Goal: Task Accomplishment & Management: Manage account settings

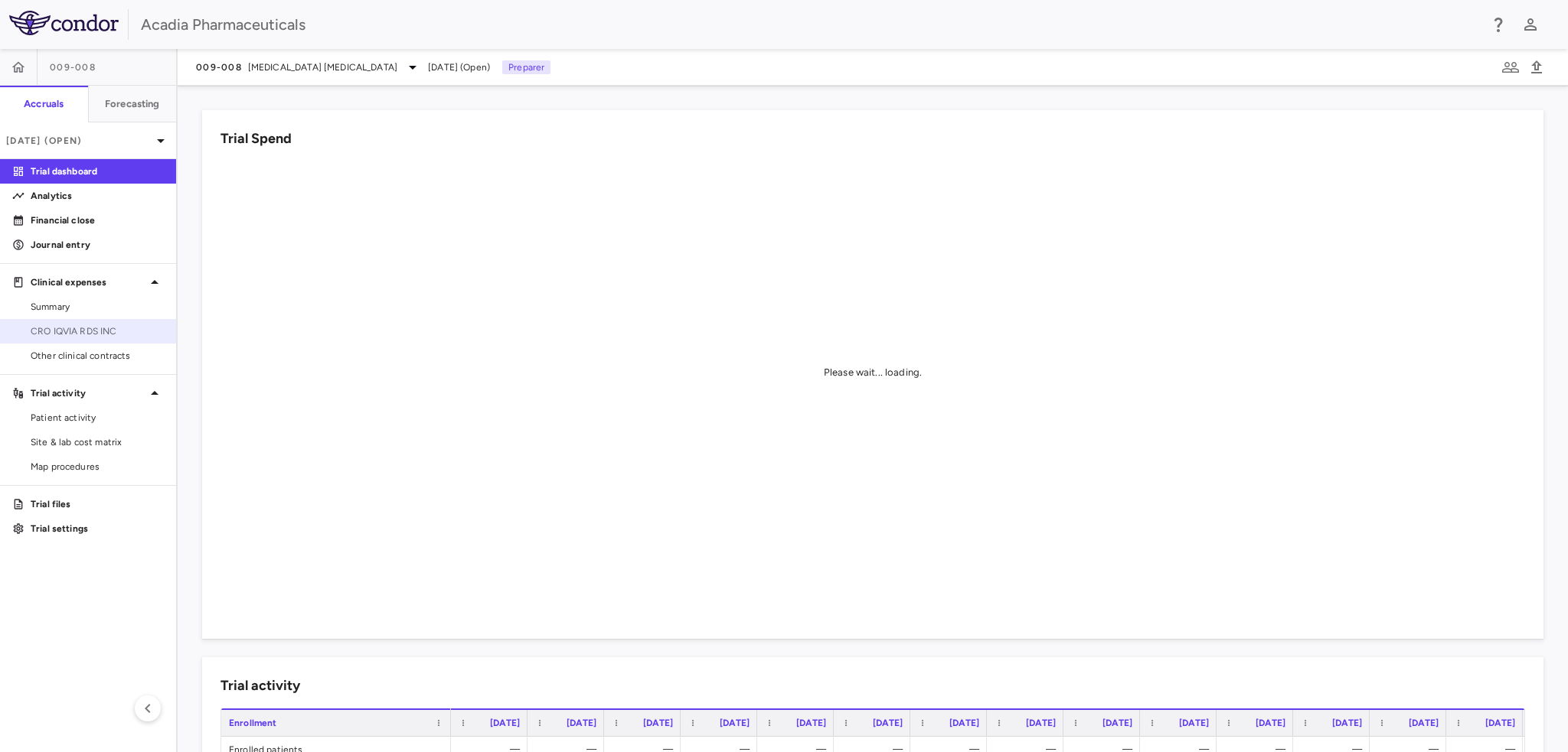
click at [84, 328] on span "CRO IQVIA RDS INC" at bounding box center [97, 331] width 133 height 14
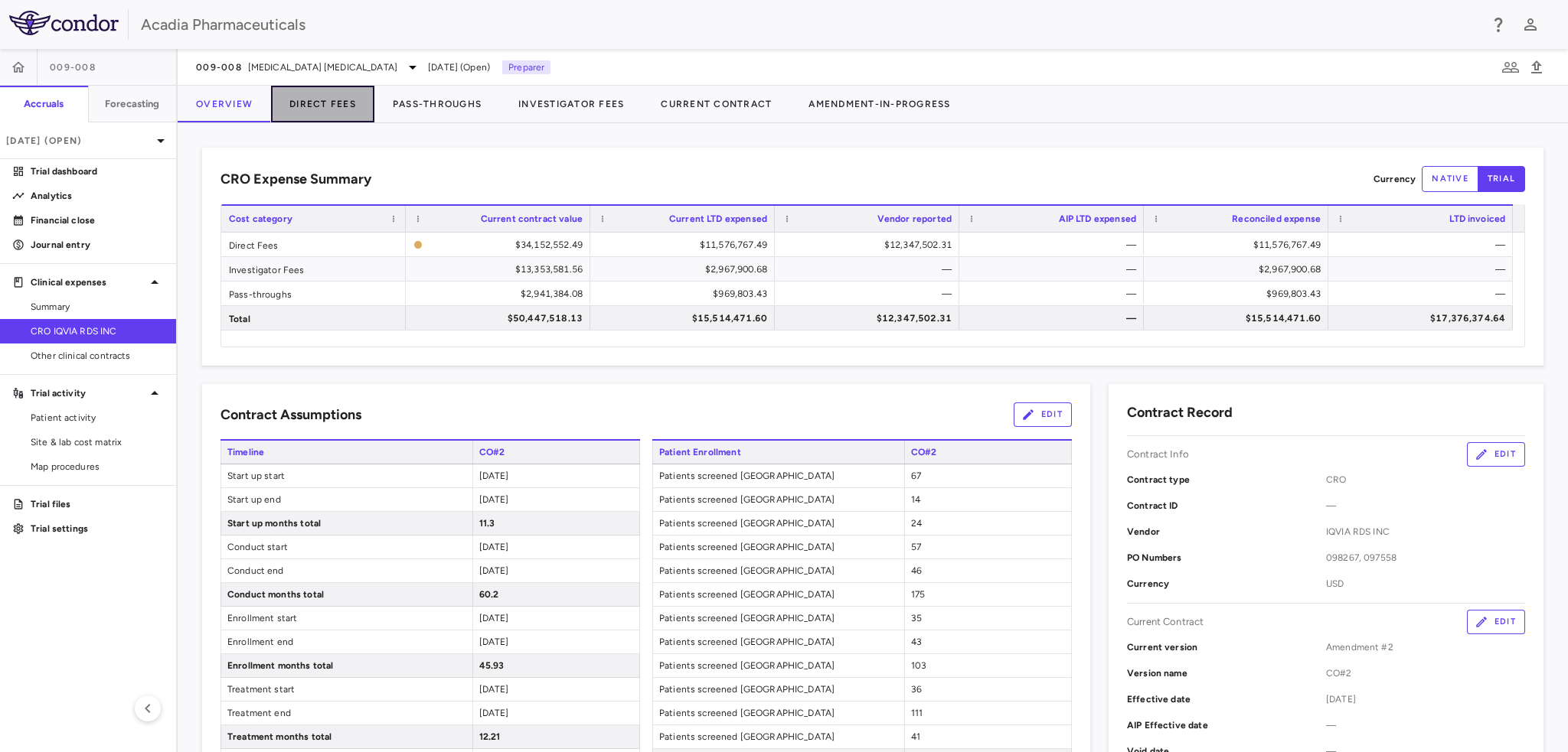
click at [324, 107] on button "Direct Fees" at bounding box center [323, 104] width 103 height 37
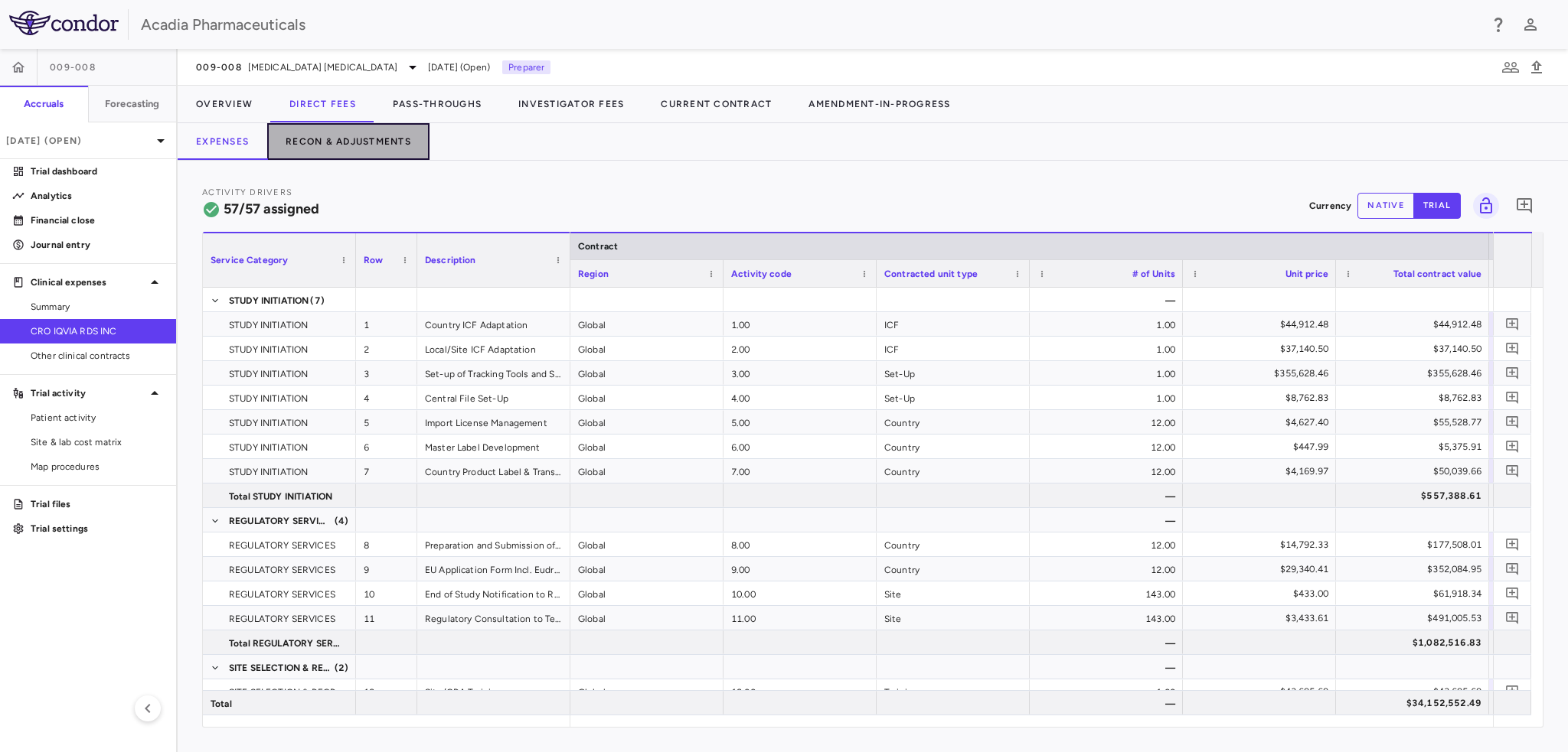
click at [366, 148] on button "Recon & Adjustments" at bounding box center [349, 142] width 162 height 37
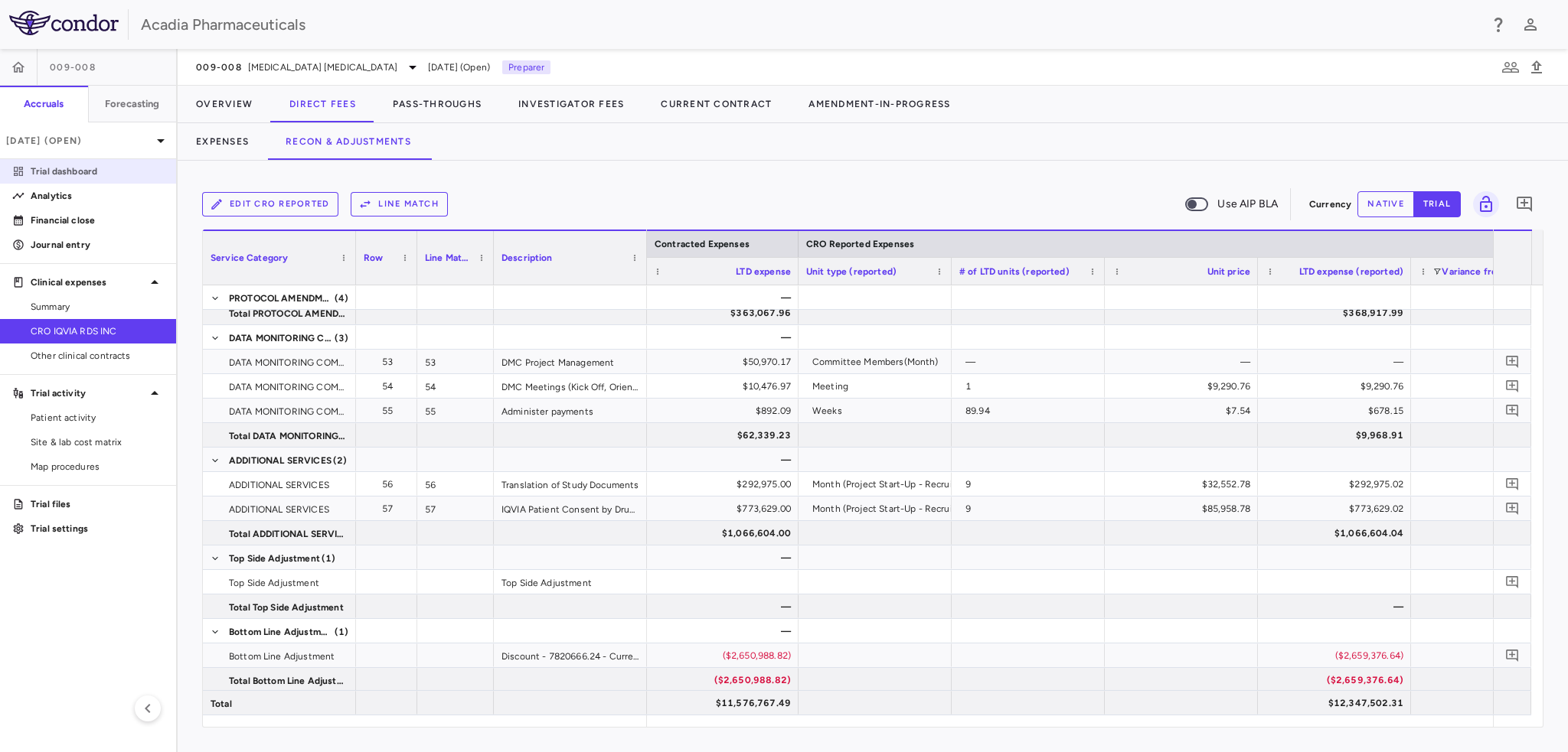
click at [74, 171] on p "Trial dashboard" at bounding box center [97, 171] width 133 height 14
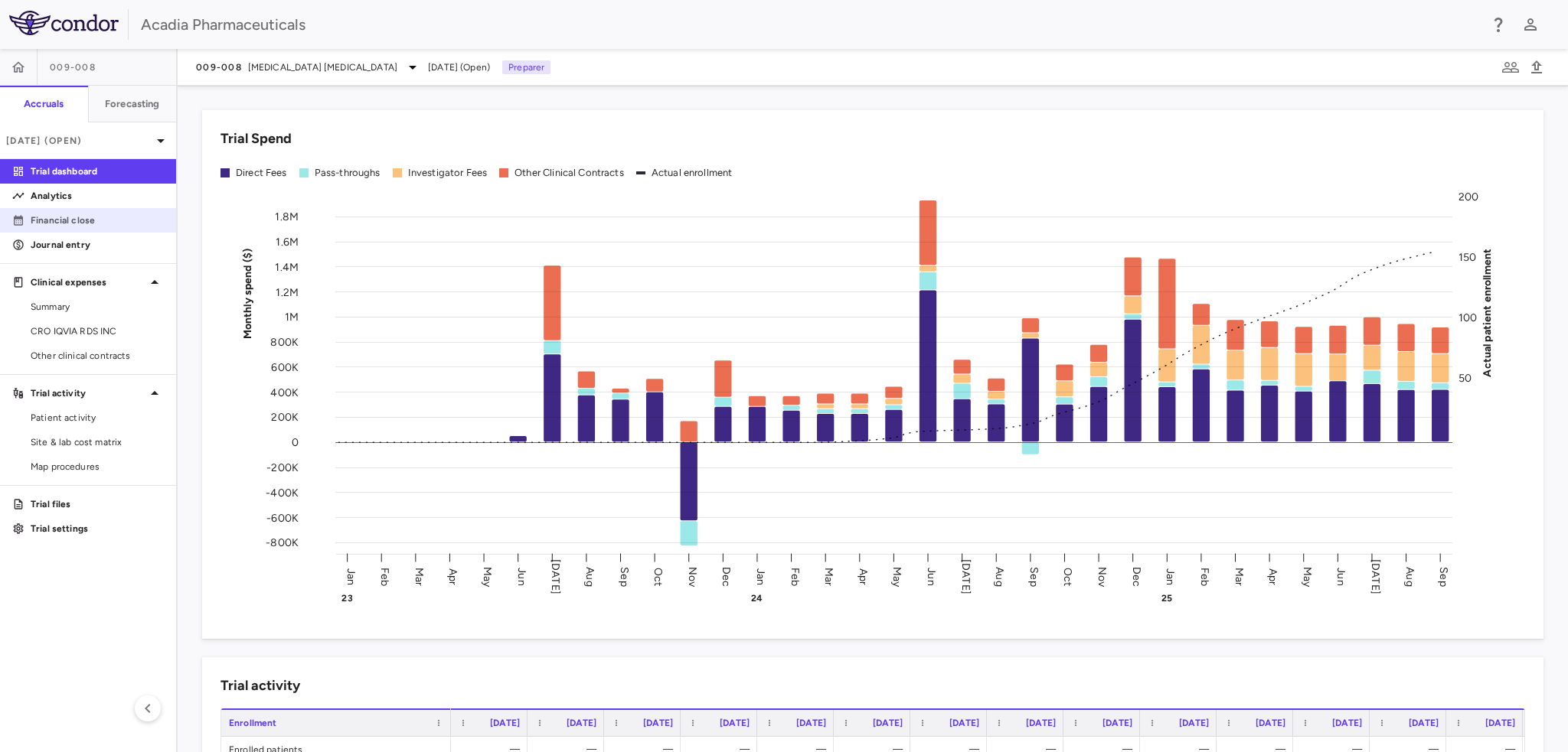
click at [112, 222] on p "Financial close" at bounding box center [97, 220] width 133 height 14
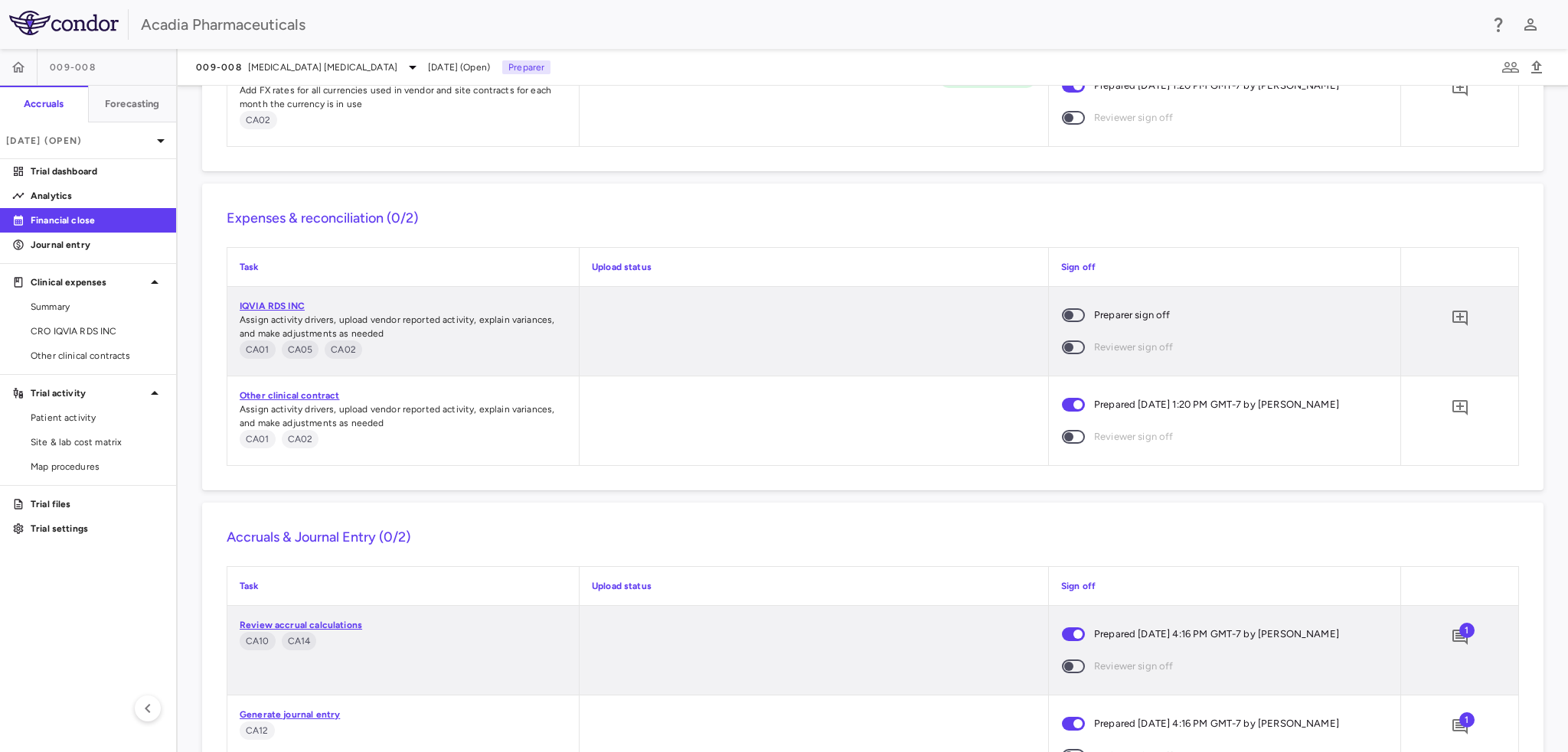
scroll to position [1363, 0]
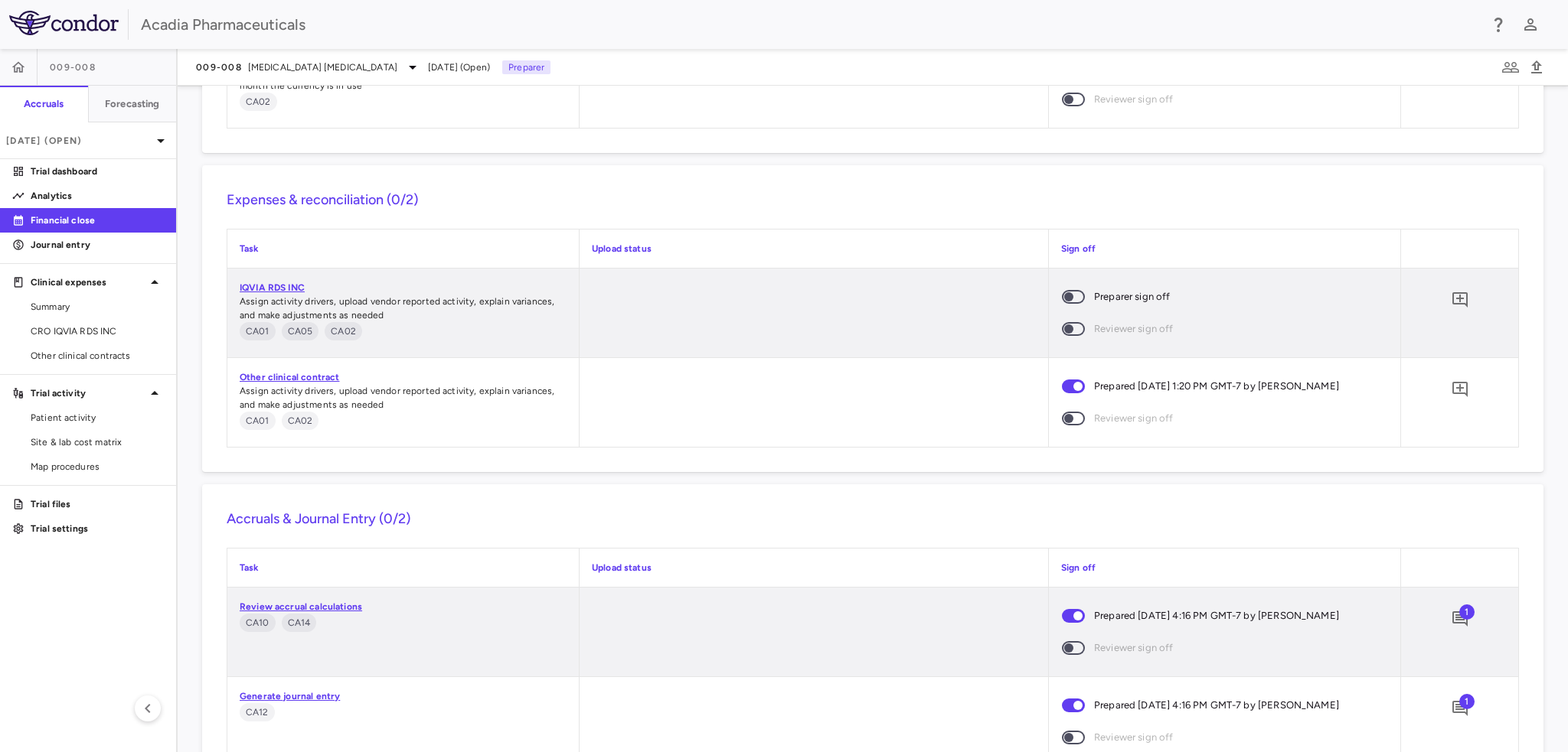
click at [1075, 290] on span at bounding box center [1073, 296] width 42 height 32
click at [1453, 298] on icon "Add comment" at bounding box center [1460, 300] width 16 height 16
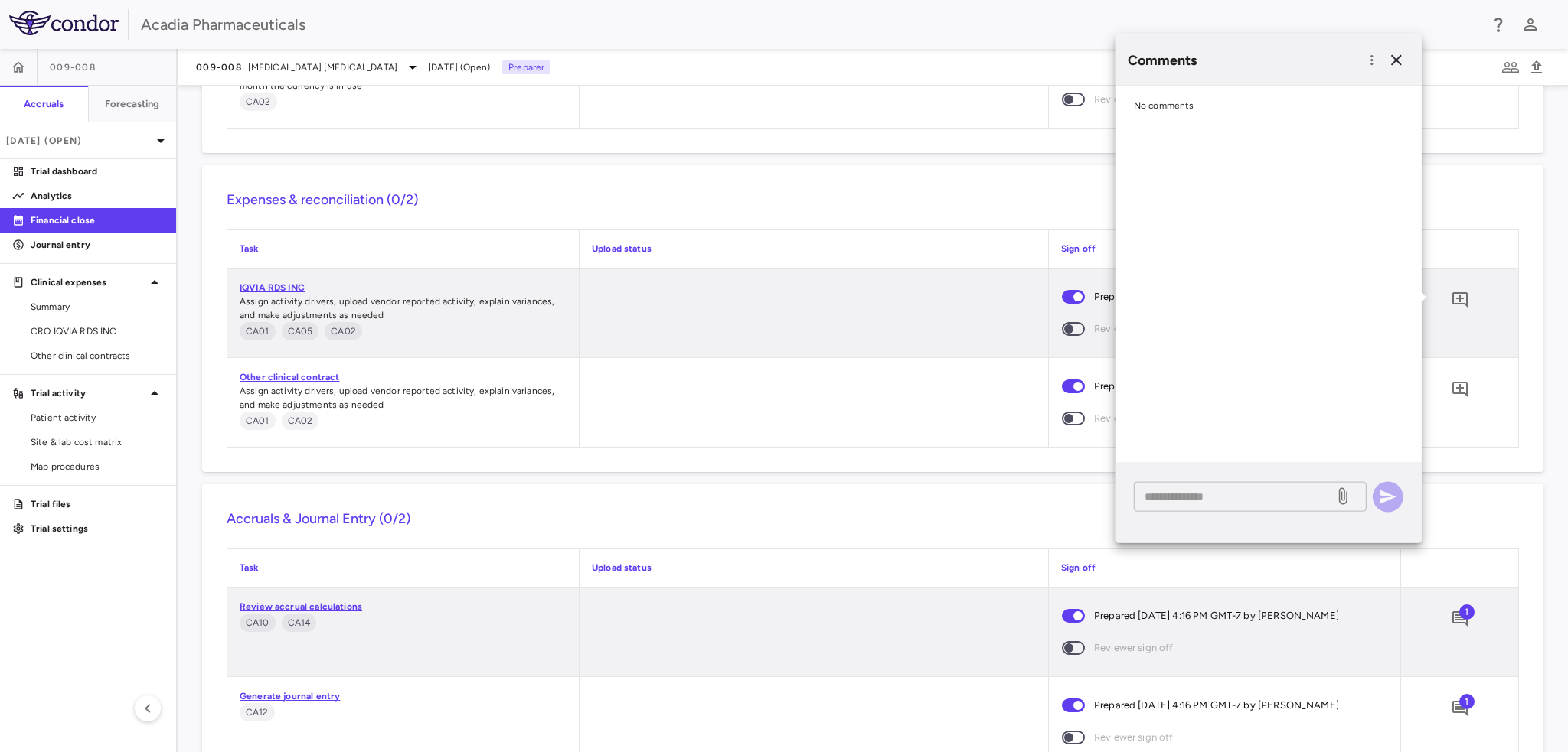
click at [1251, 505] on textarea at bounding box center [1234, 496] width 179 height 17
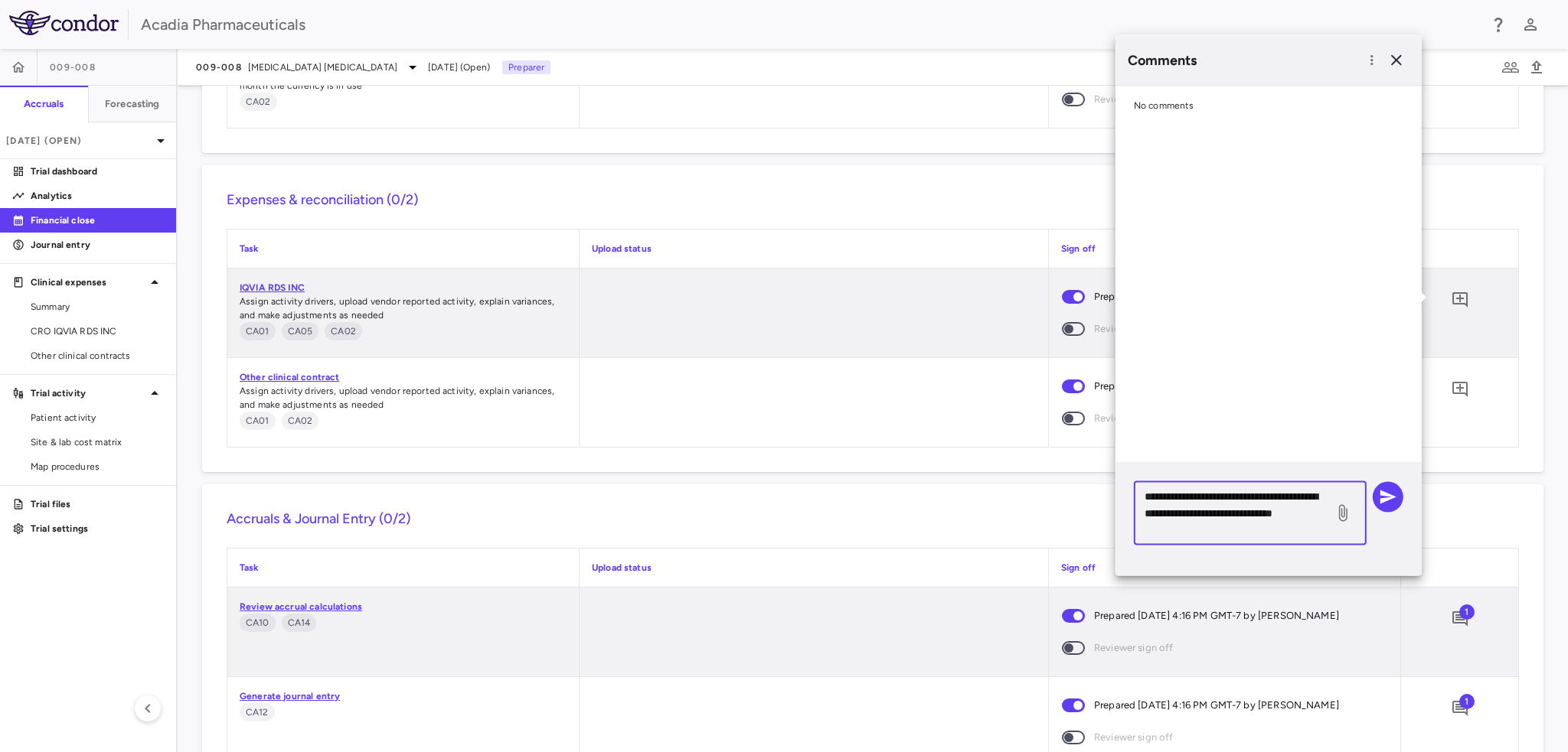
click at [1205, 531] on textarea "**********" at bounding box center [1234, 513] width 179 height 51
click at [1257, 540] on div "**********" at bounding box center [1251, 513] width 233 height 64
click at [1252, 535] on textarea "**********" at bounding box center [1234, 513] width 179 height 51
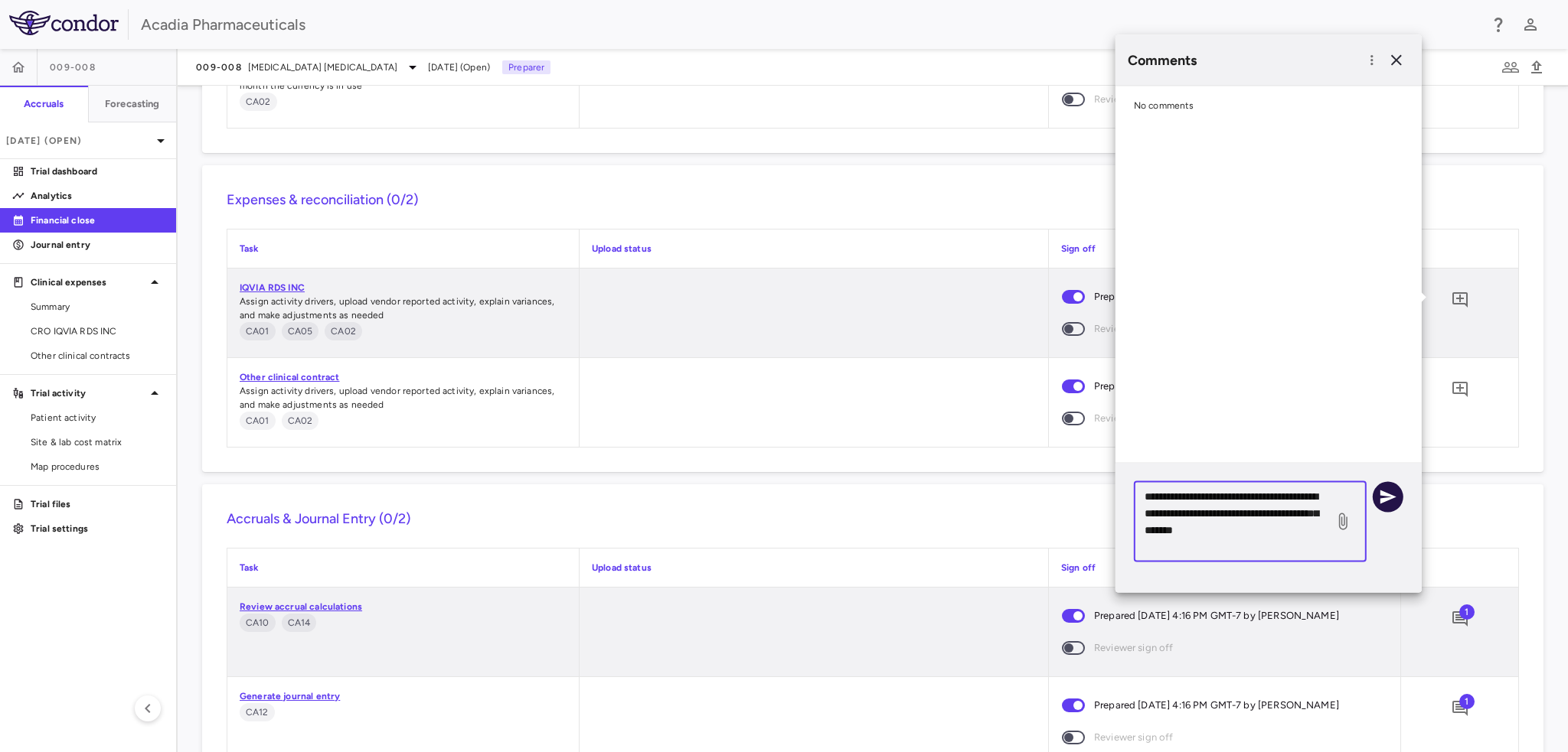
type textarea "**********"
click at [1382, 505] on icon "button" at bounding box center [1388, 496] width 18 height 18
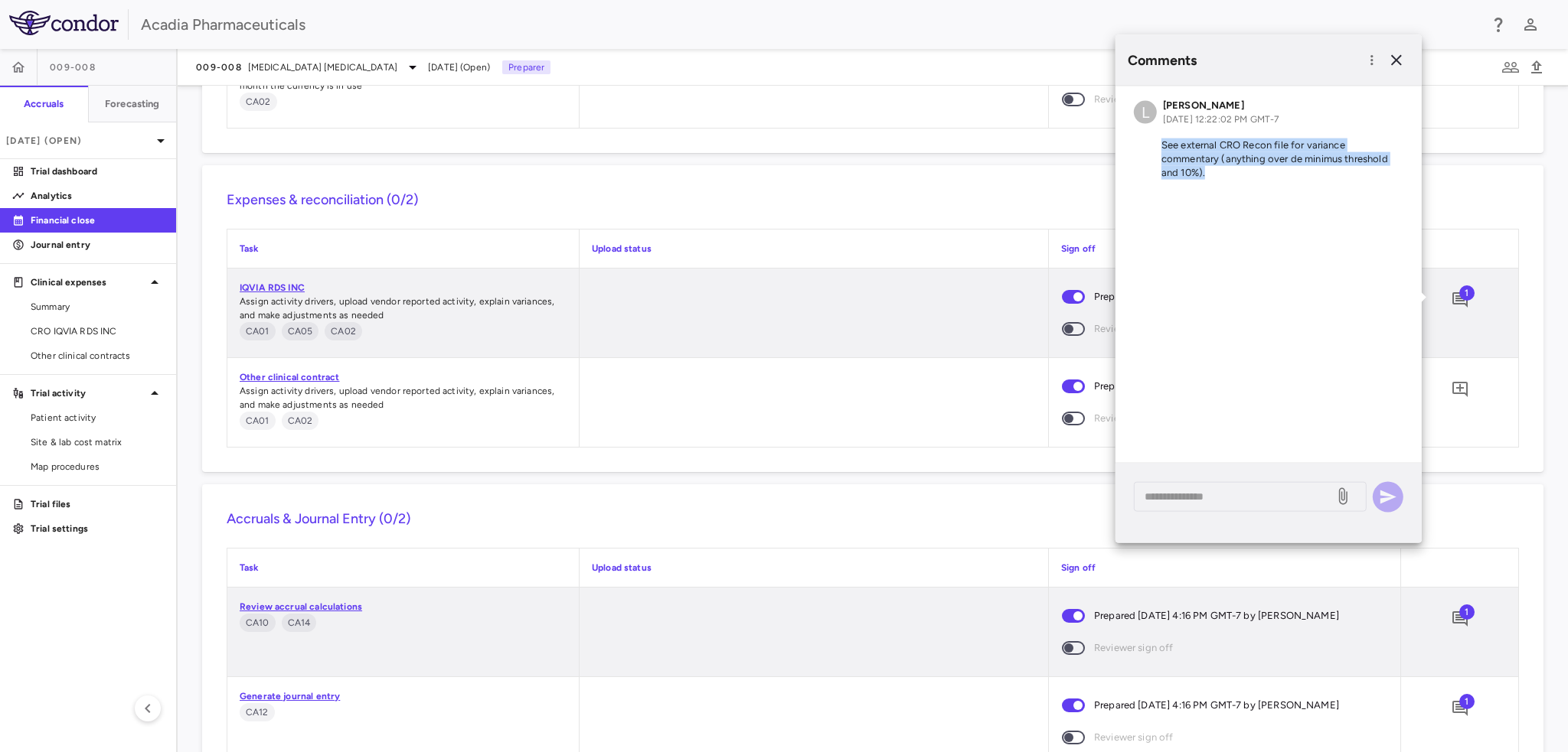
drag, startPoint x: 1211, startPoint y: 169, endPoint x: 1155, endPoint y: 137, distance: 64.5
click at [1155, 137] on div "L [PERSON_NAME] [DATE] 12:22:02 PM GMT-7 See external CRO Recon file for varian…" at bounding box center [1269, 142] width 306 height 112
copy p "See external CRO Recon file for variance commentary (anything over de minimus t…"
click at [65, 334] on span "CRO IQVIA RDS INC" at bounding box center [97, 331] width 133 height 14
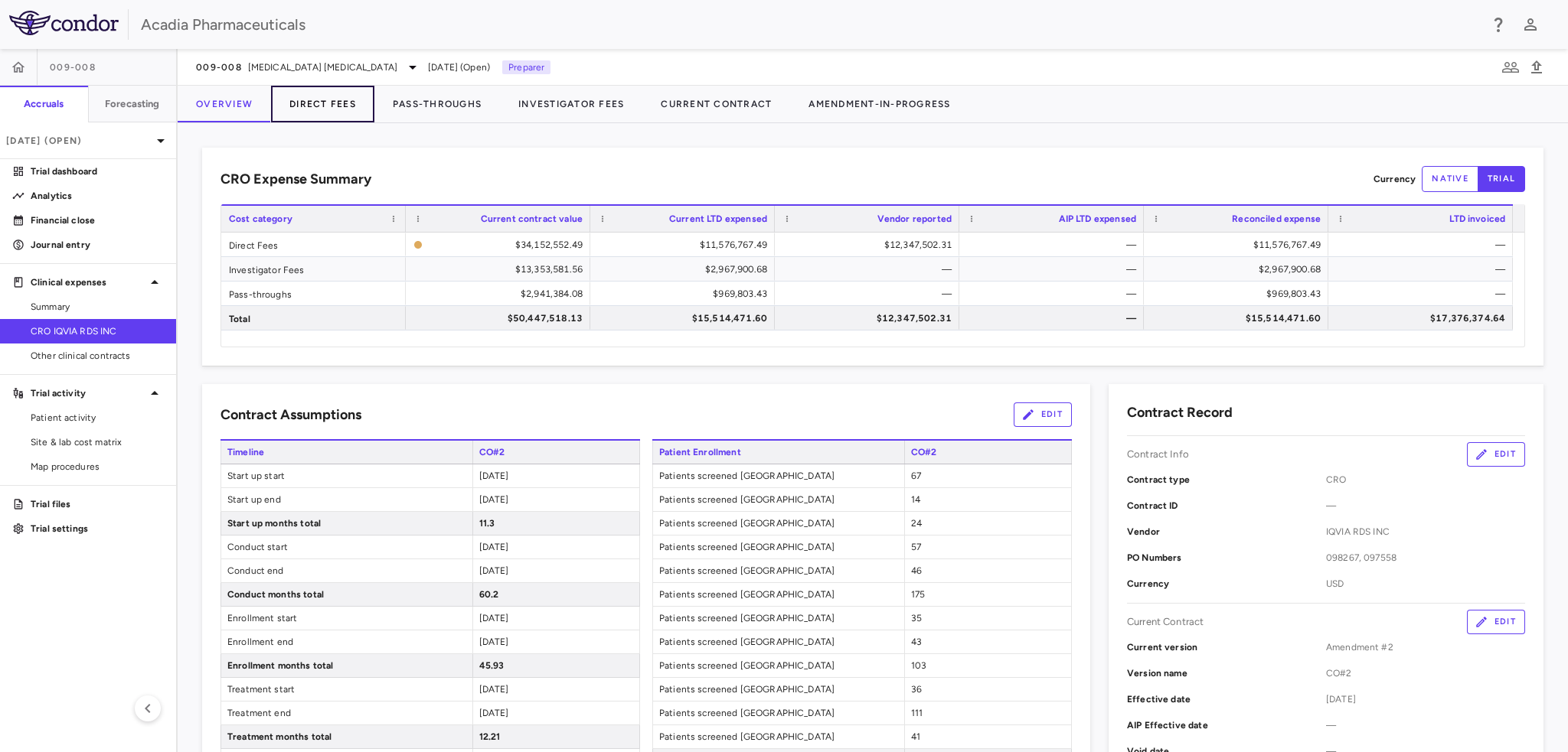
click at [309, 110] on button "Direct Fees" at bounding box center [323, 104] width 103 height 37
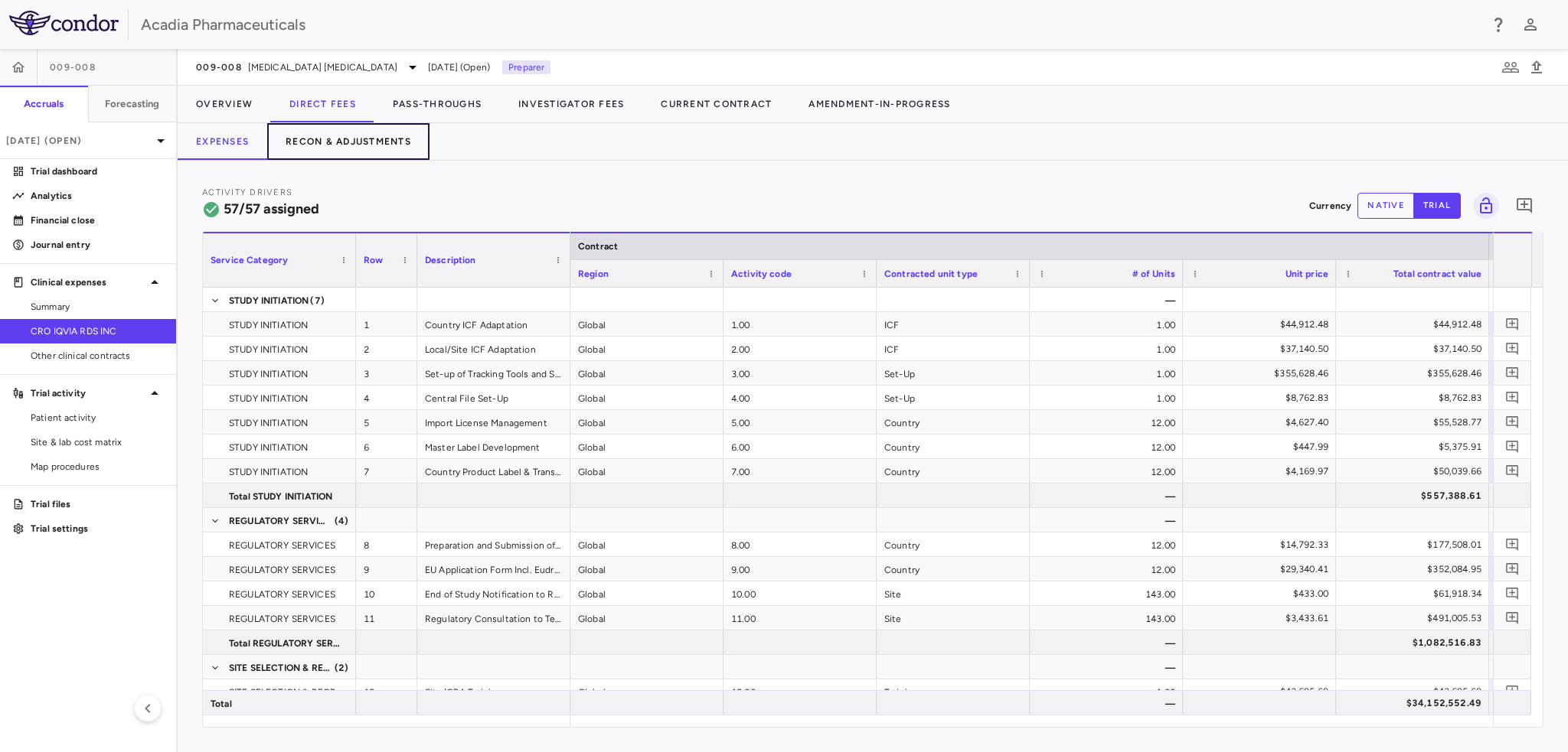
click at [353, 137] on button "Recon & Adjustments" at bounding box center [349, 142] width 162 height 37
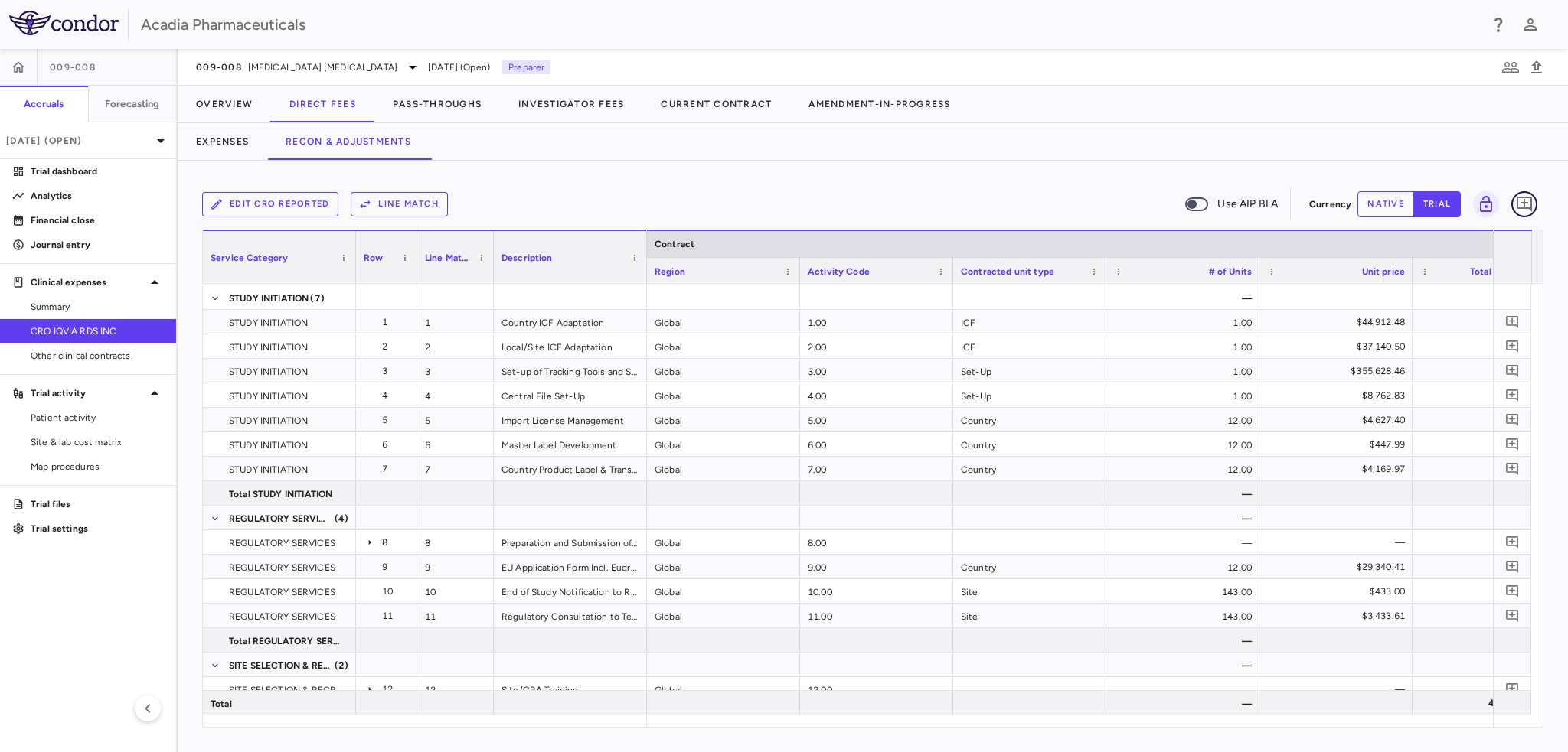
click at [1520, 209] on icon "Add comment" at bounding box center [1525, 205] width 18 height 18
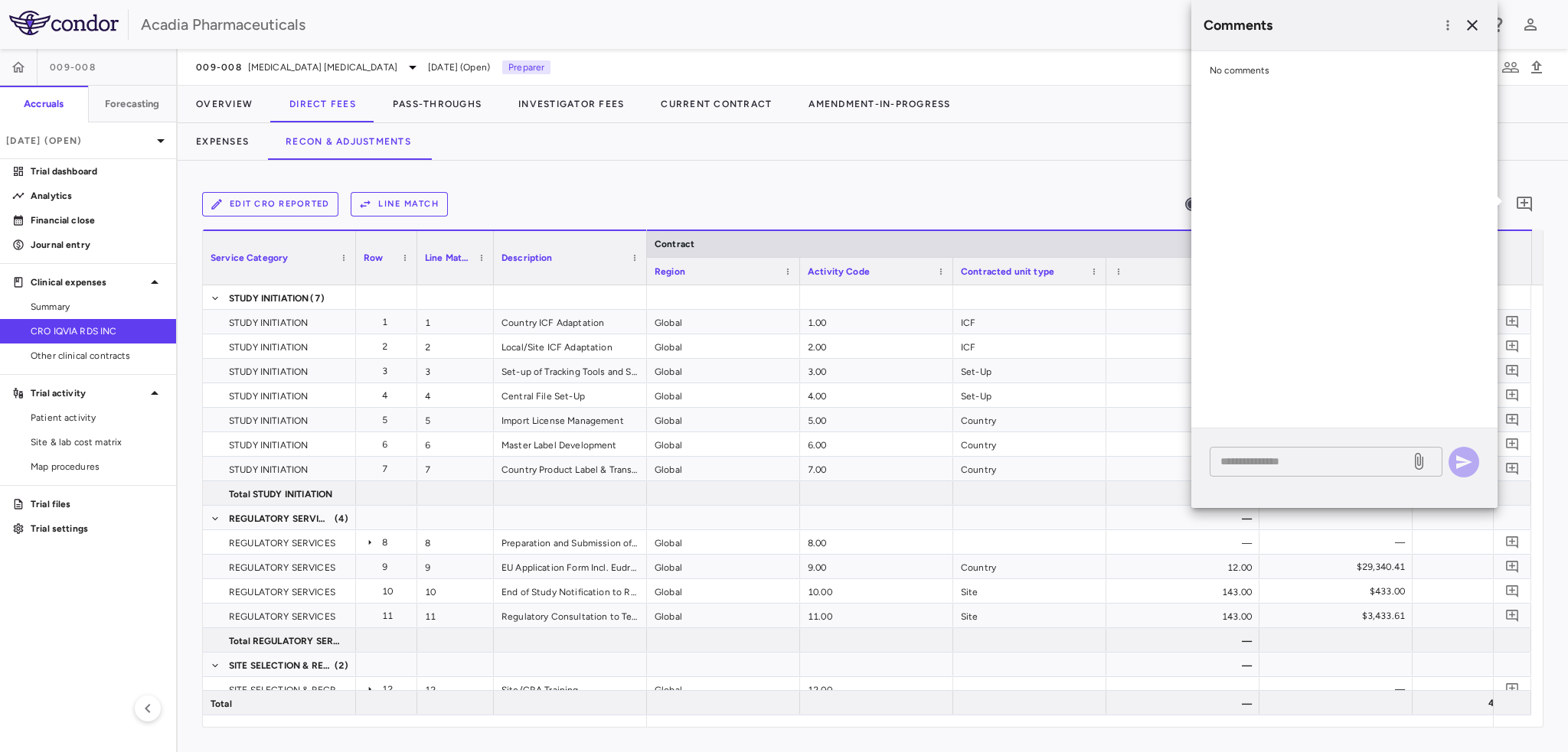
click at [1304, 464] on textarea at bounding box center [1310, 461] width 179 height 17
paste textarea "**********"
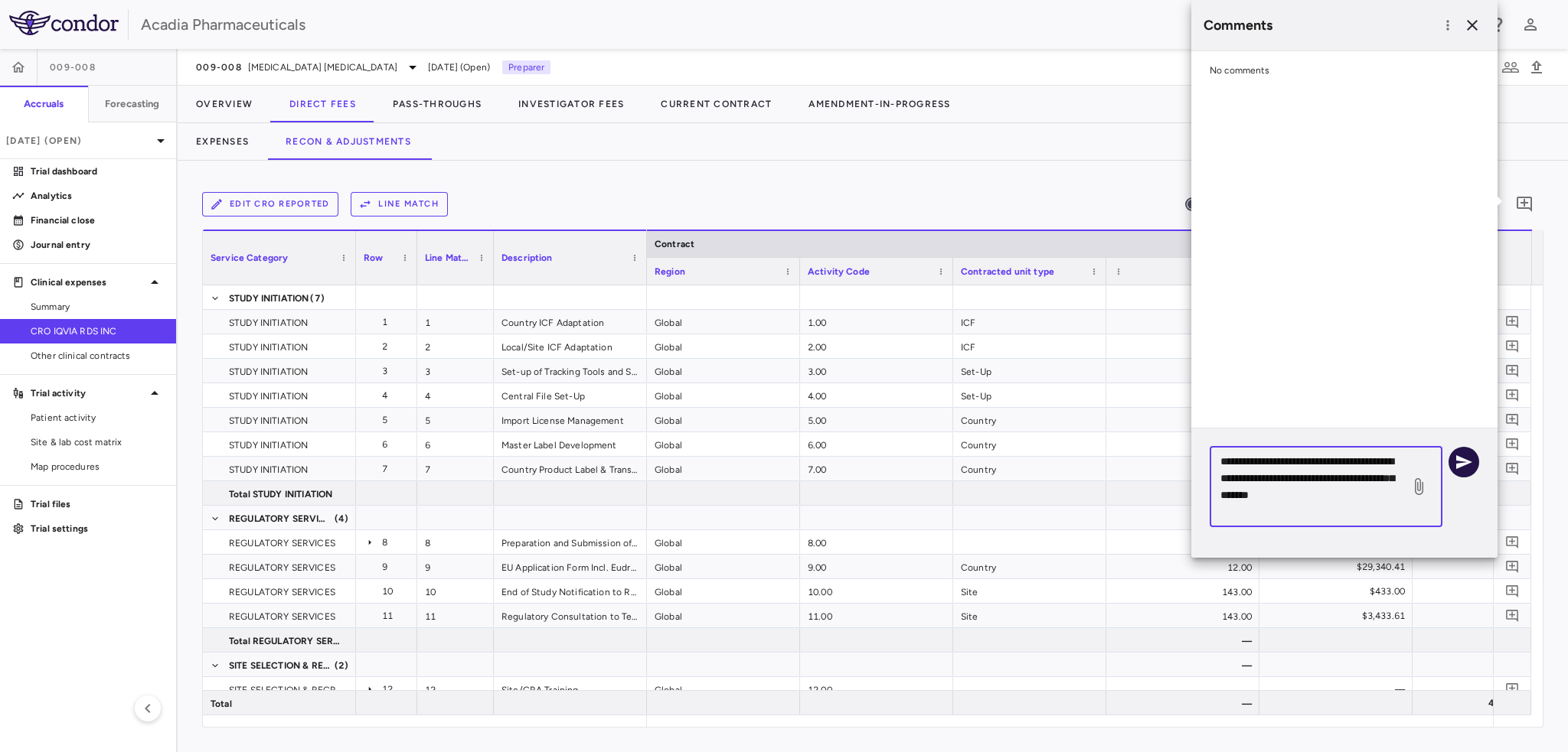
type textarea "**********"
click at [1470, 457] on icon "button" at bounding box center [1464, 462] width 18 height 18
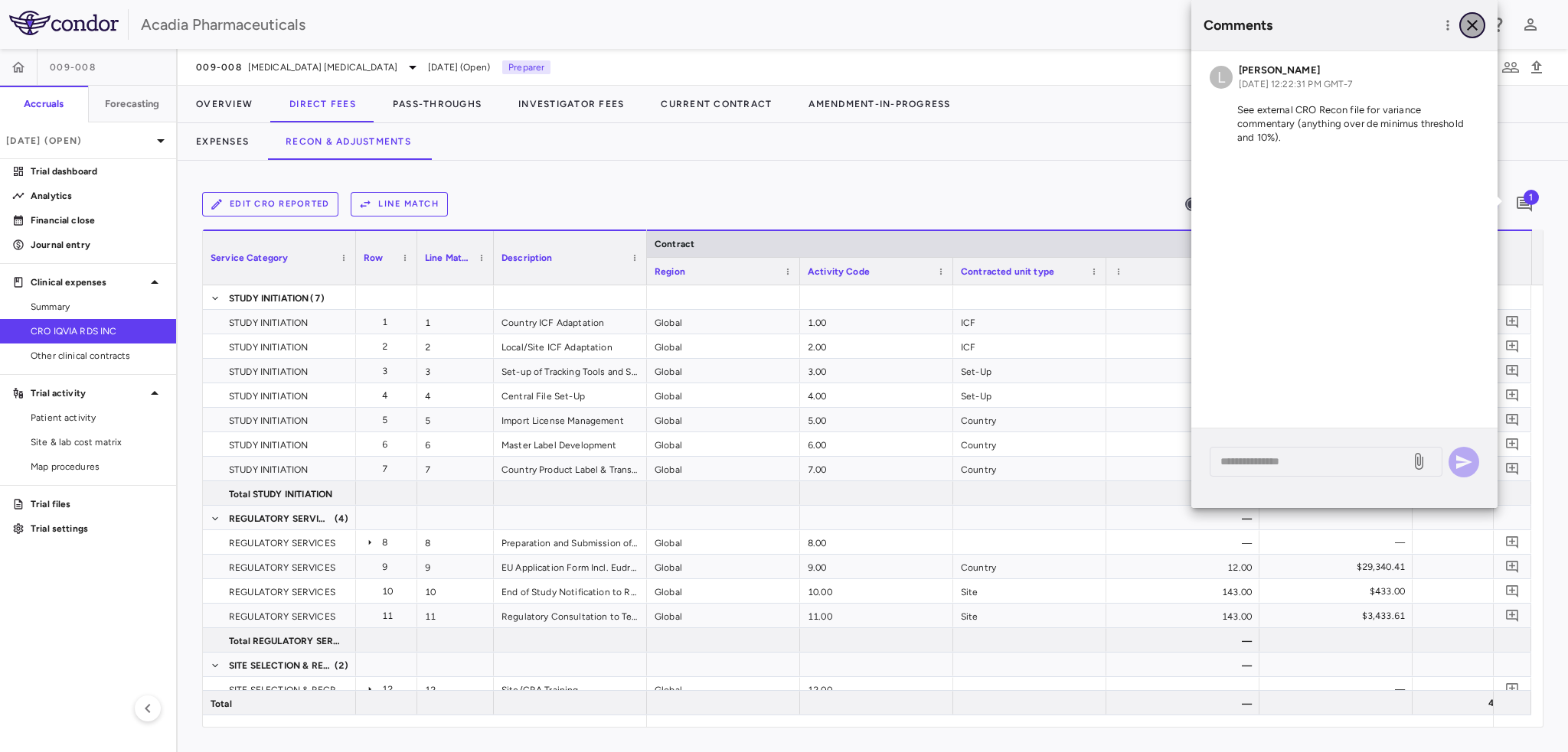
click at [1477, 21] on icon "button" at bounding box center [1472, 25] width 18 height 18
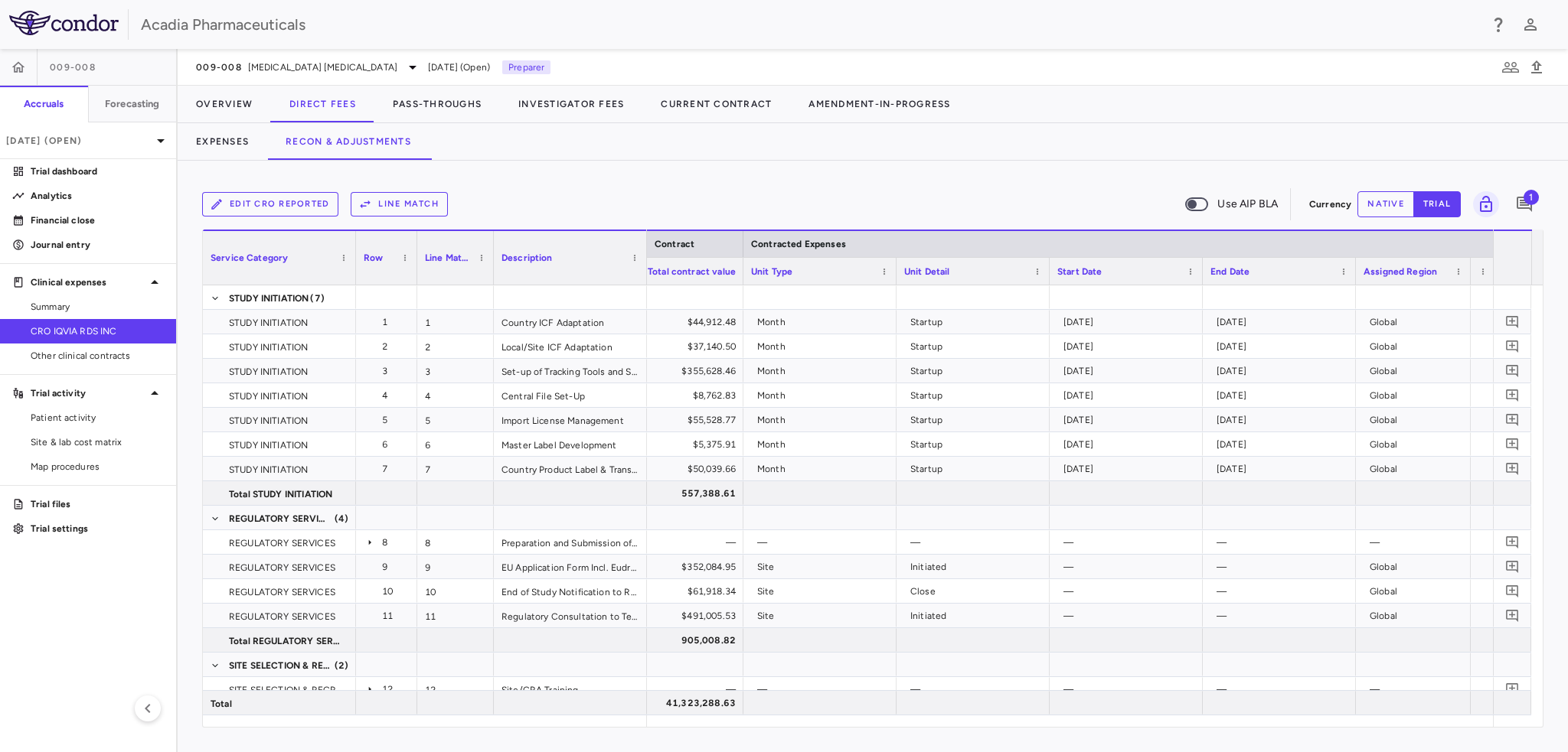
scroll to position [0, 966]
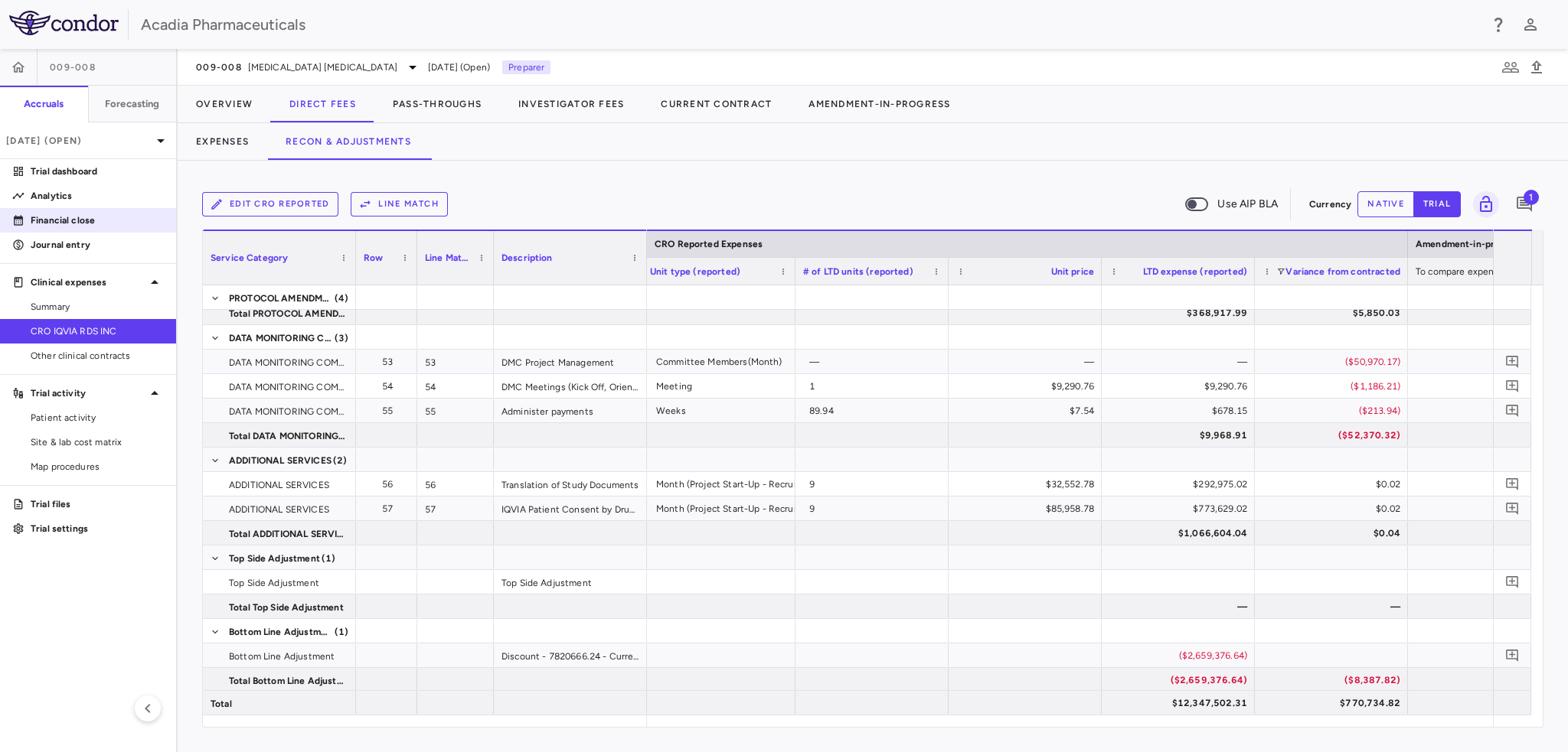
click at [70, 222] on p "Financial close" at bounding box center [97, 220] width 133 height 14
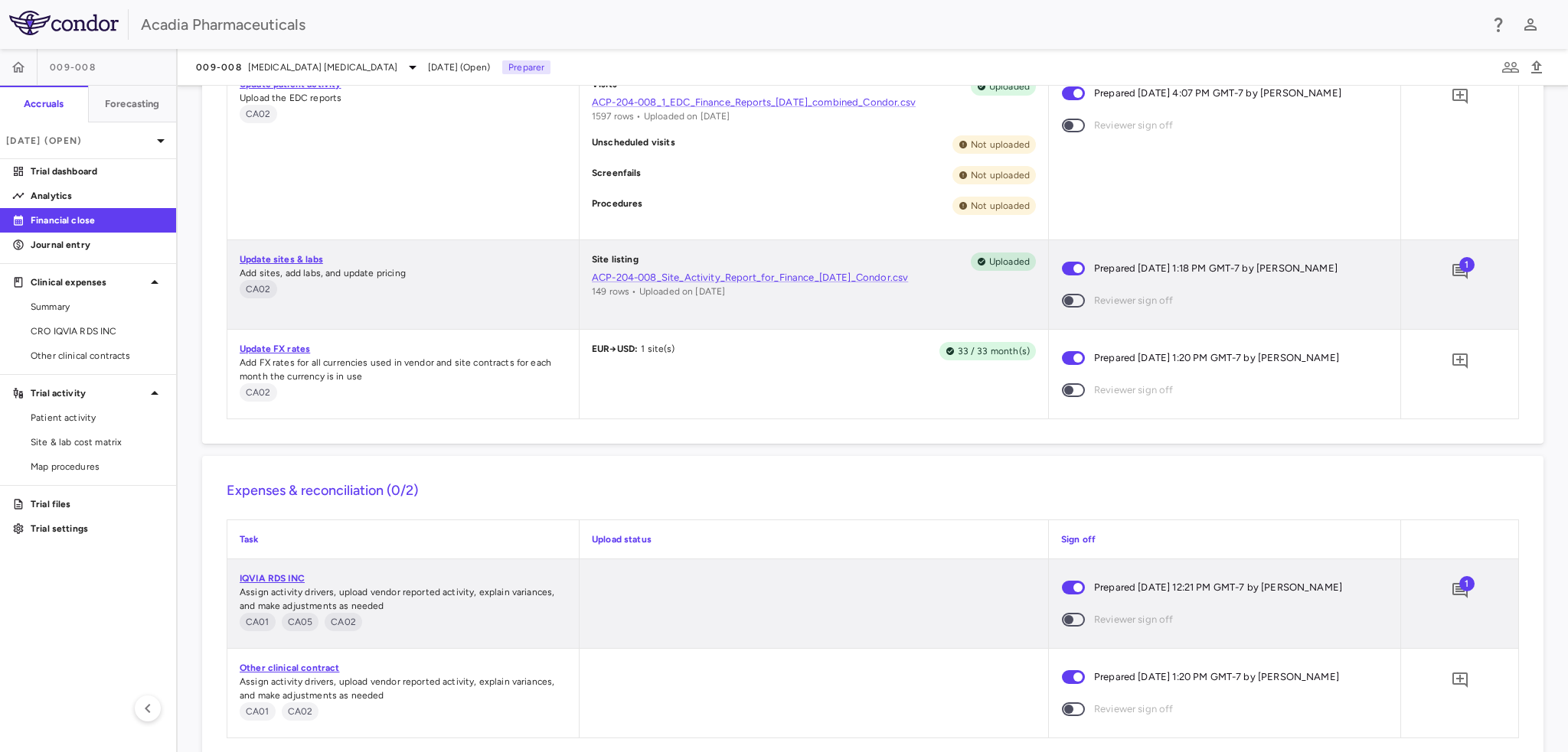
scroll to position [1426, 0]
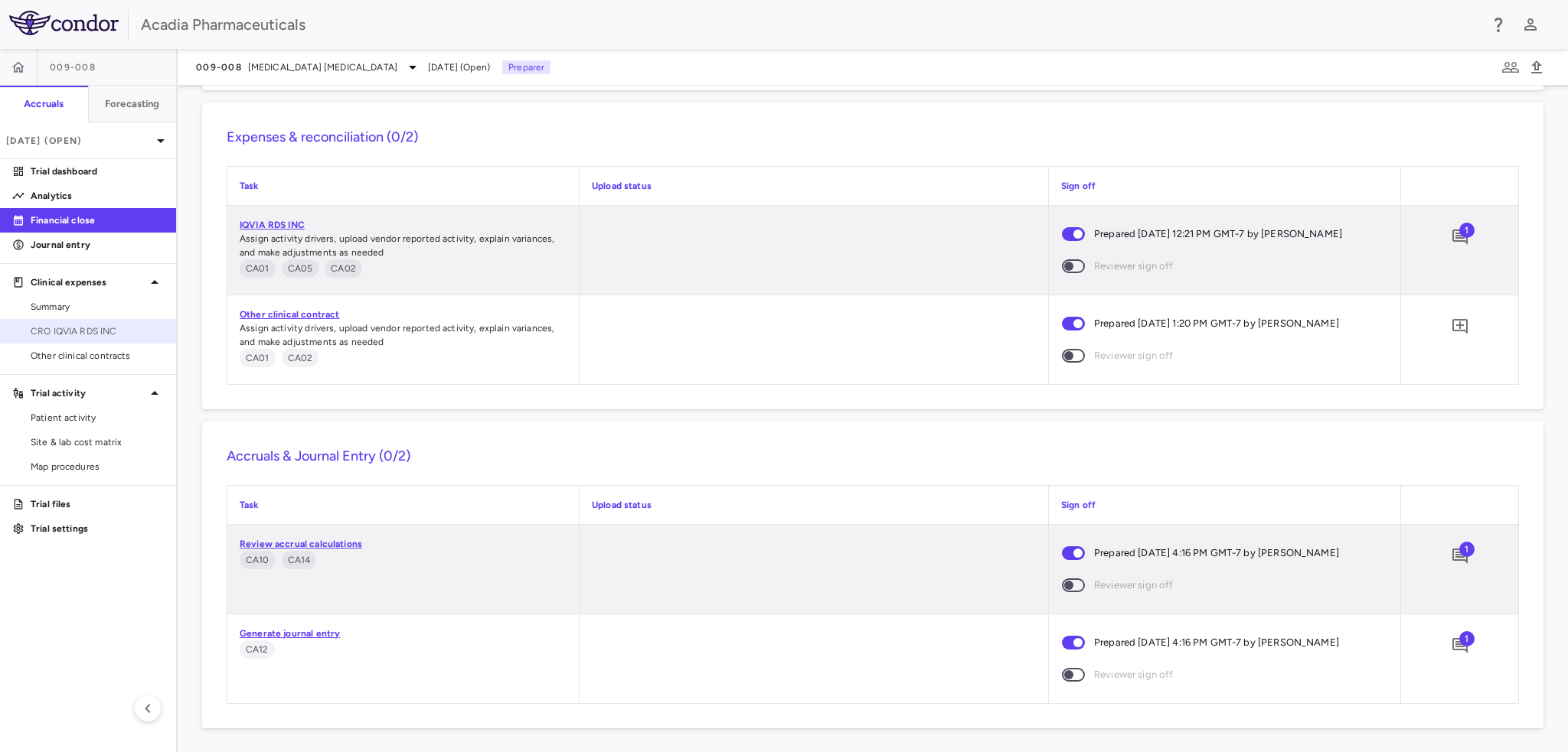
click at [104, 327] on span "CRO IQVIA RDS INC" at bounding box center [97, 331] width 133 height 14
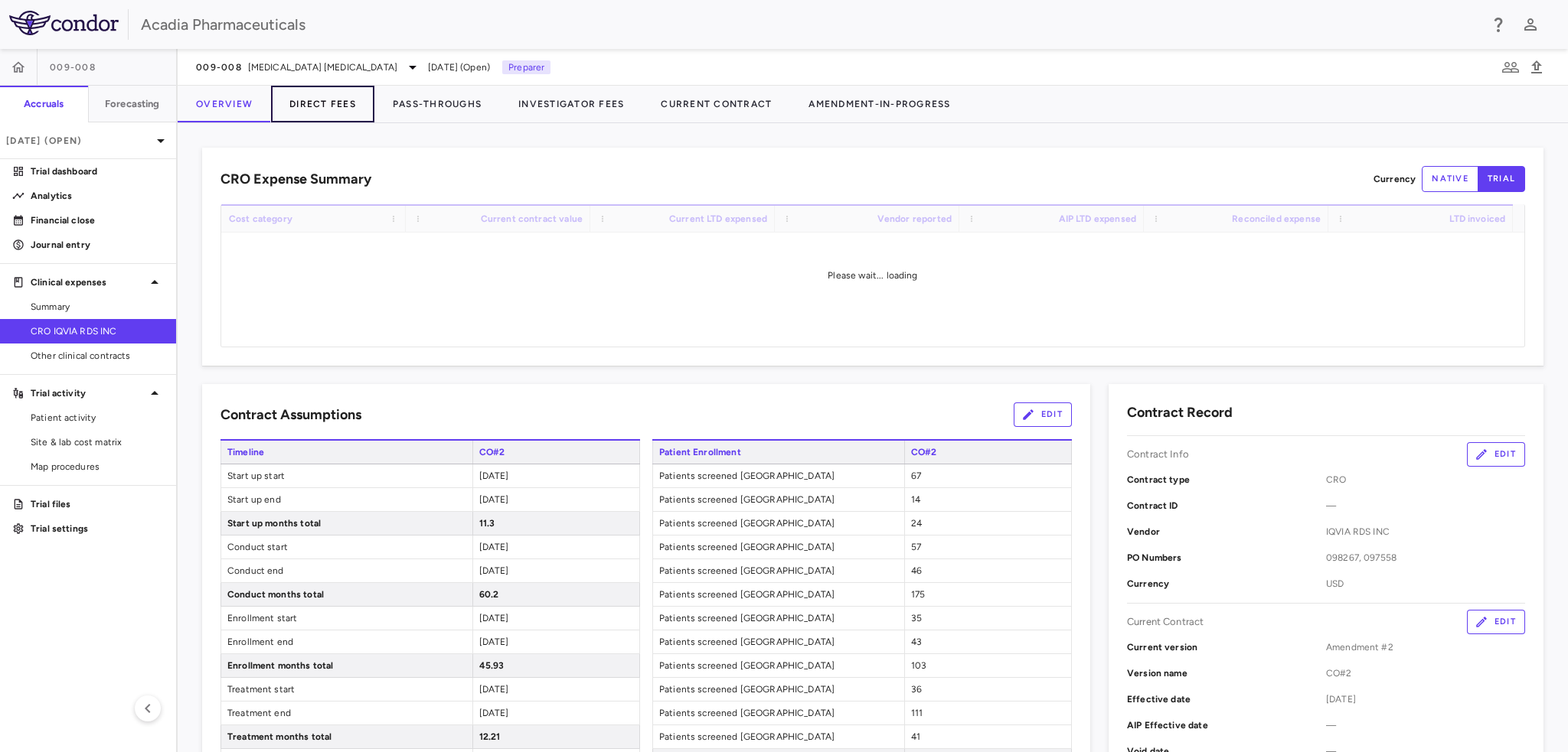
click at [312, 110] on button "Direct Fees" at bounding box center [323, 104] width 103 height 37
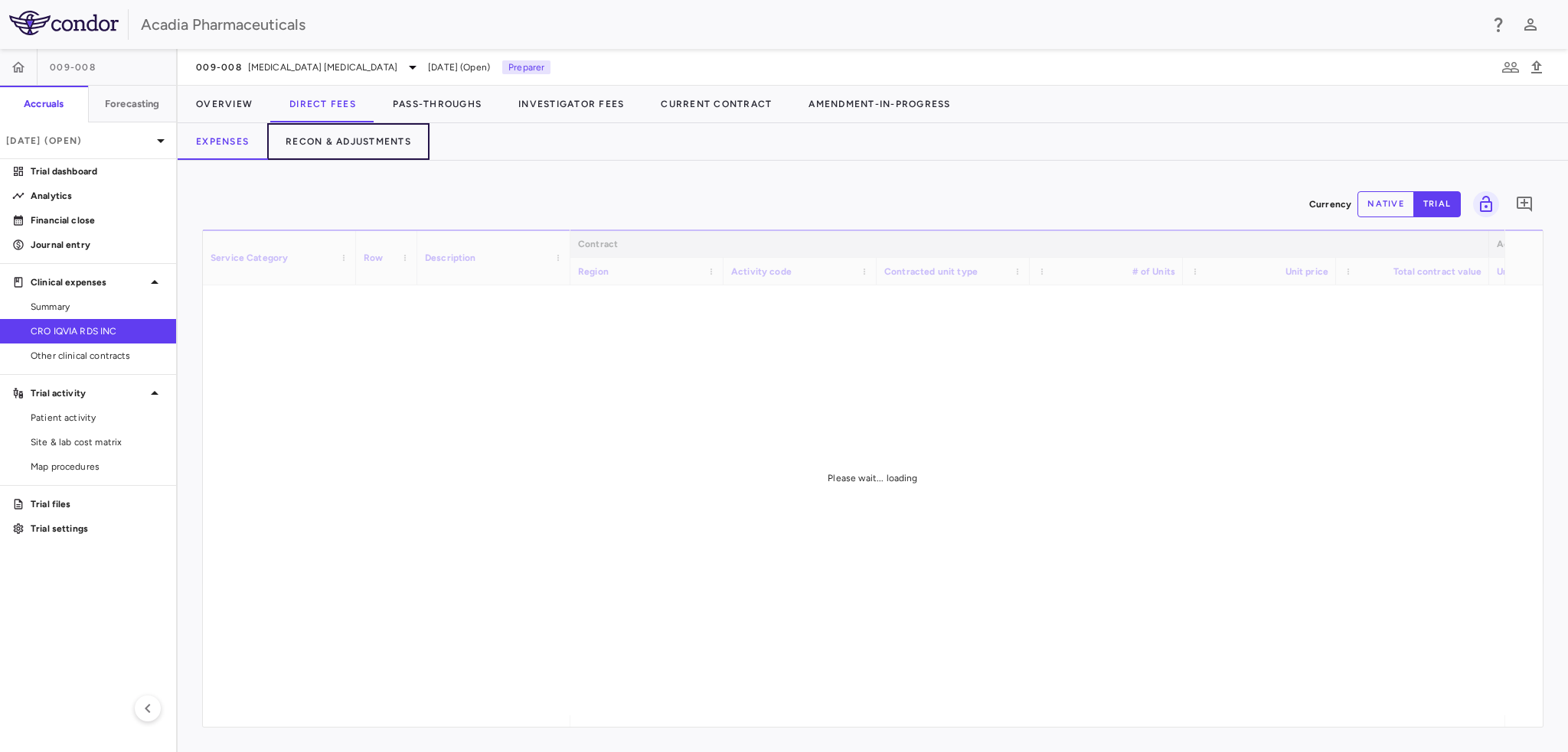
click at [340, 135] on button "Recon & Adjustments" at bounding box center [349, 142] width 162 height 37
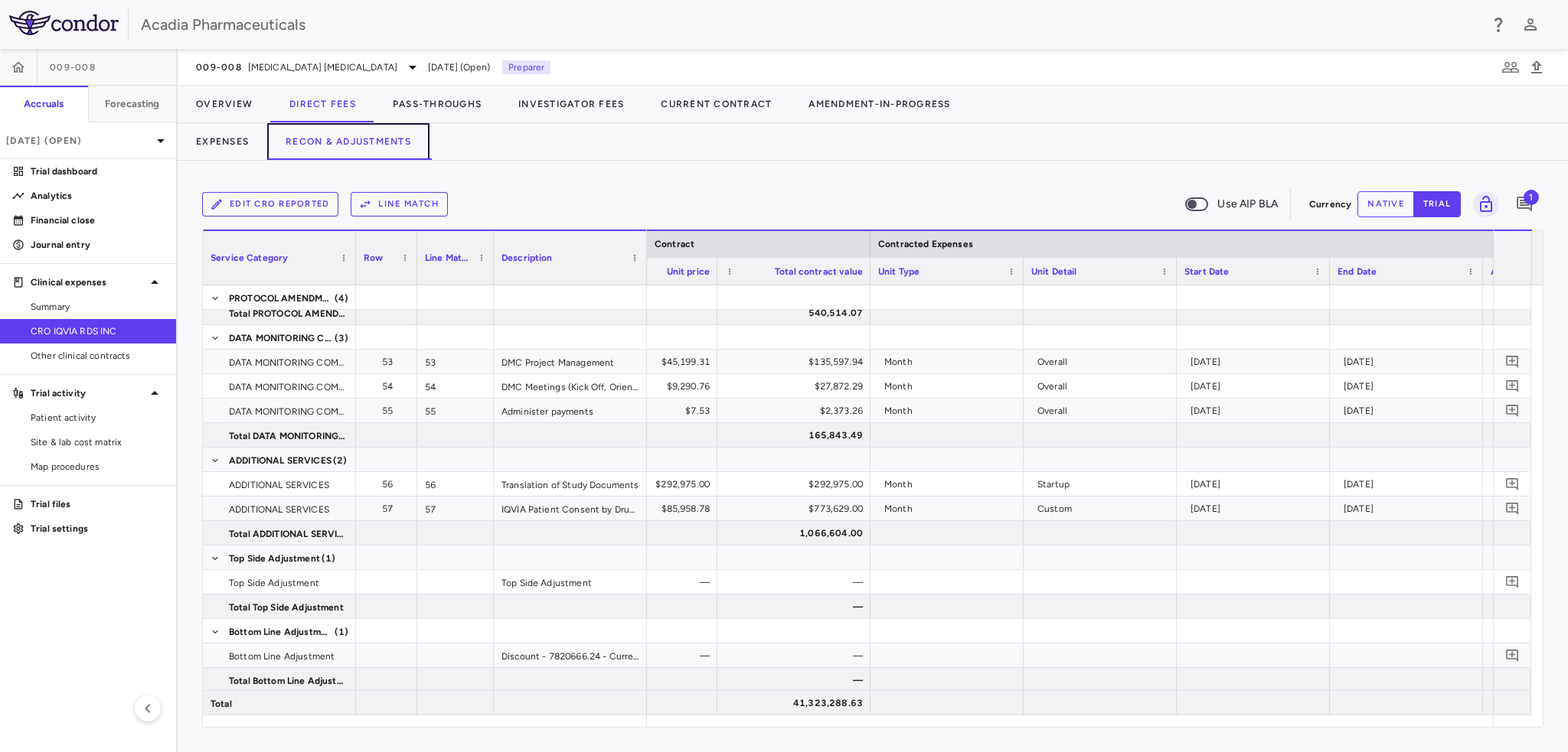
scroll to position [0, 698]
drag, startPoint x: 1394, startPoint y: 196, endPoint x: 1379, endPoint y: 222, distance: 30.0
click at [1394, 196] on button "native" at bounding box center [1385, 204] width 56 height 26
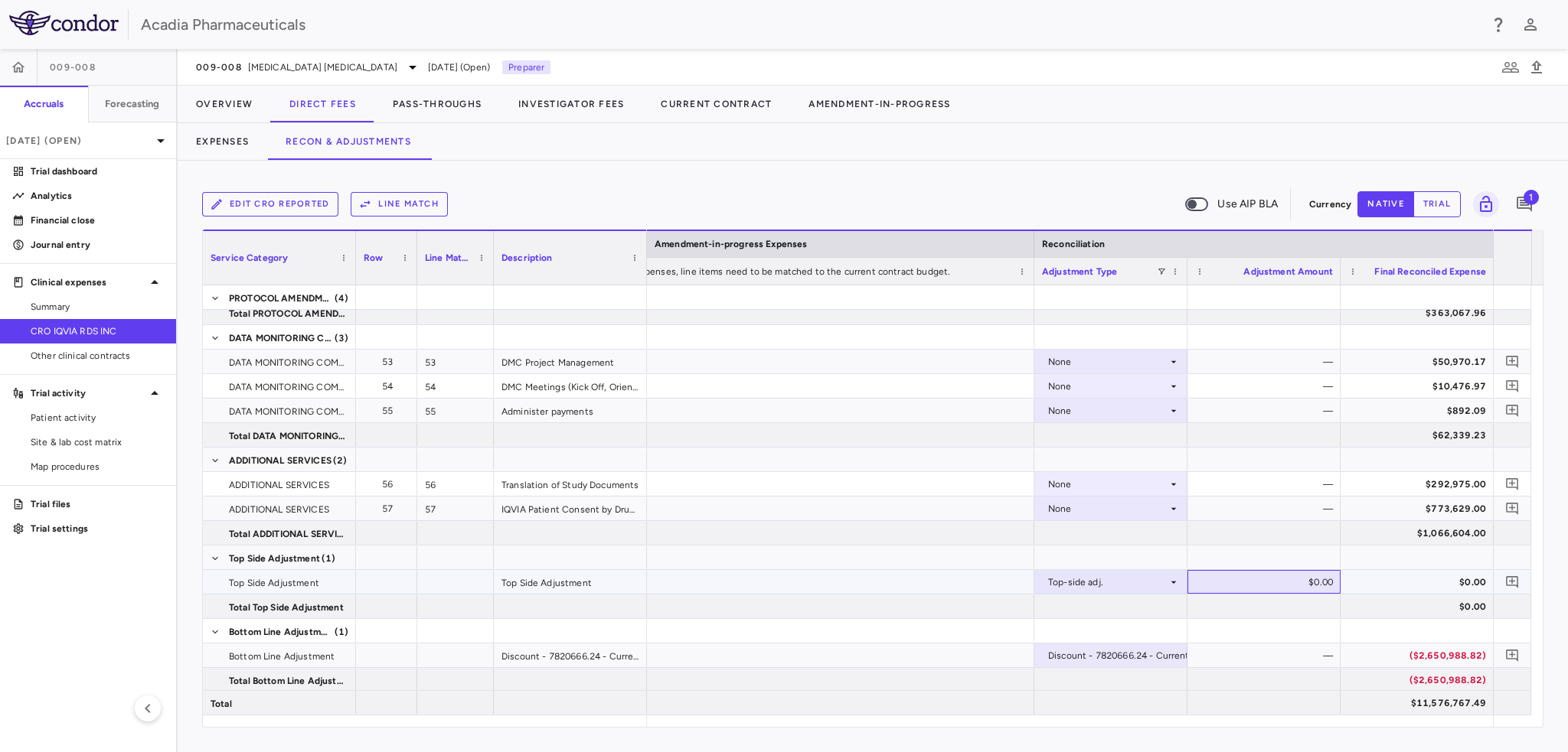
click at [1299, 579] on div "$0.00" at bounding box center [1267, 582] width 132 height 25
type input "******"
click at [1515, 579] on icon "Add comment" at bounding box center [1512, 582] width 12 height 12
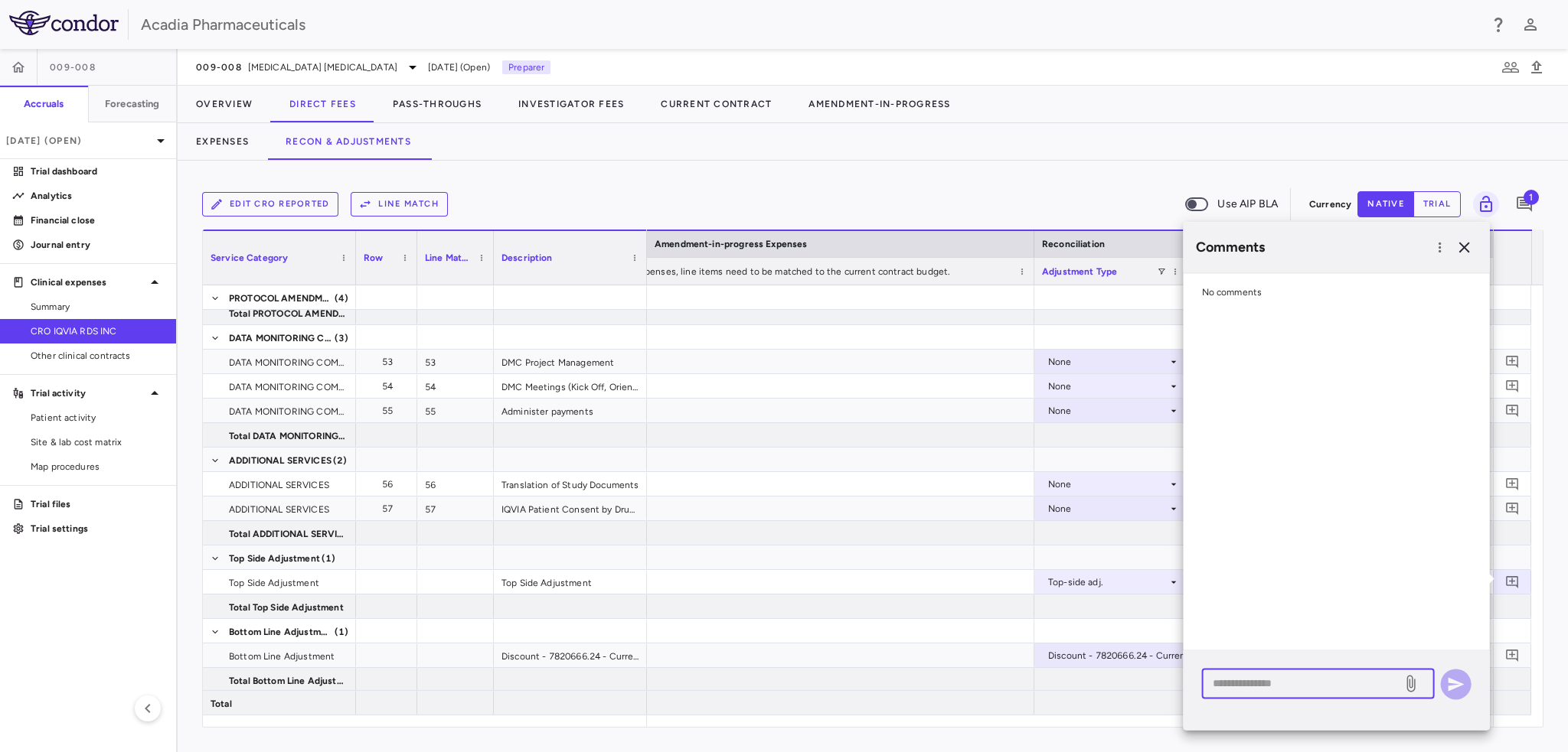
click at [1241, 687] on textarea at bounding box center [1302, 684] width 179 height 17
click at [1300, 680] on textarea at bounding box center [1302, 684] width 179 height 17
click at [1244, 717] on textarea "**********" at bounding box center [1302, 709] width 179 height 67
click at [1304, 734] on textarea "**********" at bounding box center [1302, 709] width 179 height 67
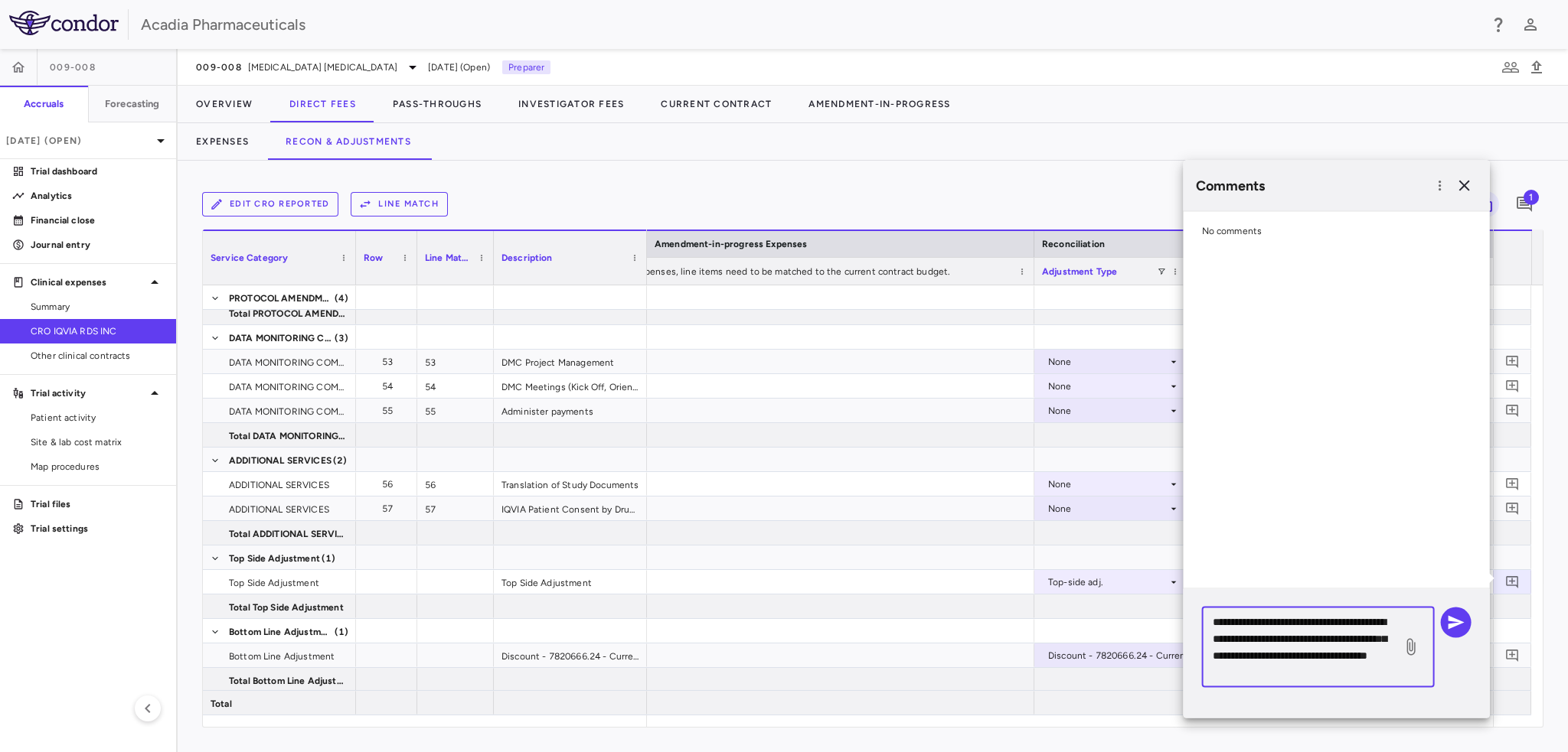
scroll to position [5, 0]
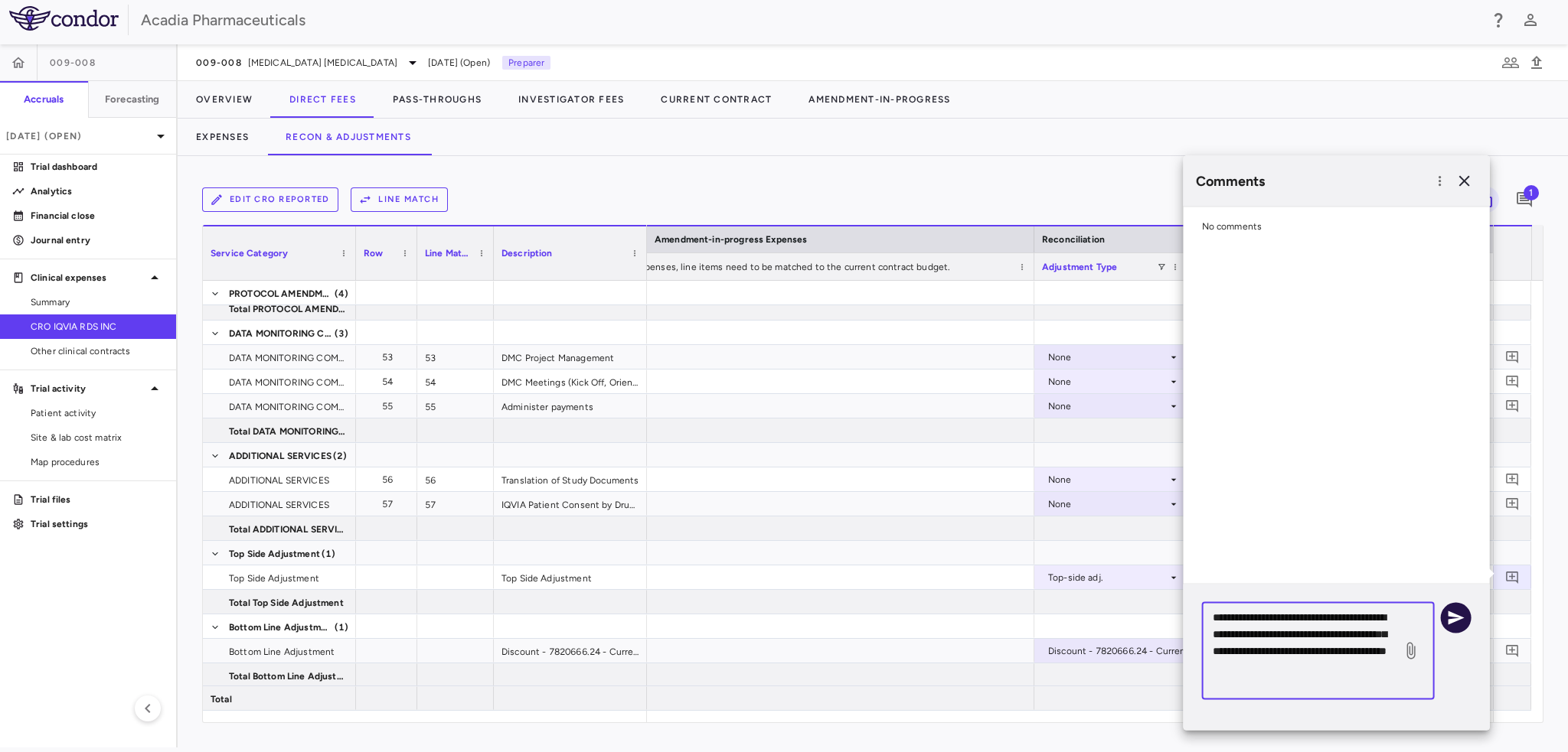
type textarea "**********"
click at [1463, 608] on icon "button" at bounding box center [1456, 617] width 18 height 18
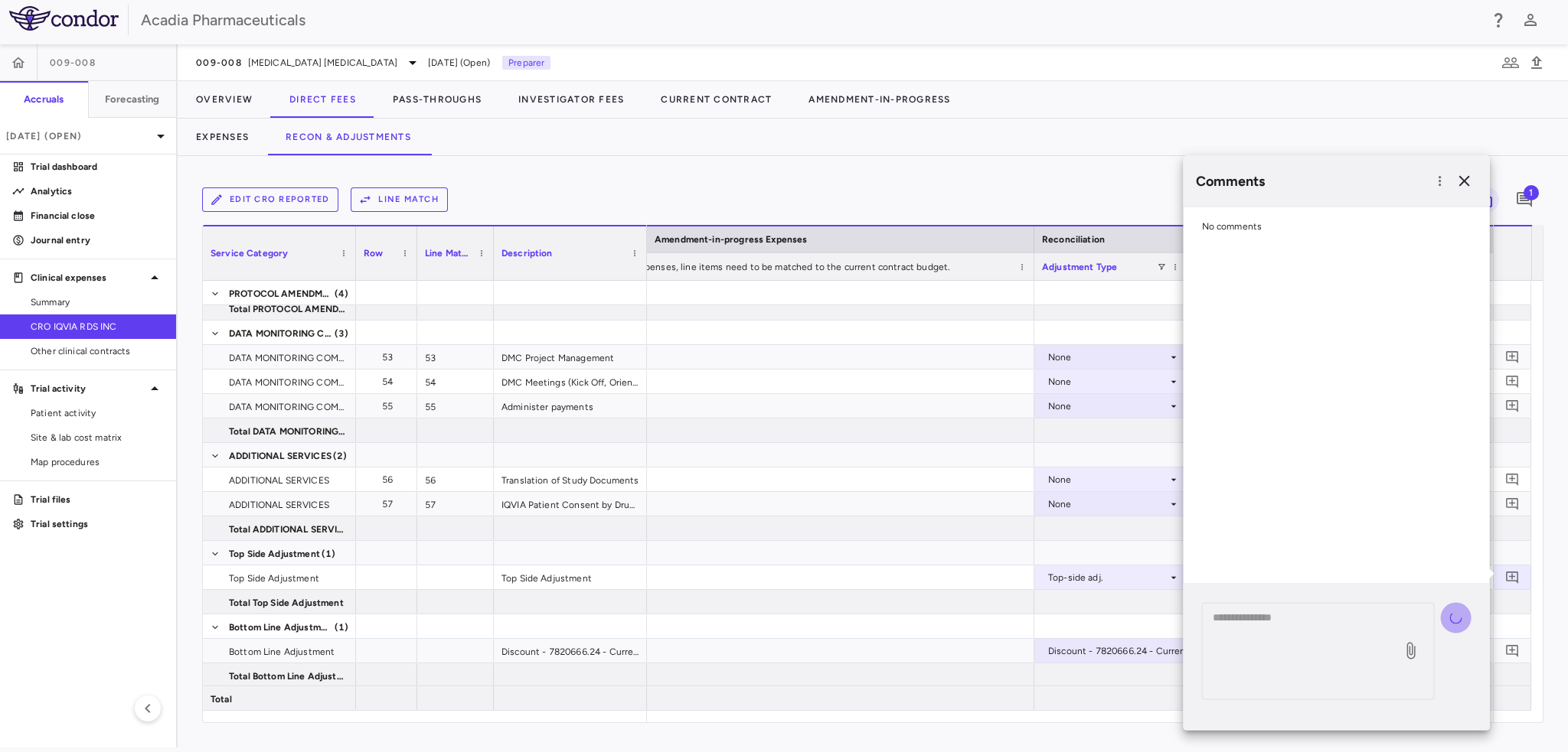
scroll to position [0, 0]
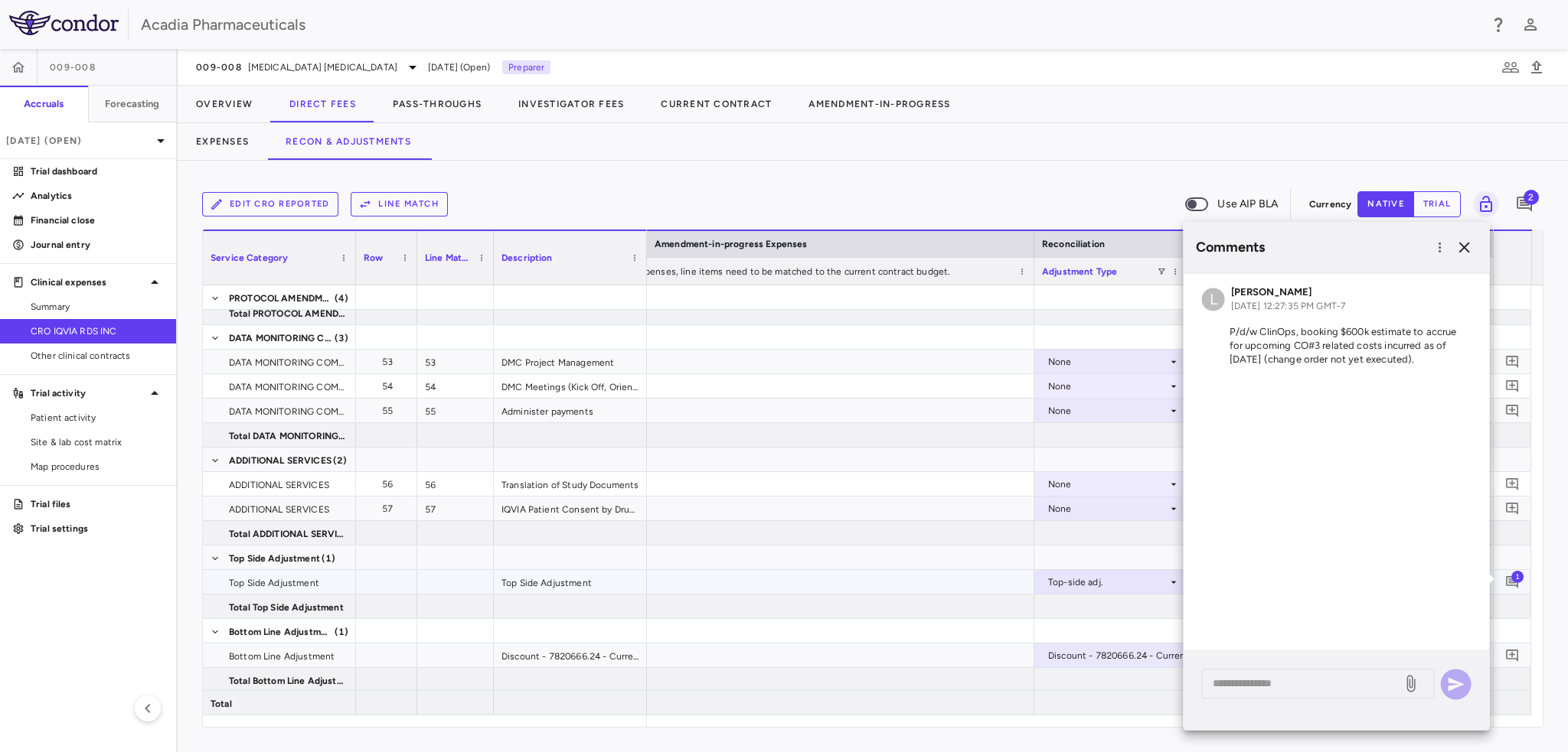
click at [36, 169] on p "Trial dashboard" at bounding box center [97, 171] width 133 height 14
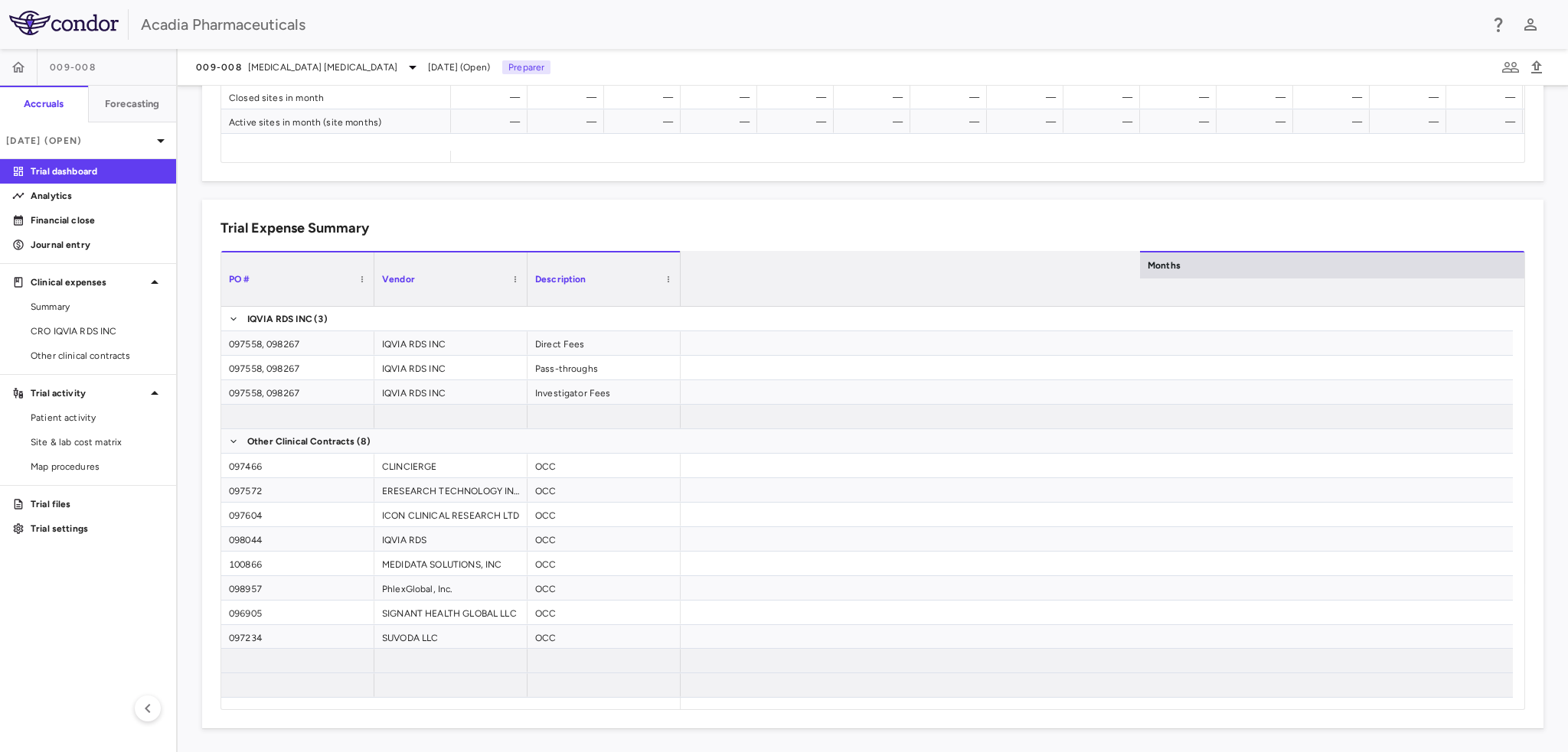
scroll to position [0, 4691]
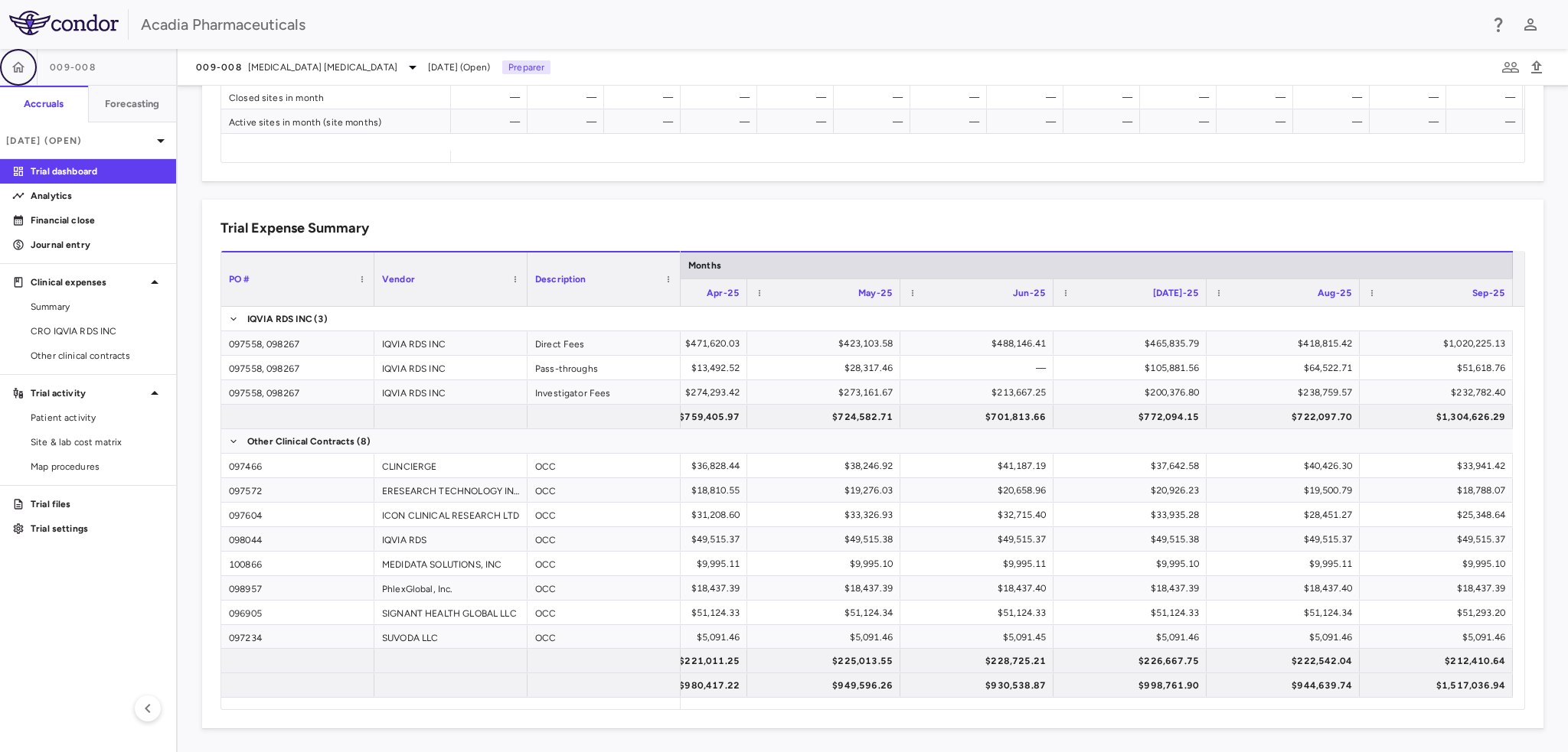
click at [12, 72] on icon "button" at bounding box center [18, 67] width 16 height 16
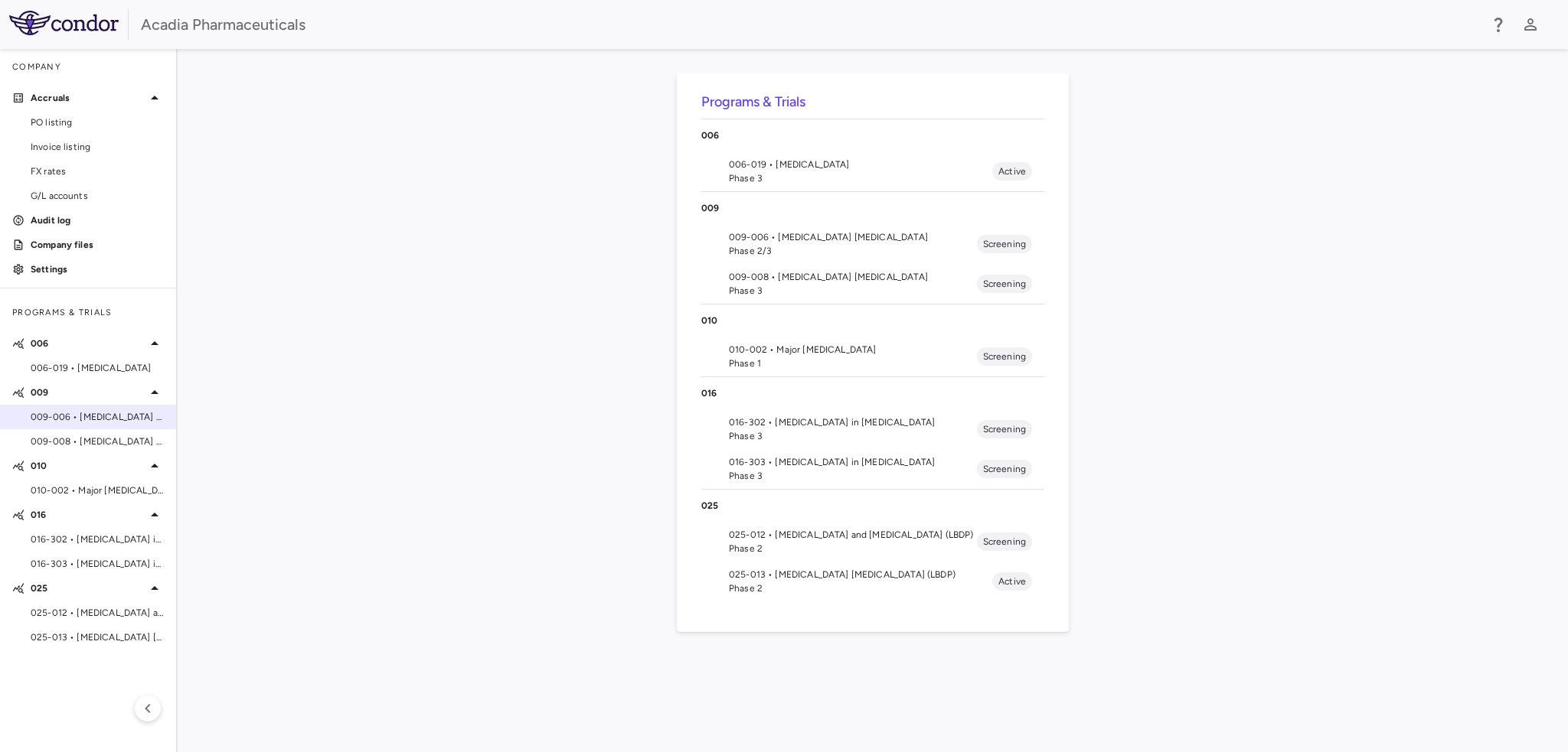
click at [95, 418] on span "009-006 • [MEDICAL_DATA] [MEDICAL_DATA]" at bounding box center [97, 417] width 133 height 14
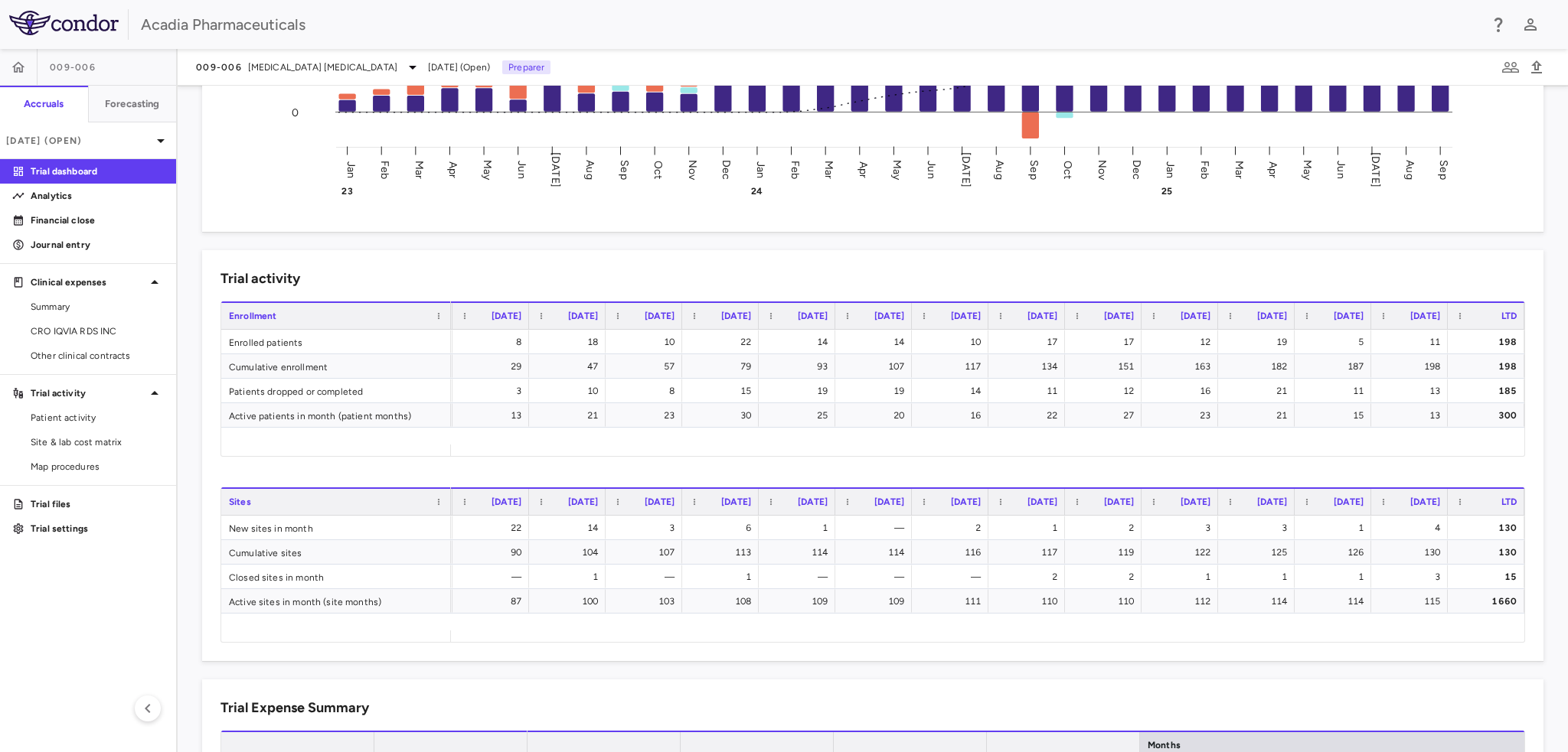
scroll to position [428, 0]
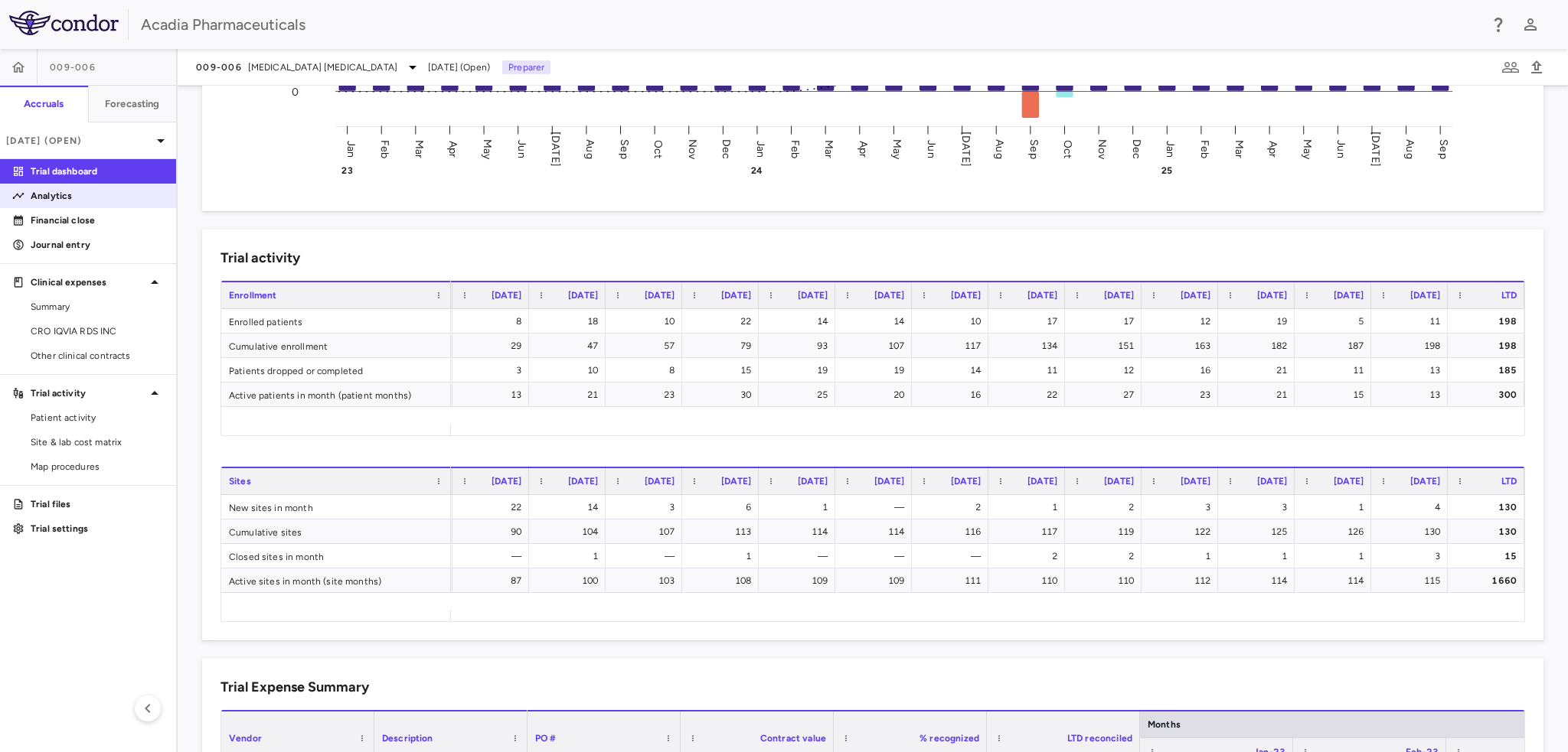
click at [78, 193] on p "Analytics" at bounding box center [97, 196] width 133 height 14
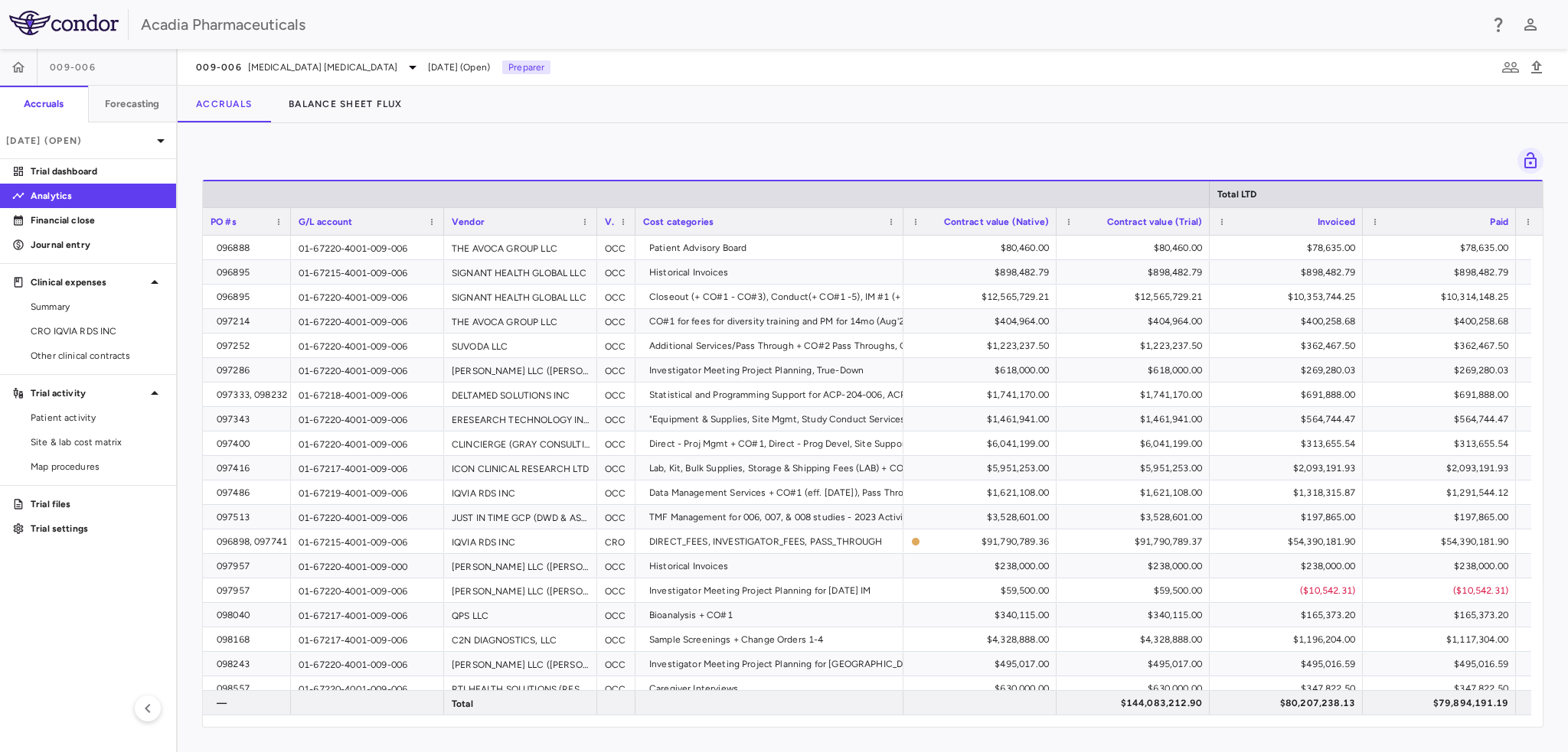
drag, startPoint x: 354, startPoint y: 228, endPoint x: 290, endPoint y: 223, distance: 64.2
click at [290, 223] on div at bounding box center [290, 221] width 6 height 27
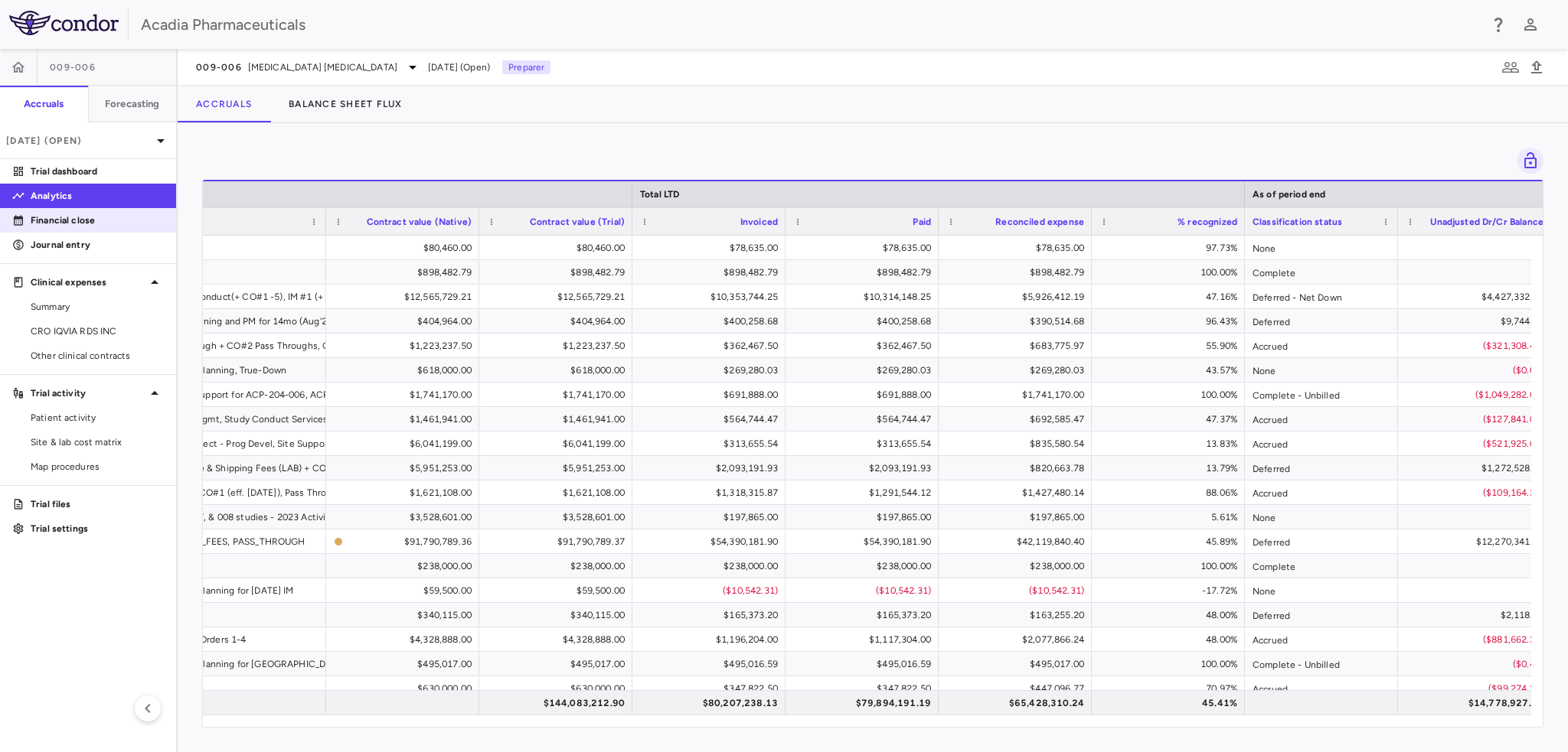
click at [116, 222] on p "Financial close" at bounding box center [97, 220] width 133 height 14
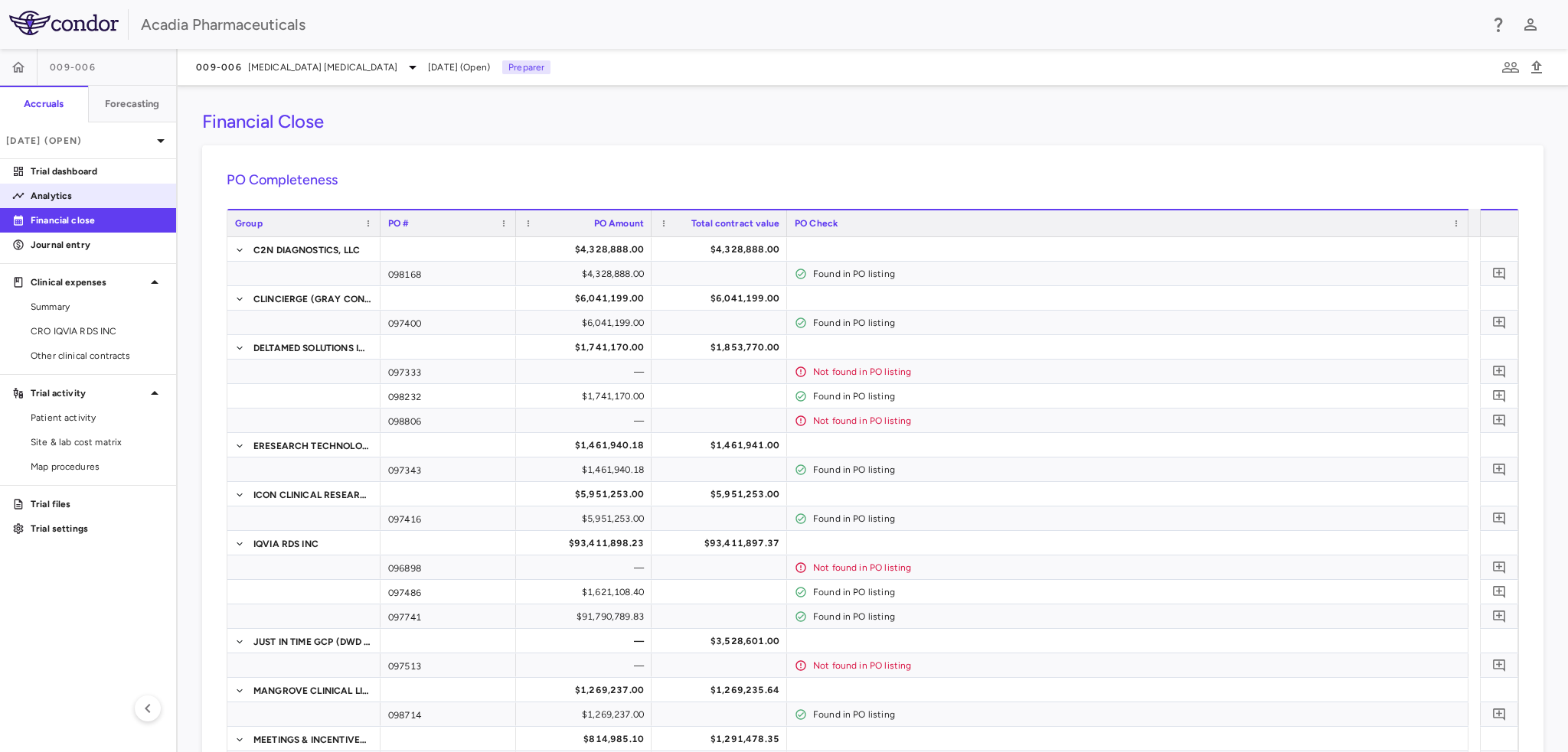
click at [74, 203] on link "Analytics" at bounding box center [88, 196] width 176 height 23
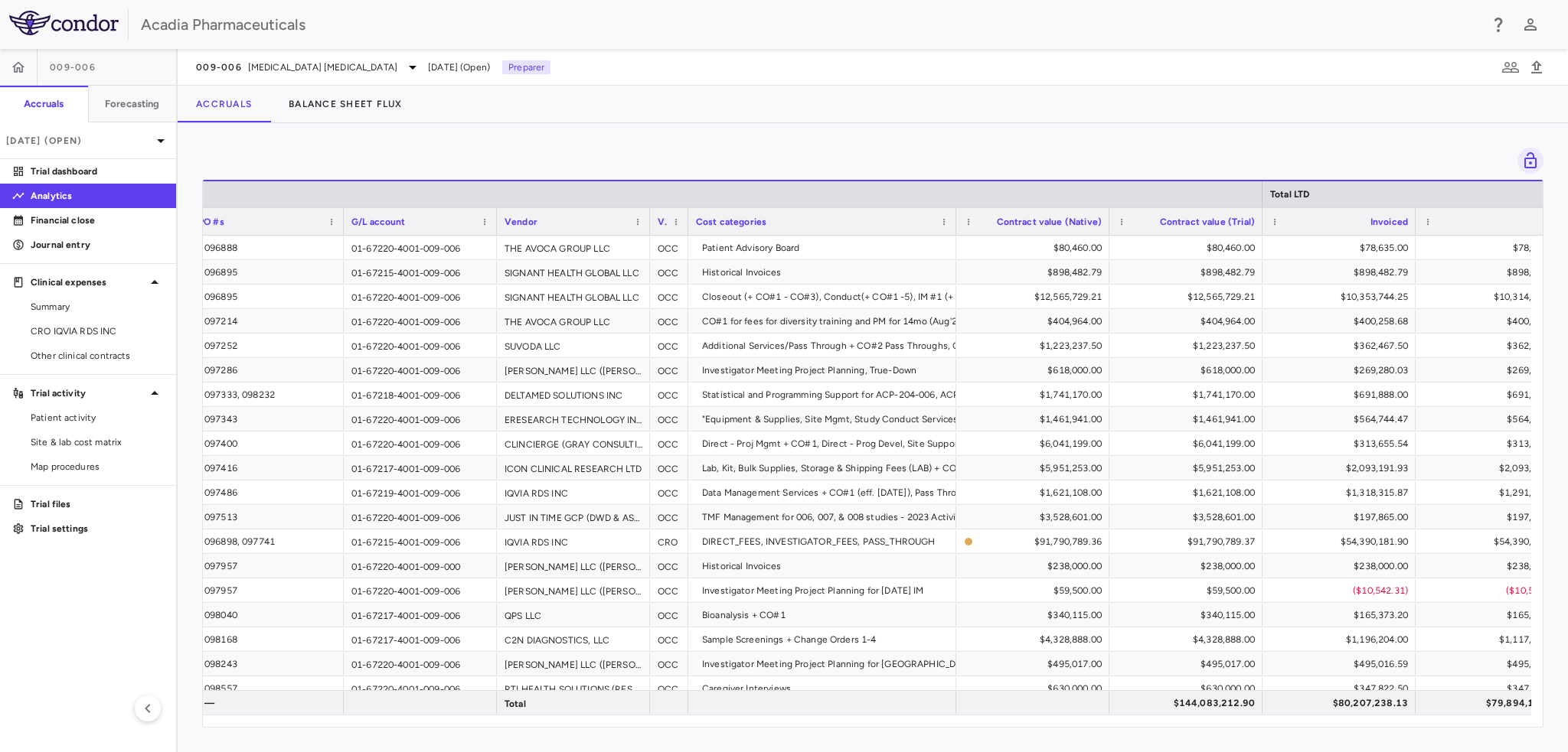
scroll to position [0, 18]
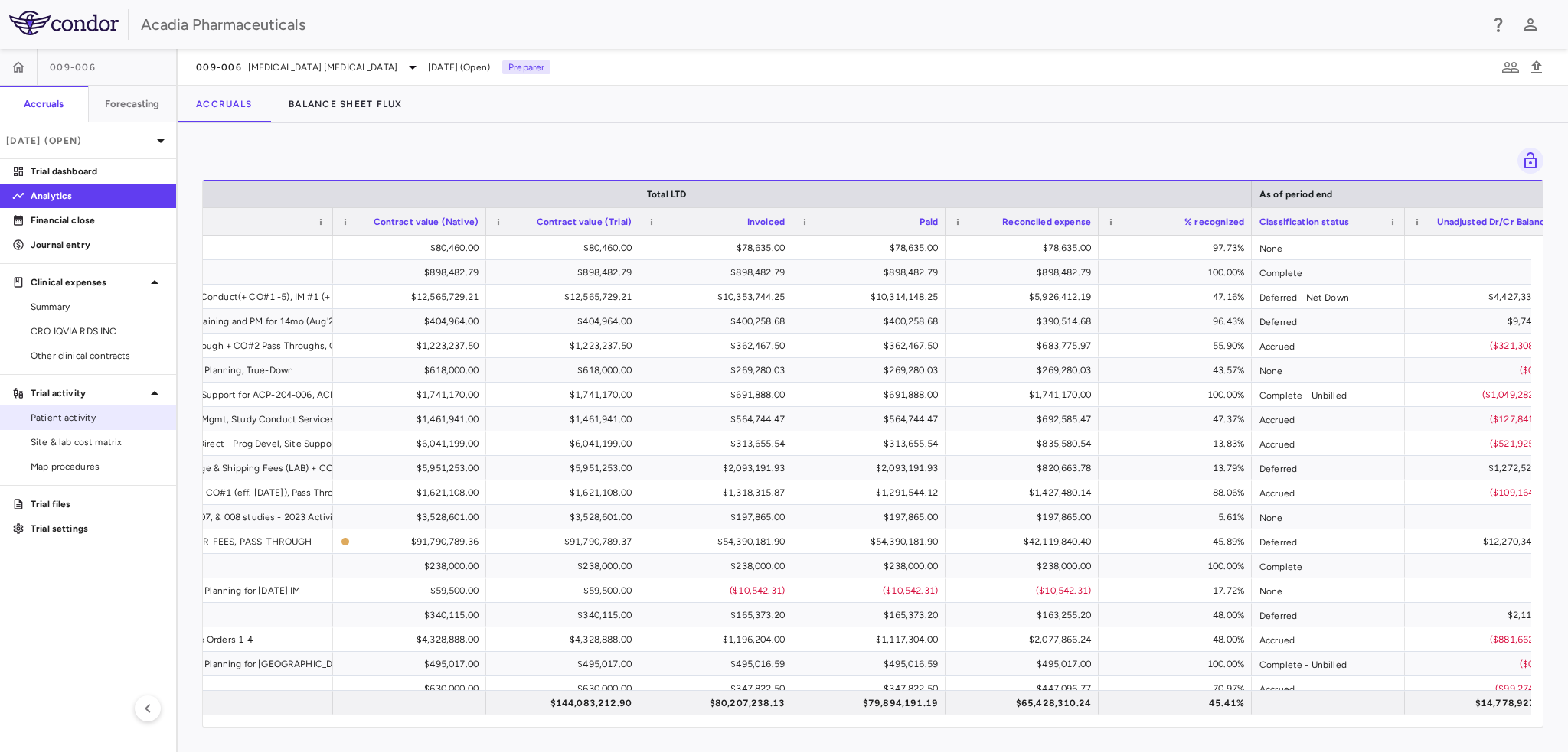
click at [128, 423] on span "Patient activity" at bounding box center [97, 417] width 133 height 14
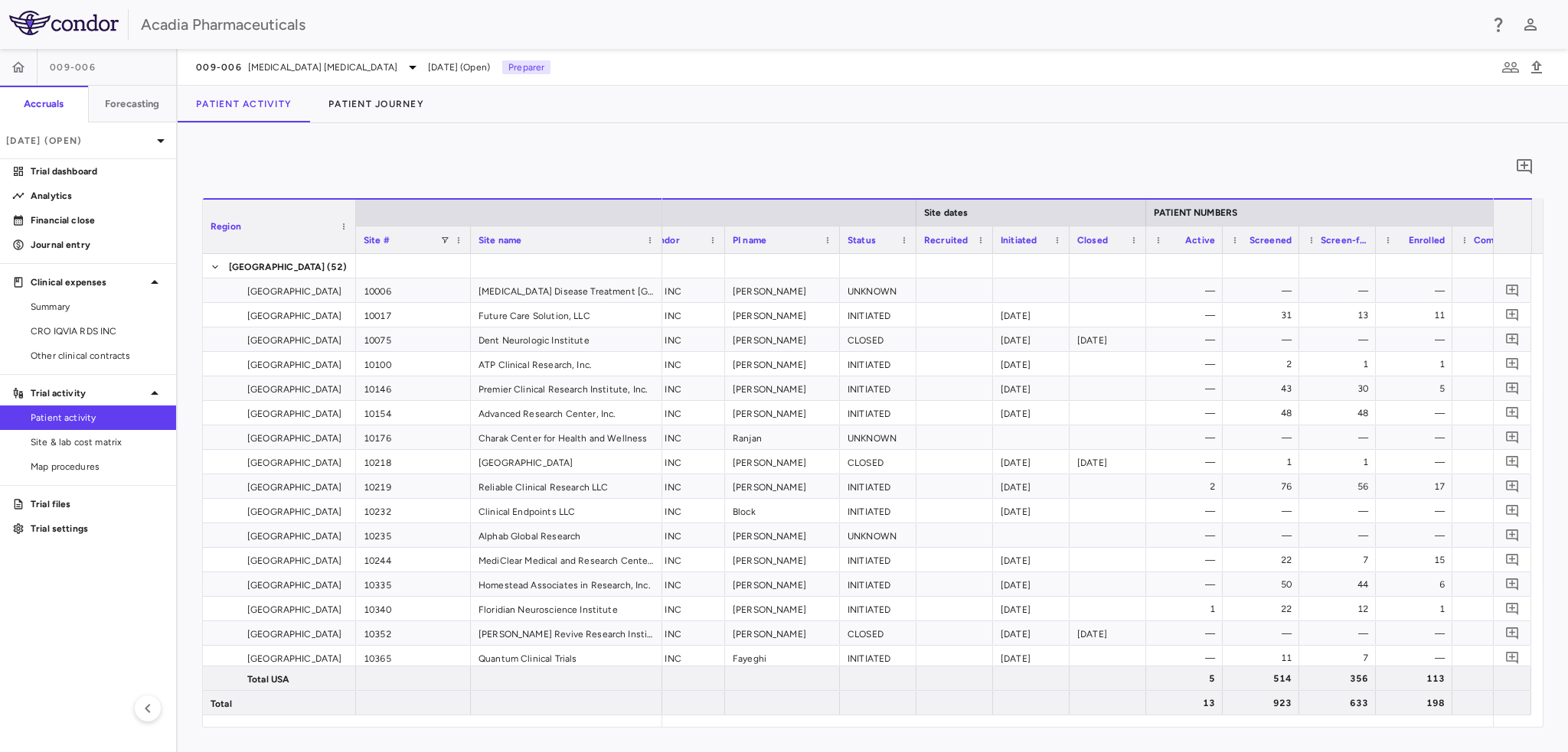
scroll to position [0, 209]
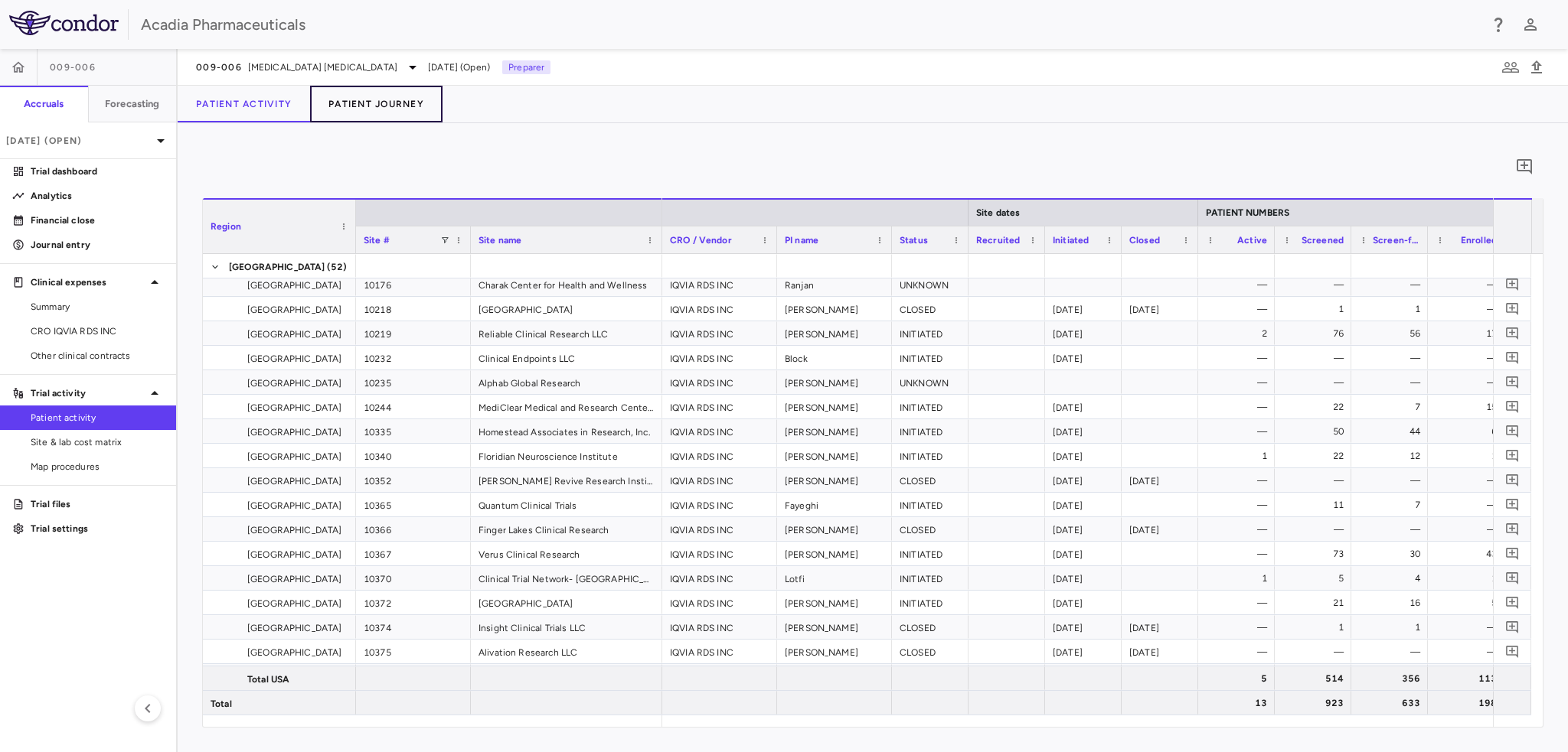
click at [379, 113] on button "Patient Journey" at bounding box center [377, 104] width 133 height 37
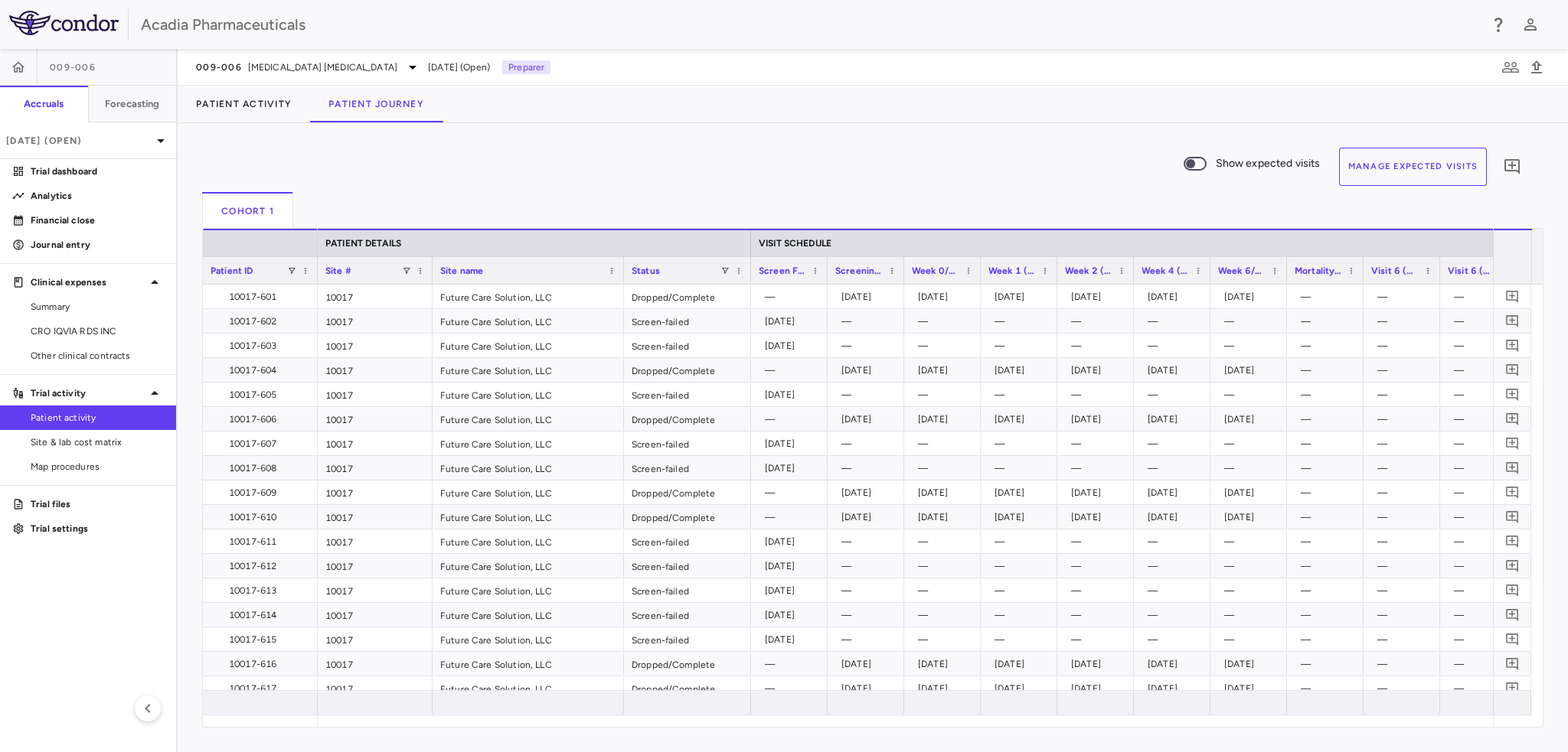
drag, startPoint x: 697, startPoint y: 278, endPoint x: 748, endPoint y: 308, distance: 59.2
click at [748, 308] on div "Patient ID PATIENT DETAILS VISIT SCHEDULE Site # Site name Status" at bounding box center [873, 478] width 1340 height 498
click at [723, 274] on span at bounding box center [725, 271] width 9 height 9
click at [893, 105] on div "Patient Activity Patient Journey" at bounding box center [872, 104] width 1390 height 37
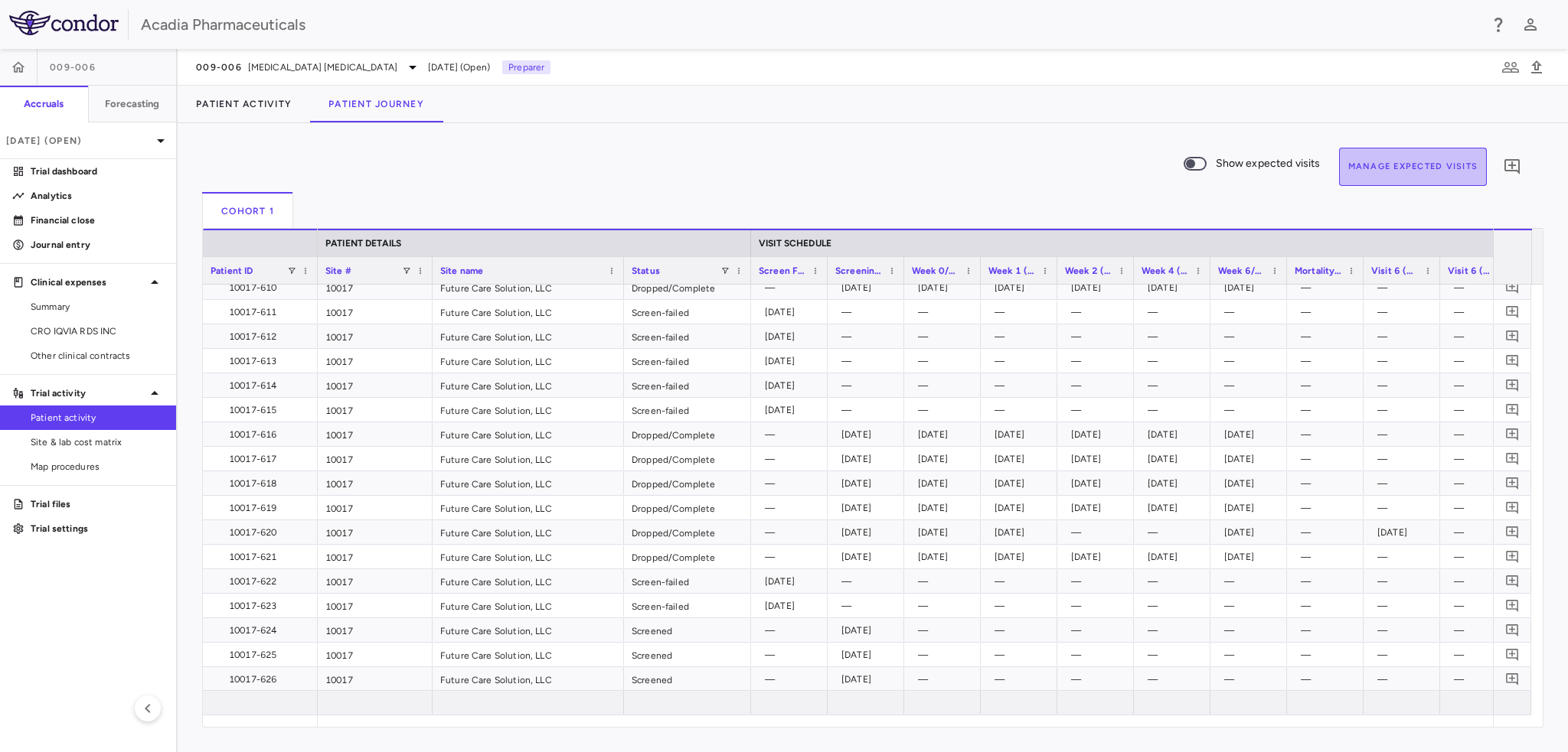
click at [1394, 168] on button "Manage Expected Visits" at bounding box center [1413, 166] width 149 height 38
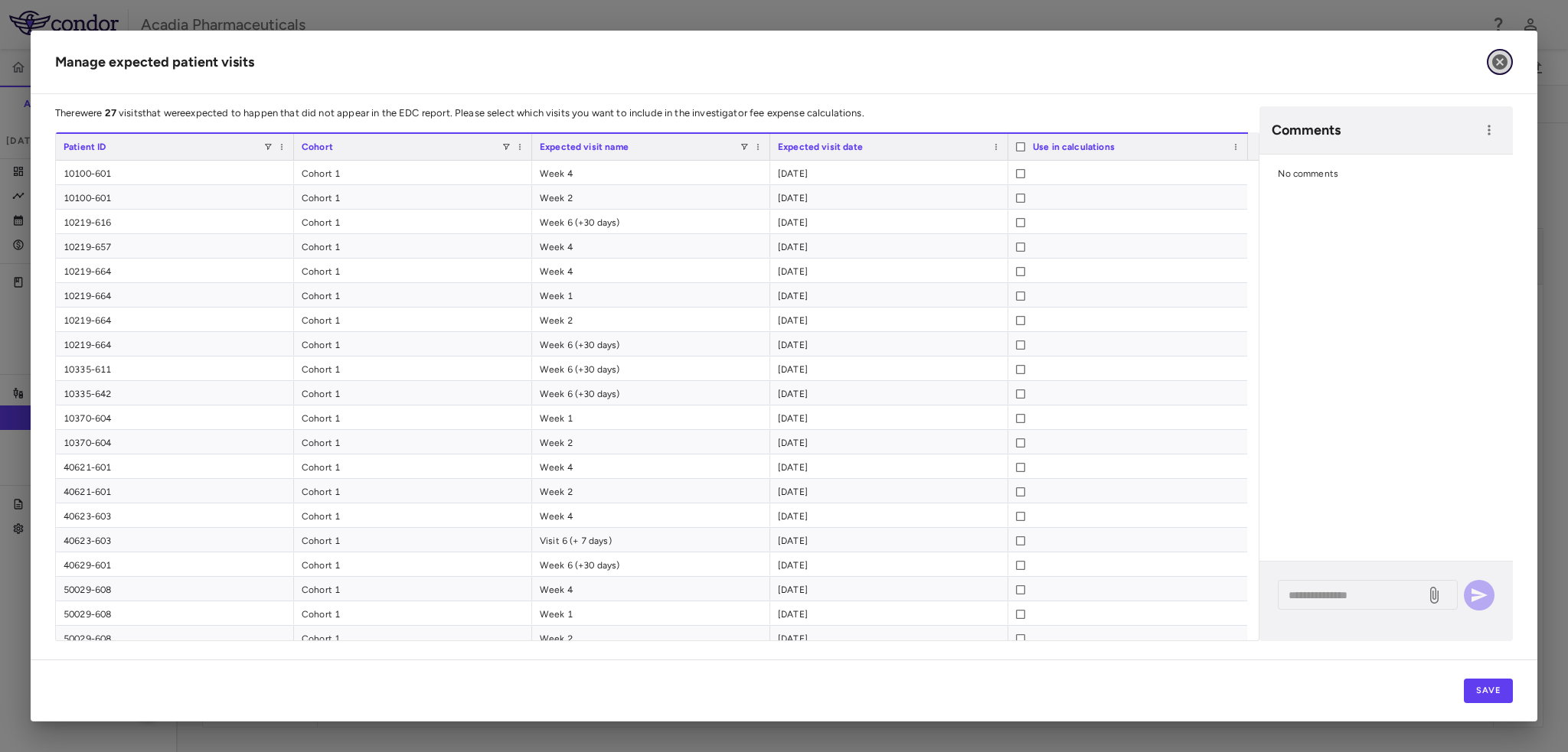
click at [1505, 59] on icon "button" at bounding box center [1500, 62] width 16 height 16
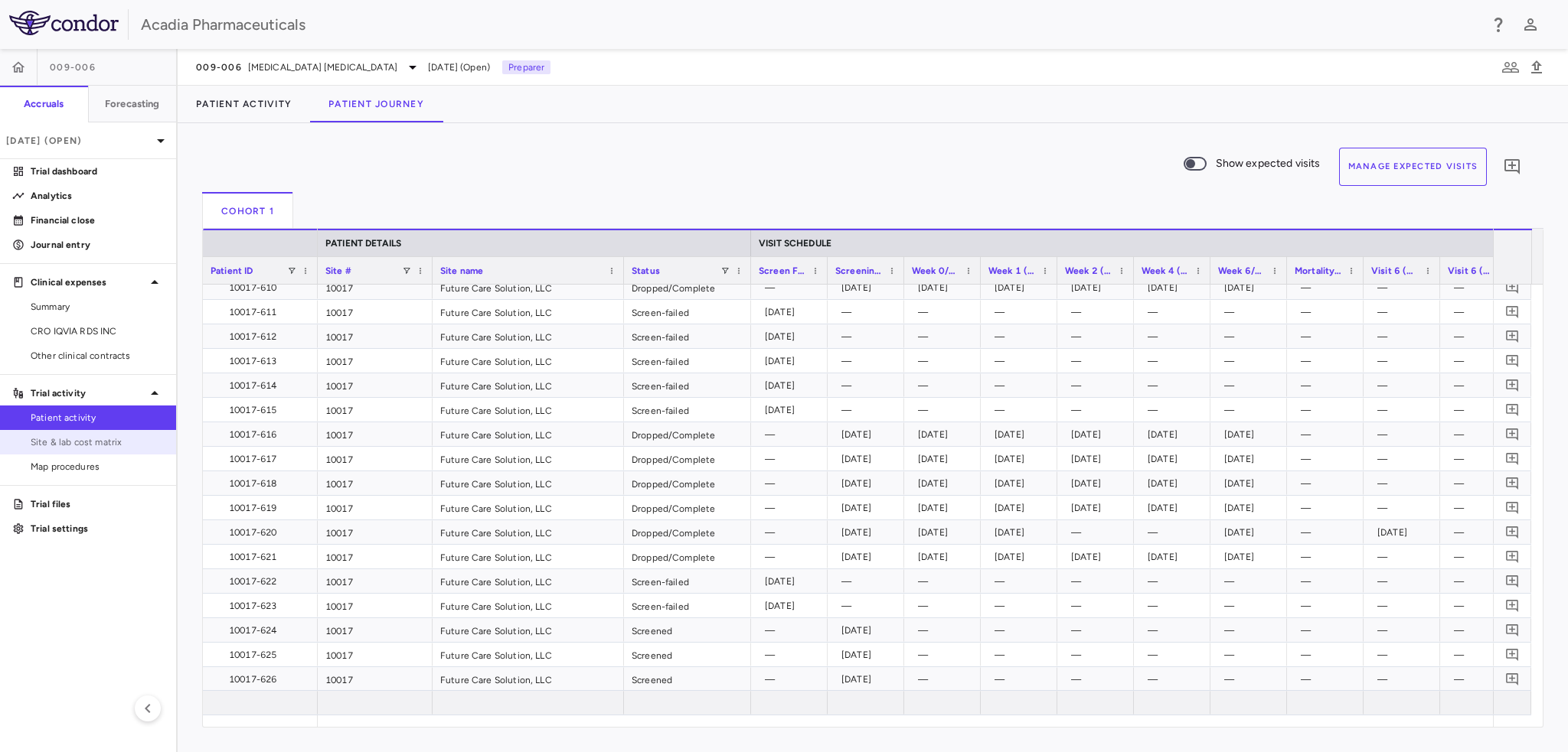
click at [70, 440] on span "Site & lab cost matrix" at bounding box center [97, 442] width 133 height 14
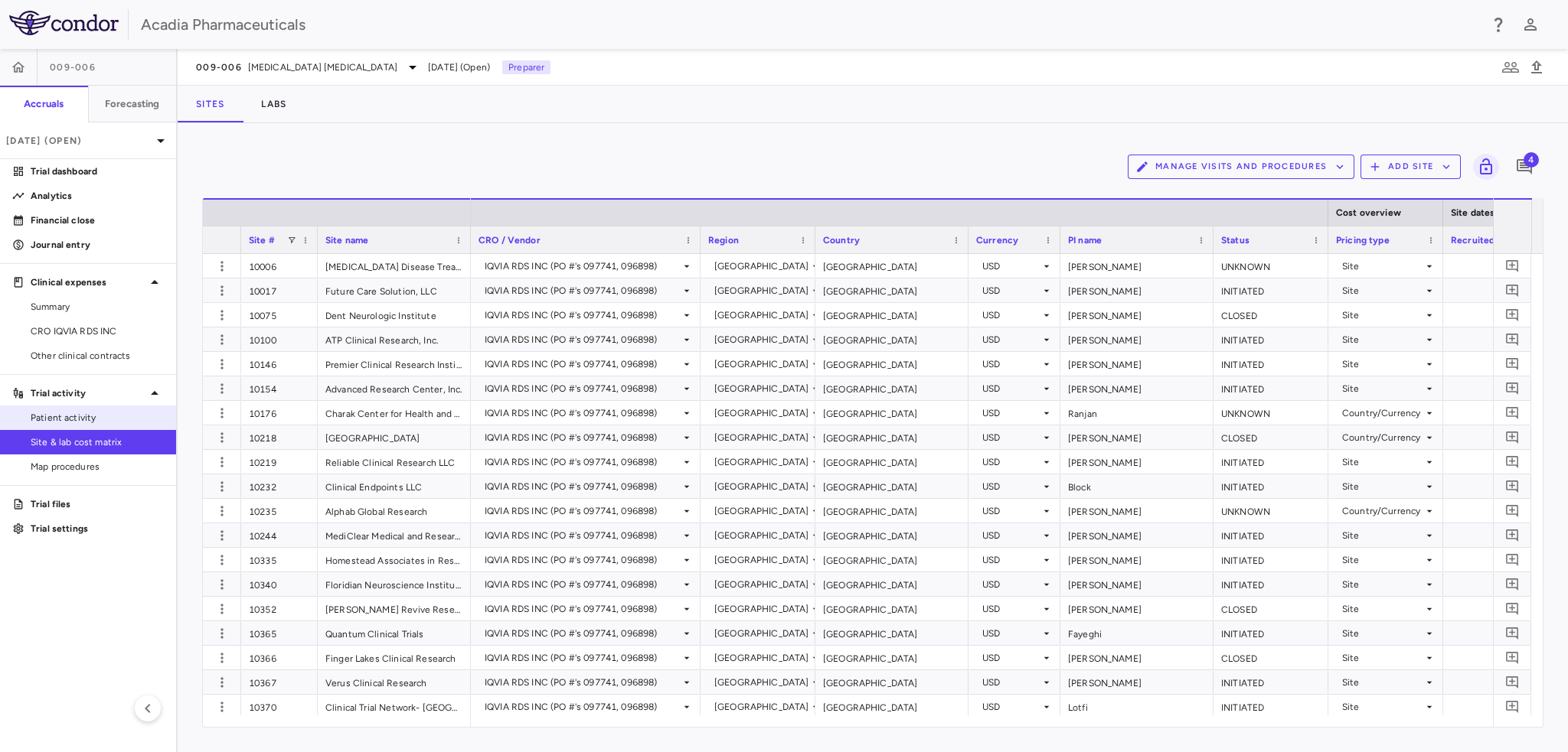
click at [56, 420] on span "Patient activity" at bounding box center [97, 417] width 133 height 14
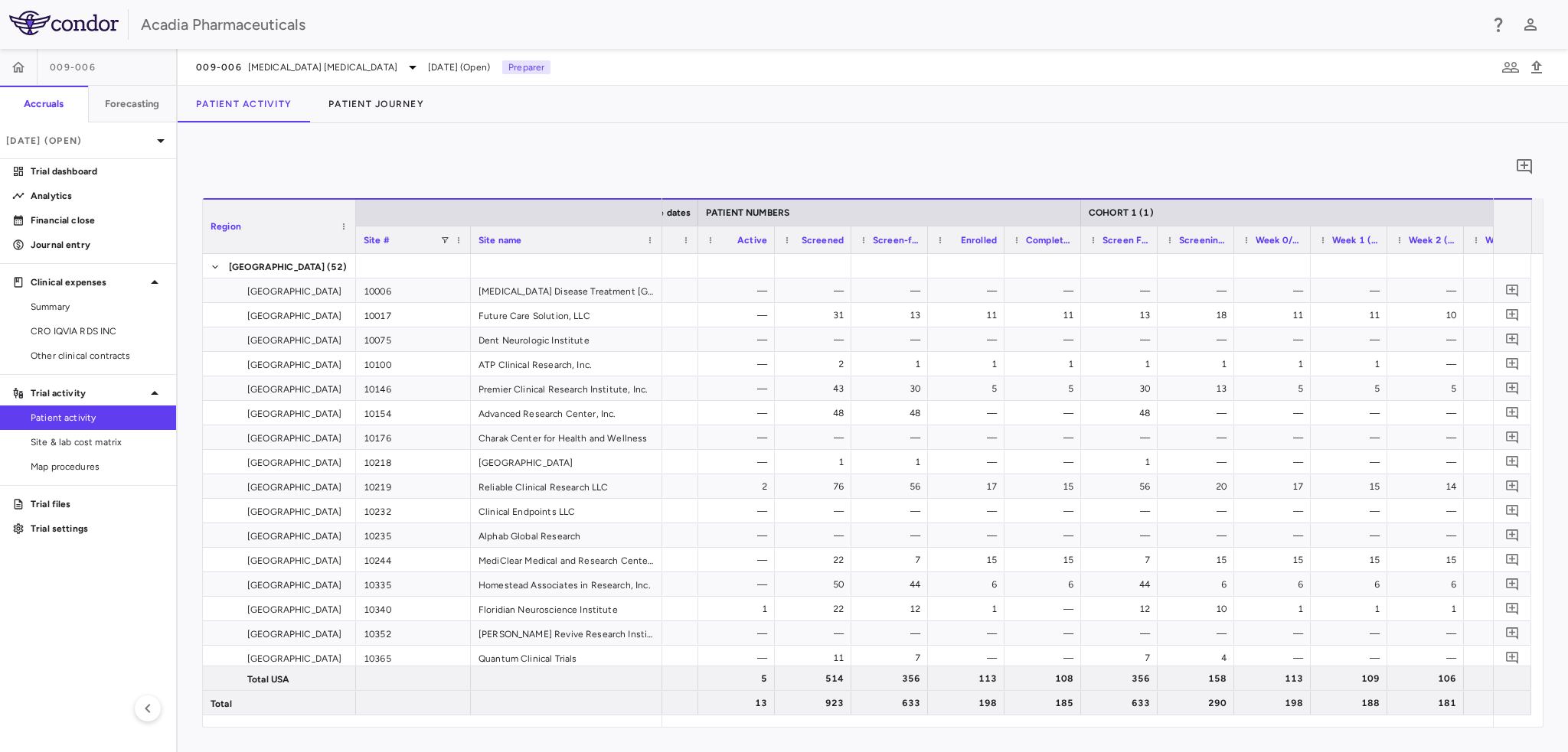
click at [1154, 241] on div at bounding box center [1156, 240] width 6 height 27
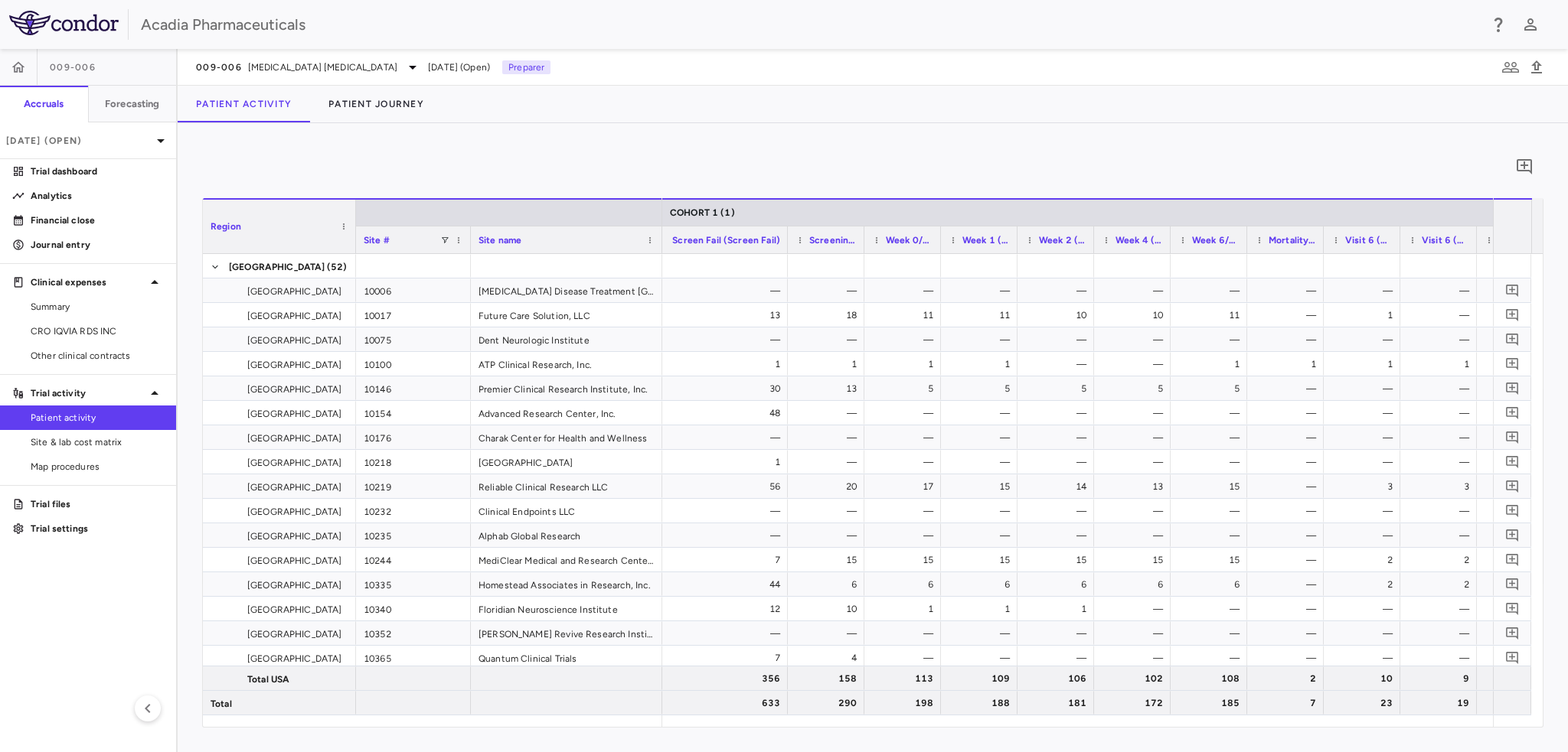
click at [940, 242] on div at bounding box center [940, 240] width 6 height 27
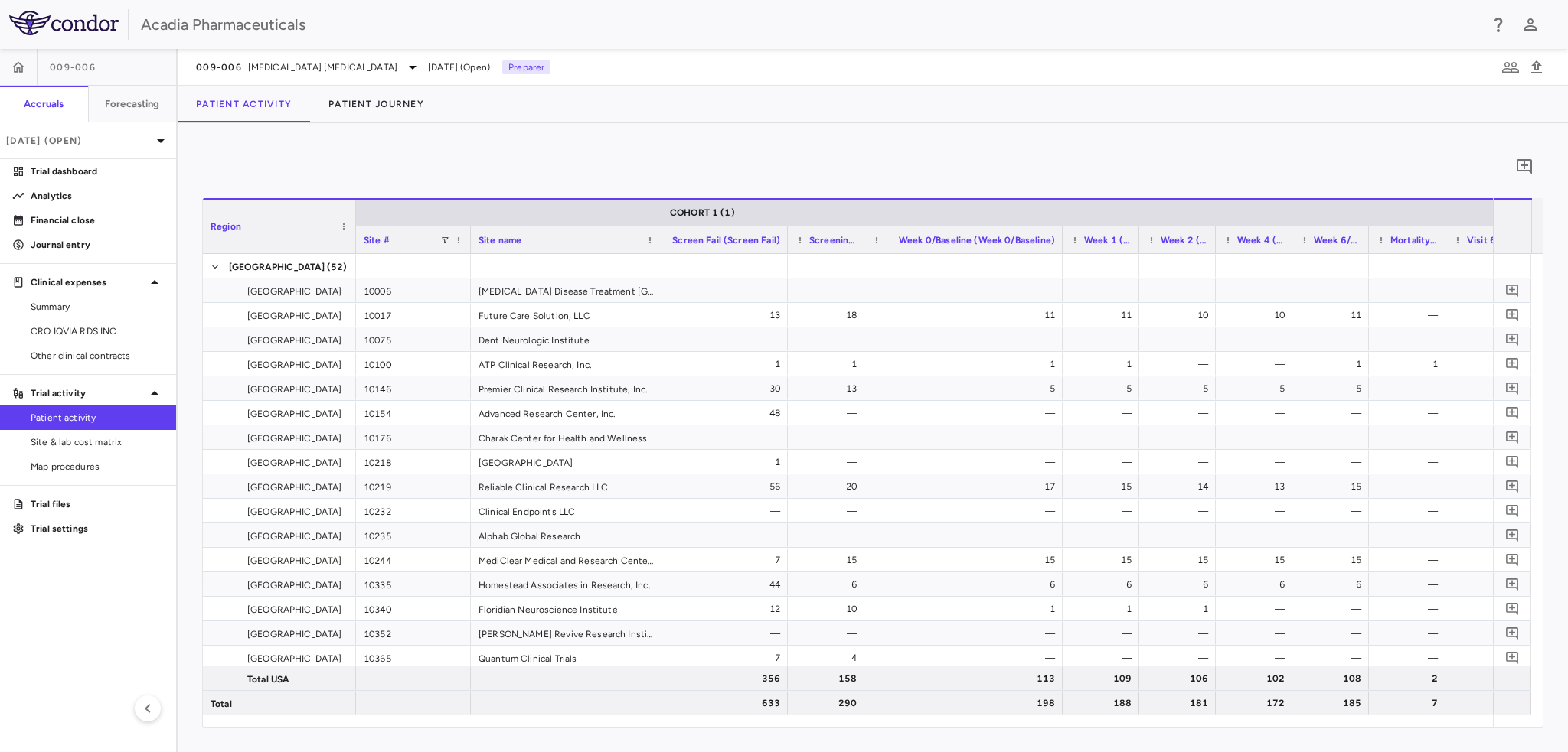
click at [1138, 245] on div at bounding box center [1138, 240] width 6 height 27
click at [1256, 245] on div at bounding box center [1257, 240] width 6 height 27
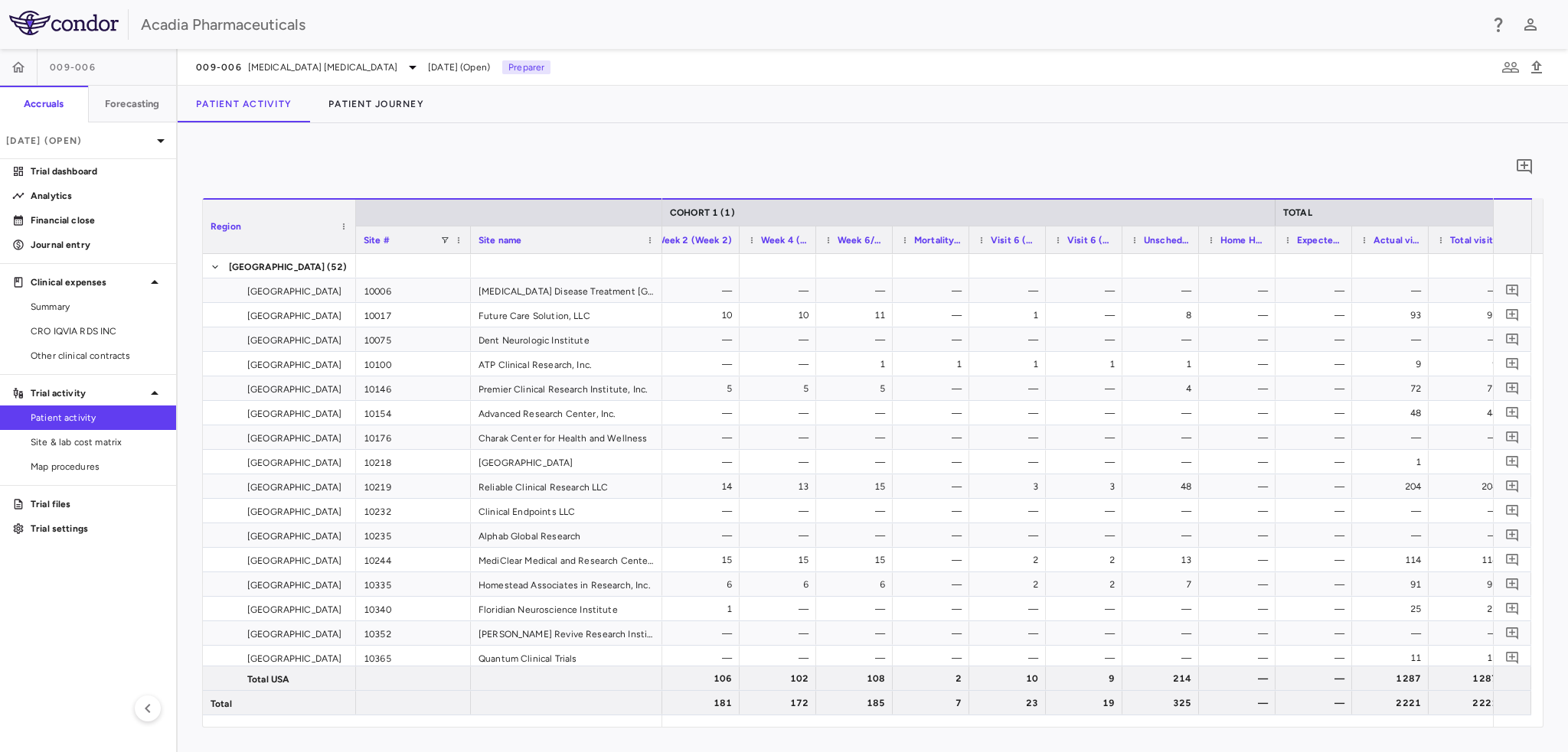
click at [892, 245] on div "Mortality Follow-Up (Week 6 (+30 days))" at bounding box center [930, 240] width 77 height 28
click at [892, 245] on div at bounding box center [892, 240] width 6 height 27
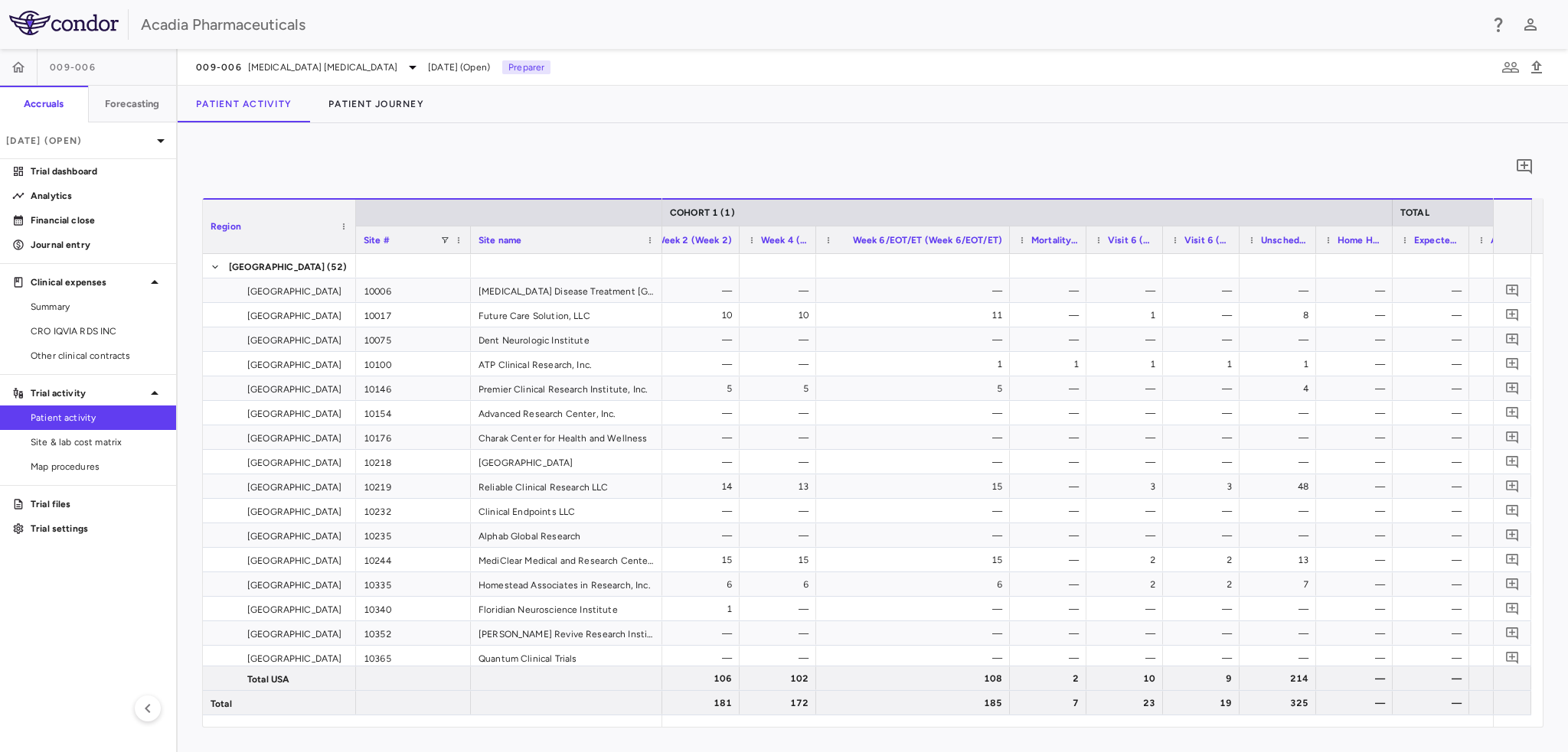
click at [1084, 245] on div at bounding box center [1085, 240] width 6 height 27
click at [101, 444] on span "Site & lab cost matrix" at bounding box center [97, 442] width 133 height 14
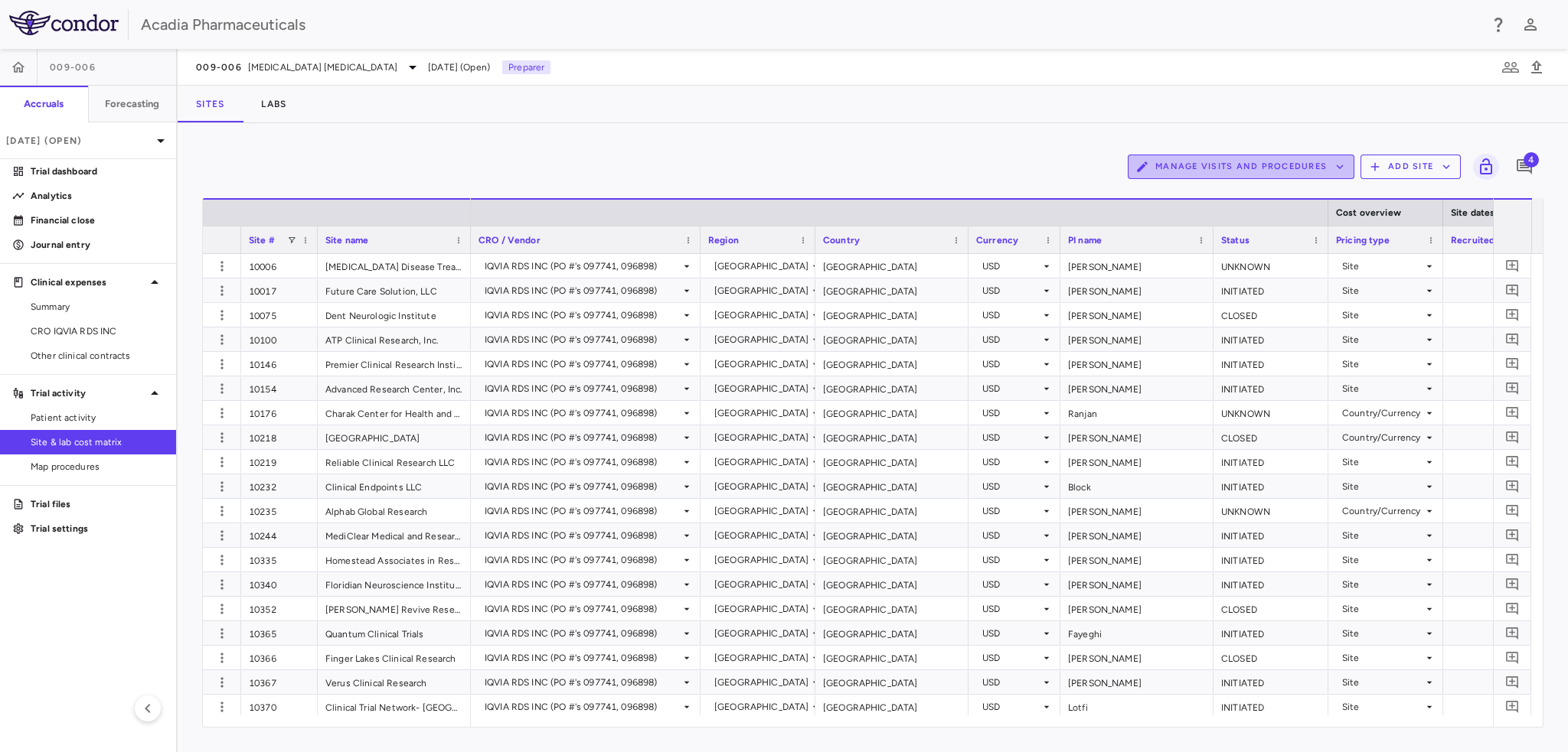
click at [1275, 173] on button "Manage Visits and Procedures" at bounding box center [1241, 167] width 227 height 25
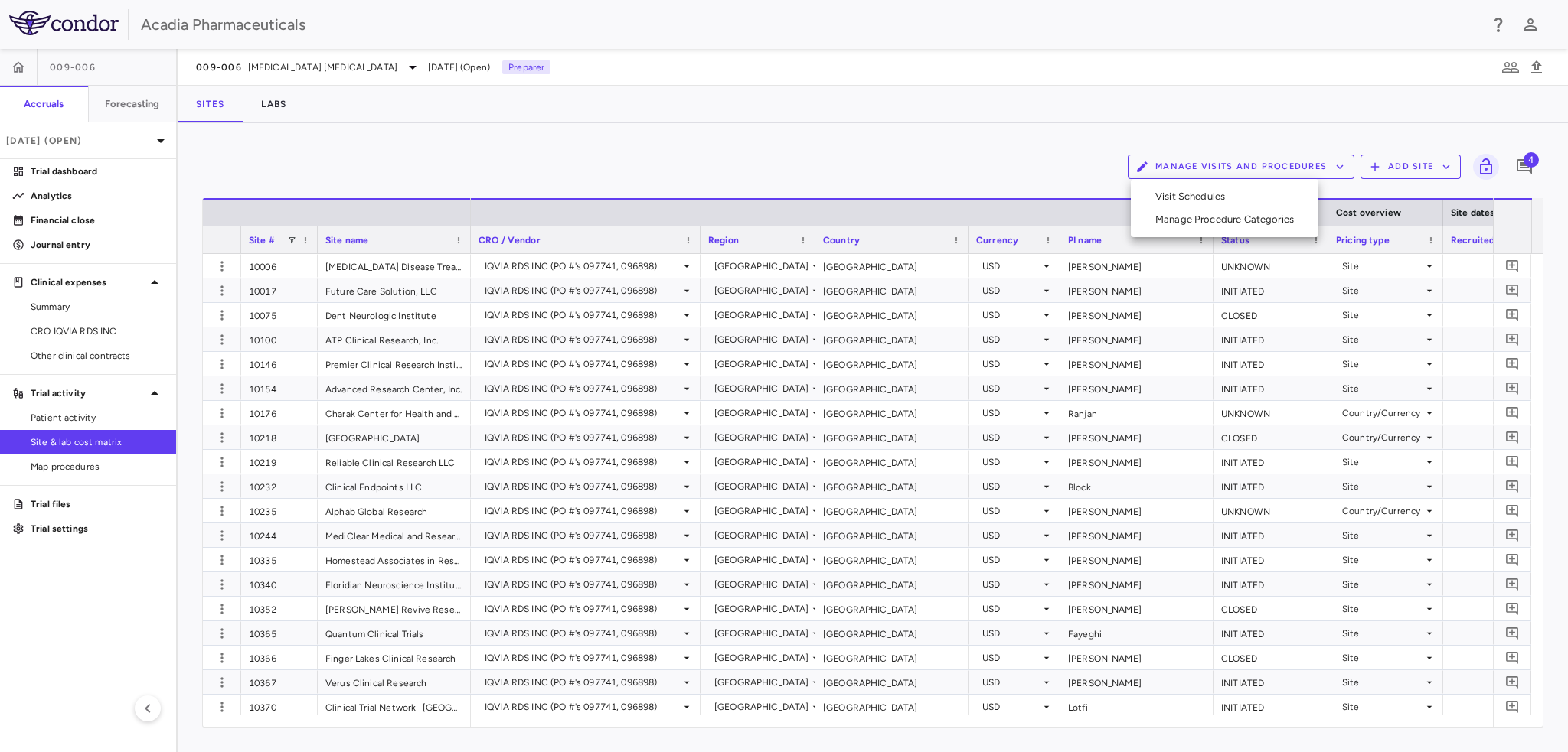
click at [1233, 224] on li "Manage Procedure Categories" at bounding box center [1224, 220] width 163 height 23
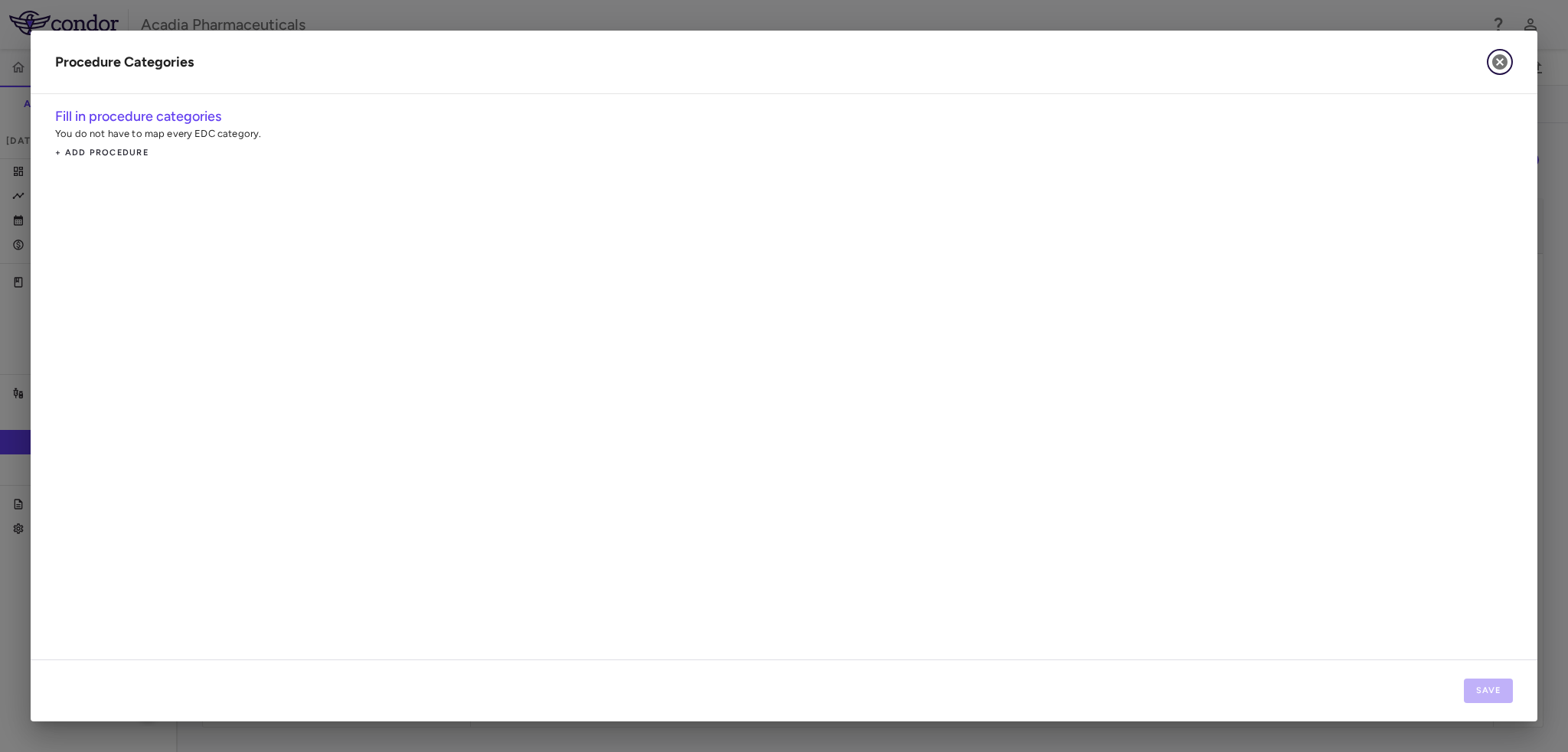
click at [1509, 61] on button "button" at bounding box center [1500, 62] width 26 height 26
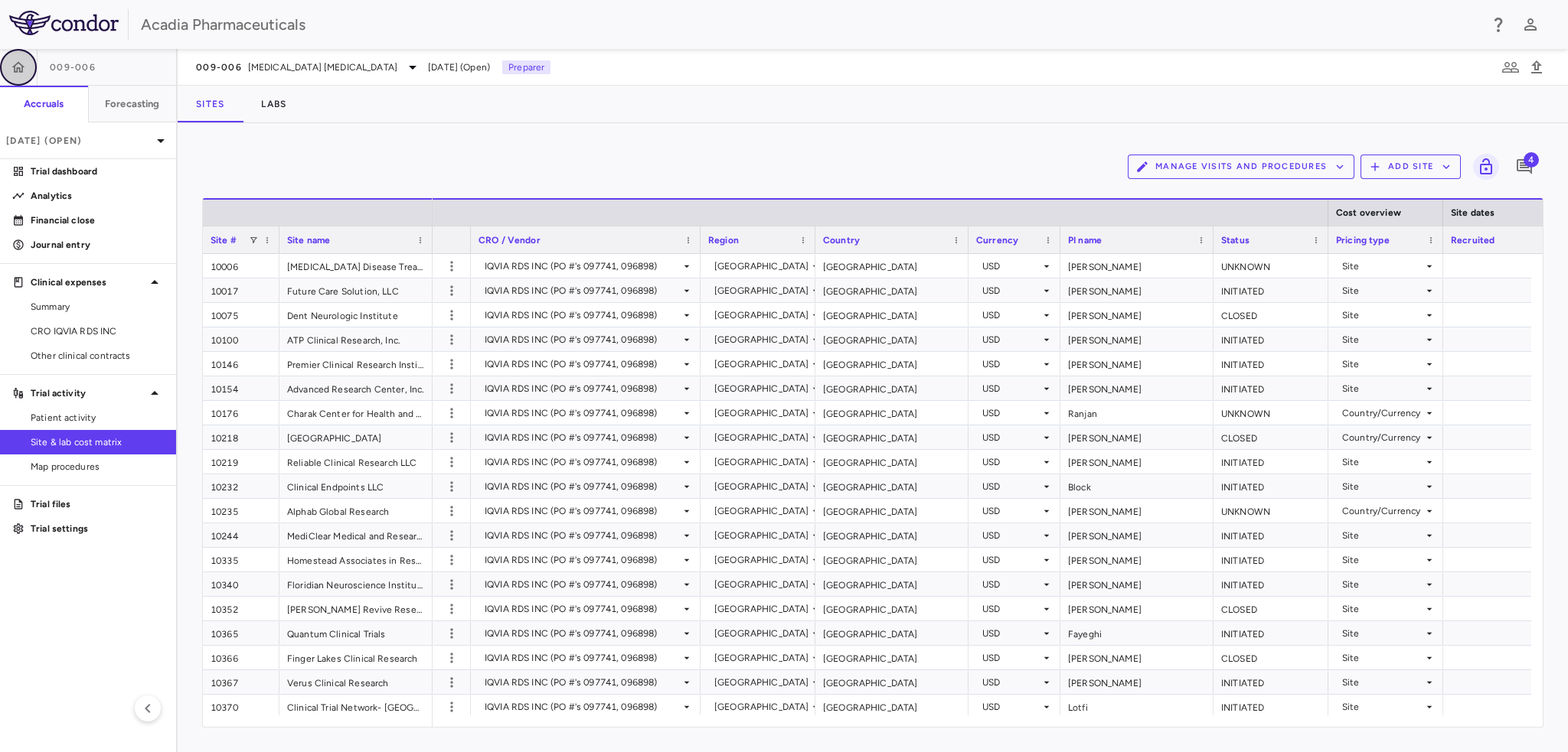
click at [30, 69] on button "button" at bounding box center [18, 67] width 37 height 37
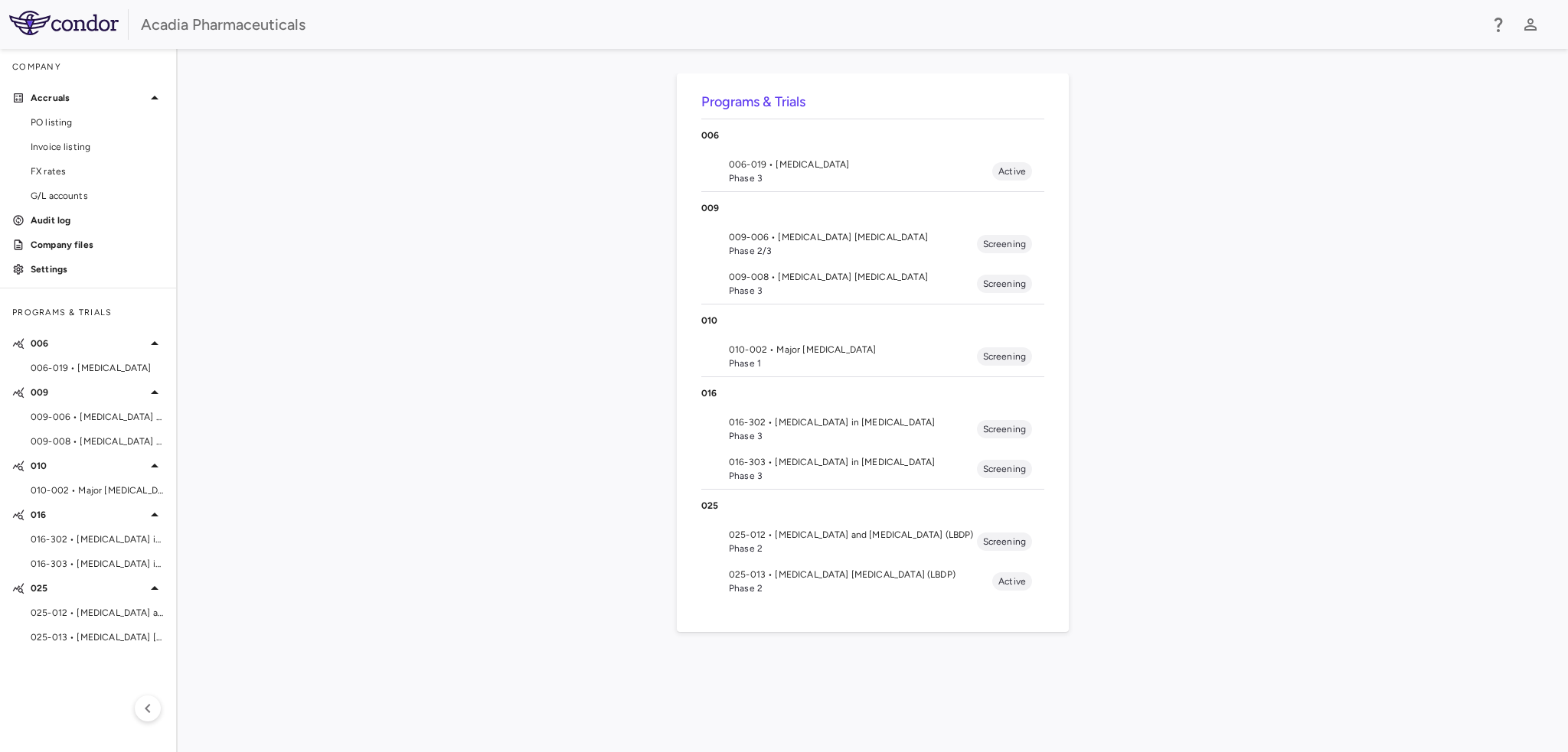
click at [840, 279] on span "009-008 • [MEDICAL_DATA] [MEDICAL_DATA]" at bounding box center [853, 277] width 248 height 14
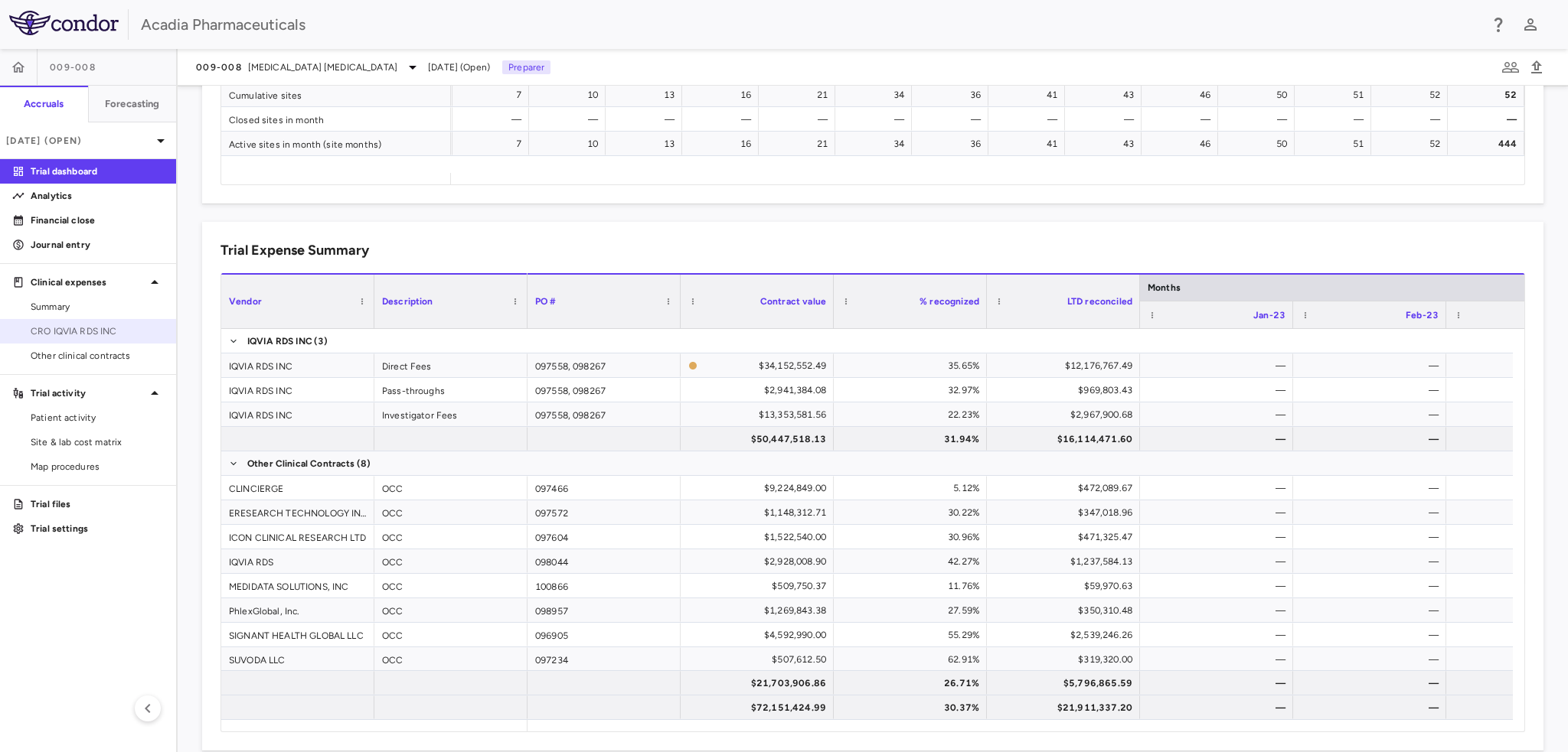
click at [114, 333] on span "CRO IQVIA RDS INC" at bounding box center [97, 331] width 133 height 14
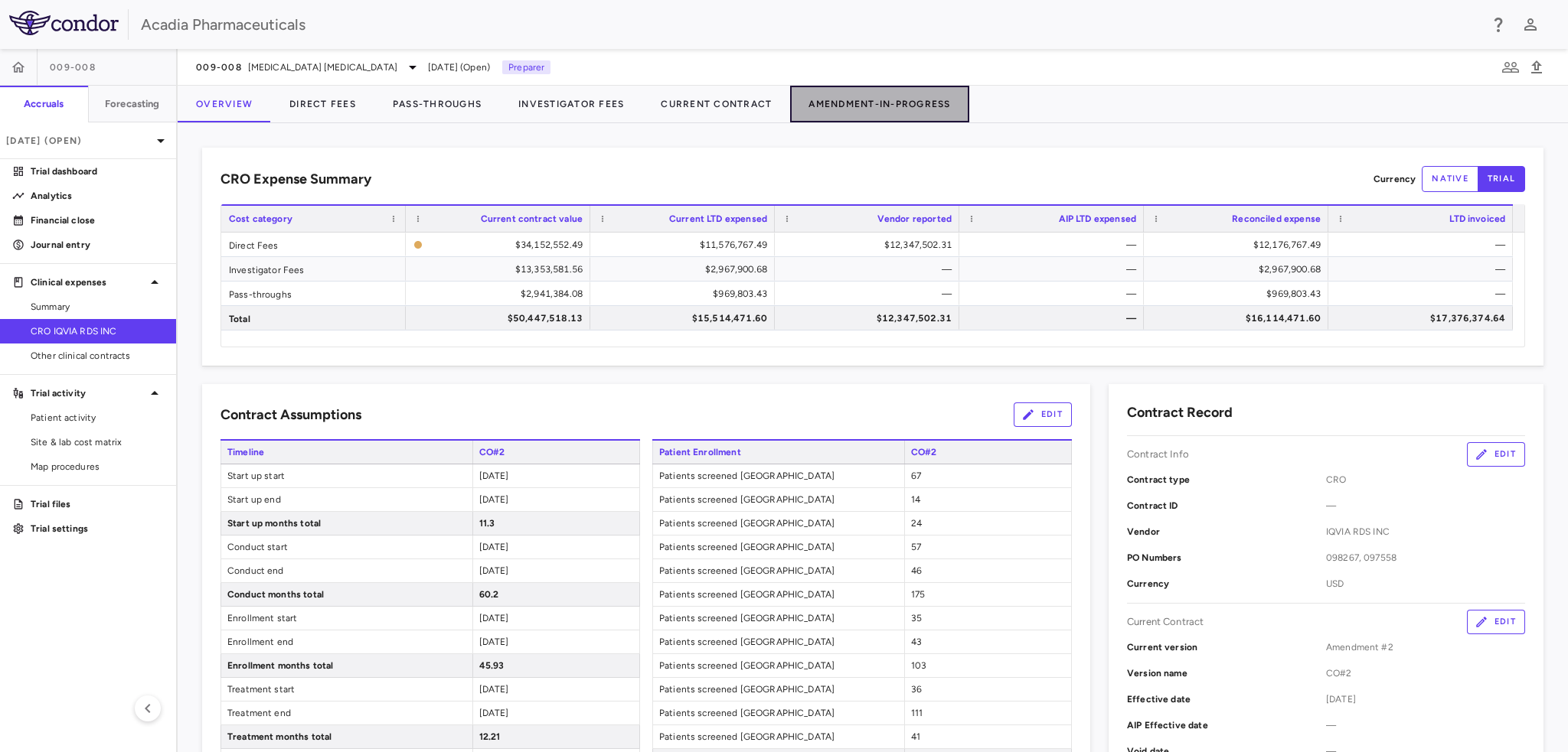
click at [861, 99] on button "Amendment-In-Progress" at bounding box center [879, 104] width 178 height 37
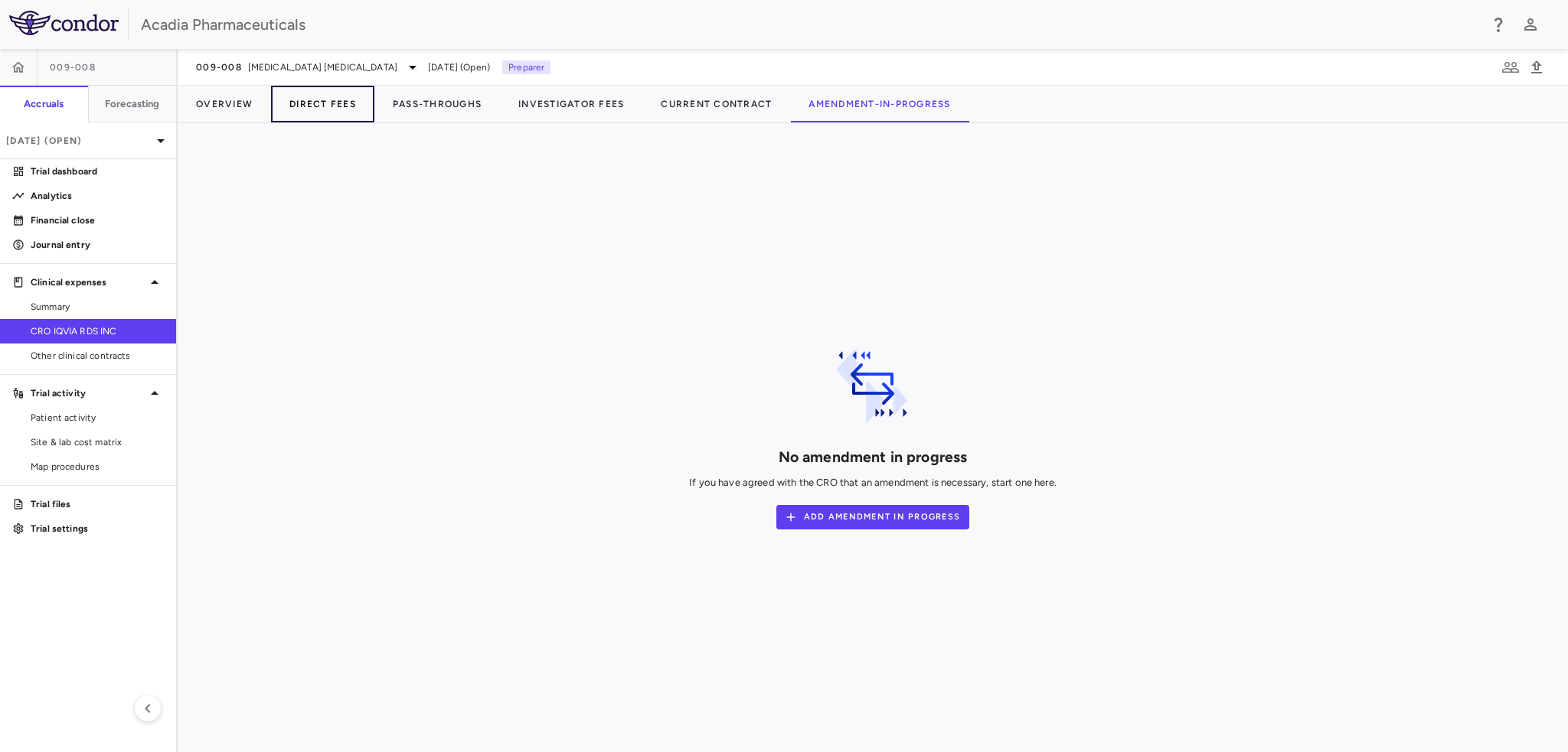
click at [349, 110] on button "Direct Fees" at bounding box center [323, 104] width 103 height 37
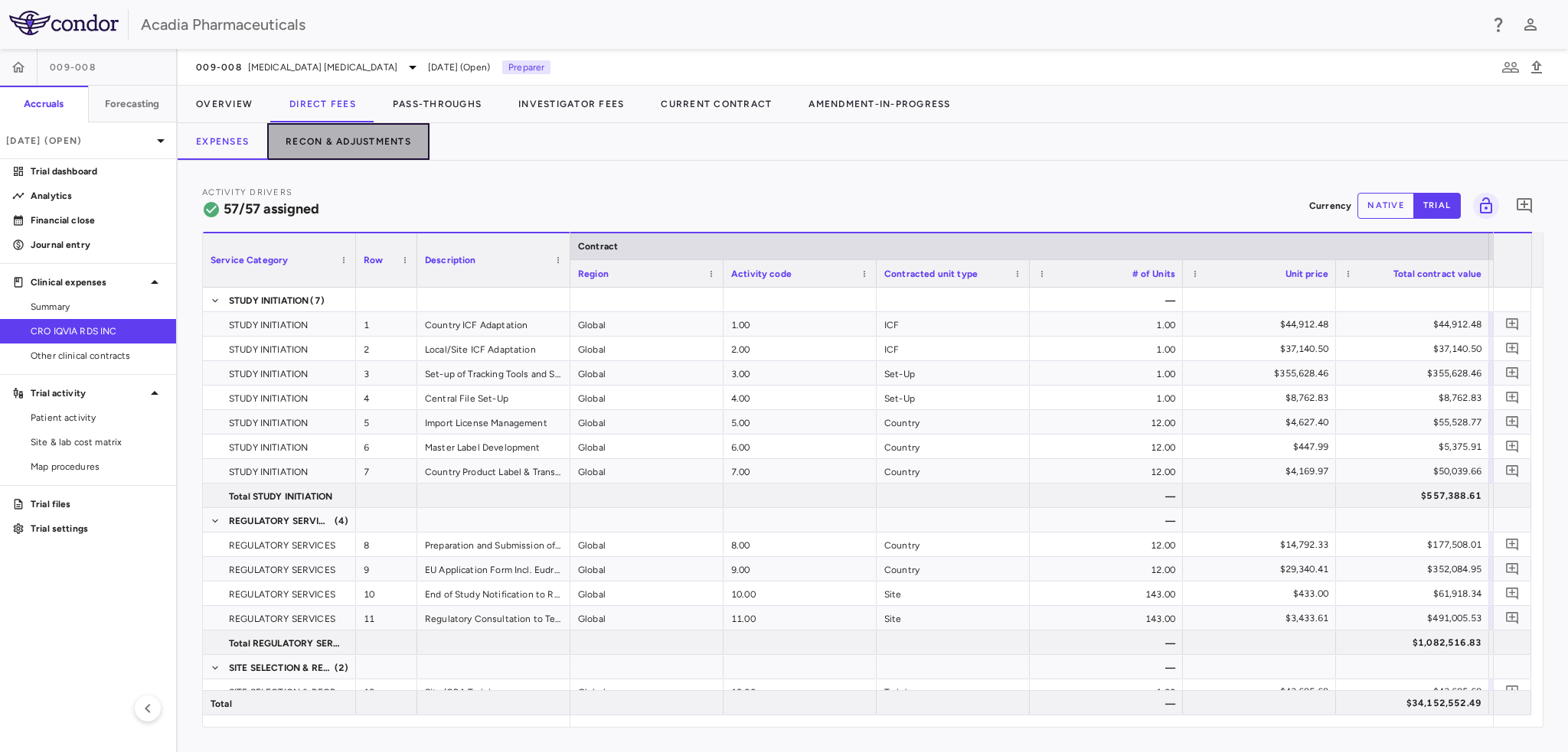
click at [370, 146] on button "Recon & Adjustments" at bounding box center [349, 142] width 162 height 37
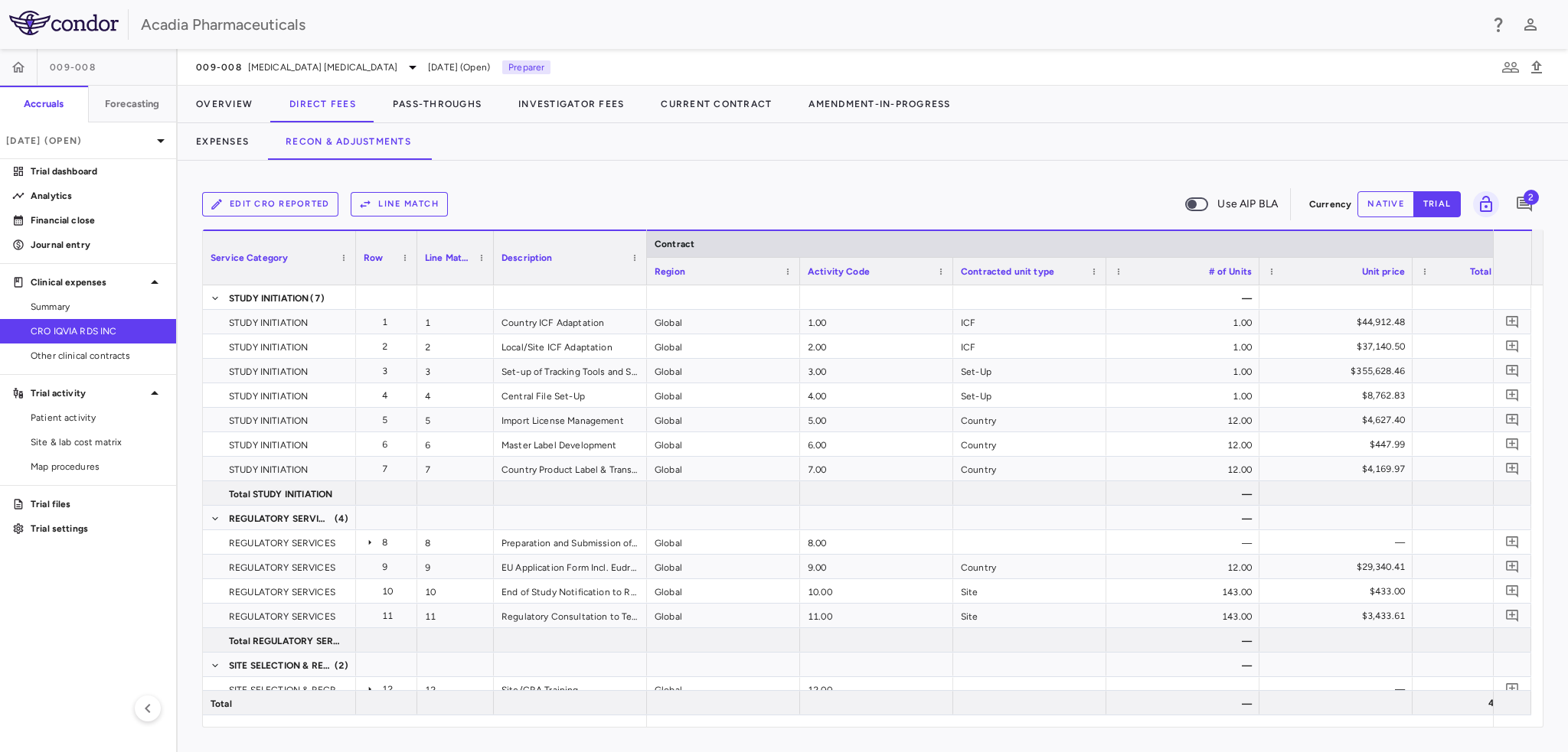
click at [472, 180] on div "Edit CRO reported Line Match Use AIP BLA Currency native trial 2 Service Catego…" at bounding box center [872, 456] width 1390 height 591
click at [98, 223] on p "Financial close" at bounding box center [97, 220] width 133 height 14
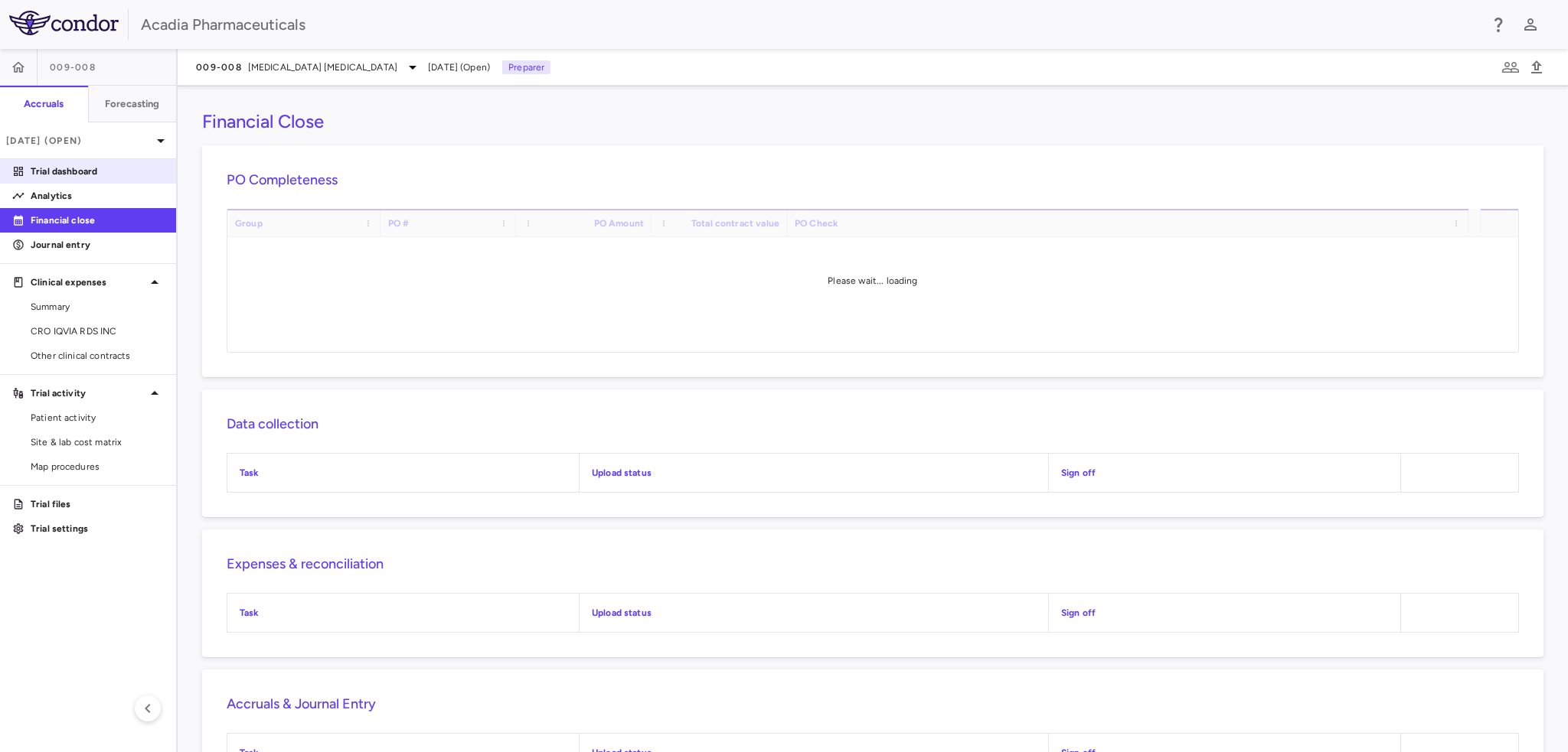
click at [92, 175] on p "Trial dashboard" at bounding box center [97, 171] width 133 height 14
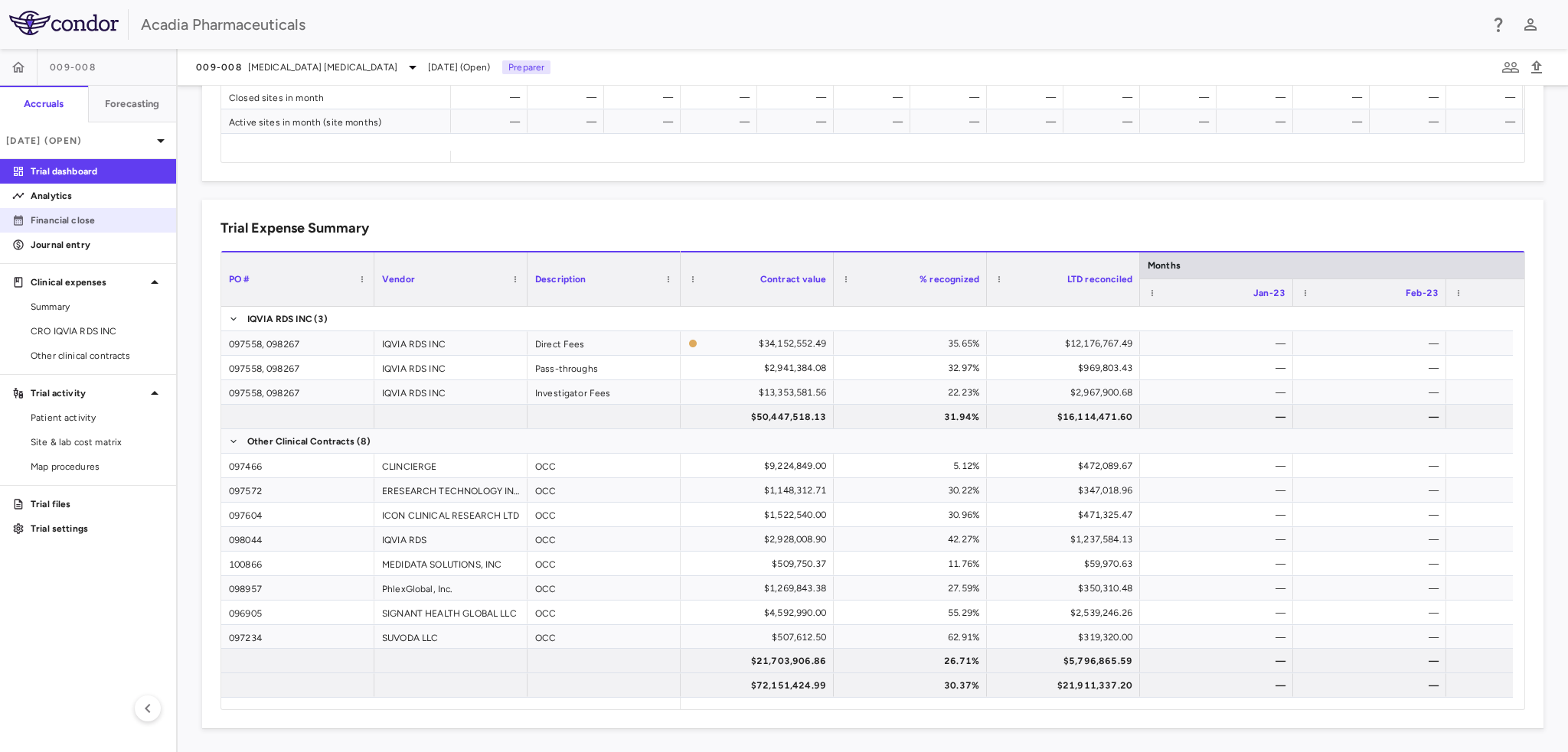
click at [42, 220] on p "Financial close" at bounding box center [97, 220] width 133 height 14
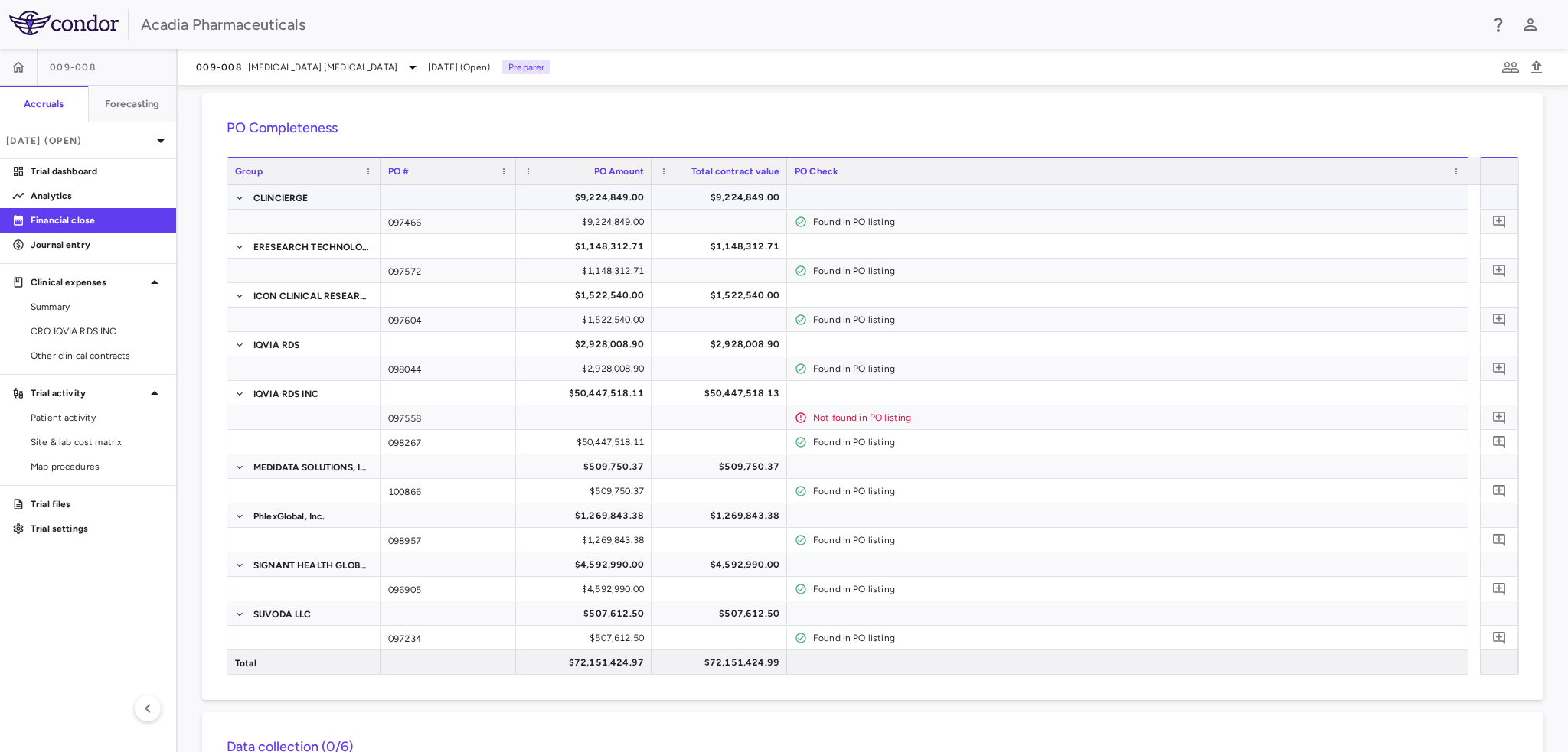
scroll to position [77, 0]
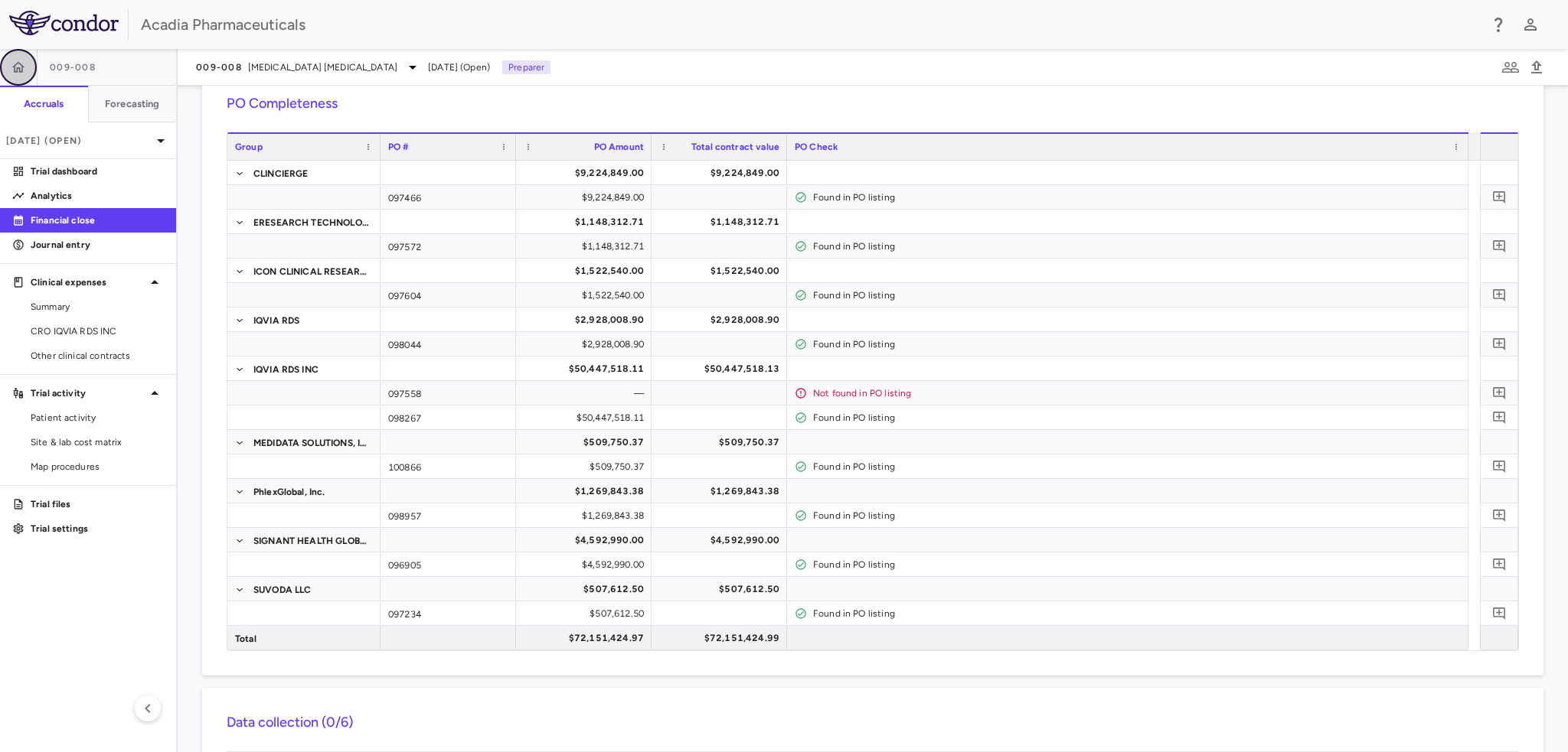
click at [21, 69] on icon "button" at bounding box center [18, 66] width 13 height 11
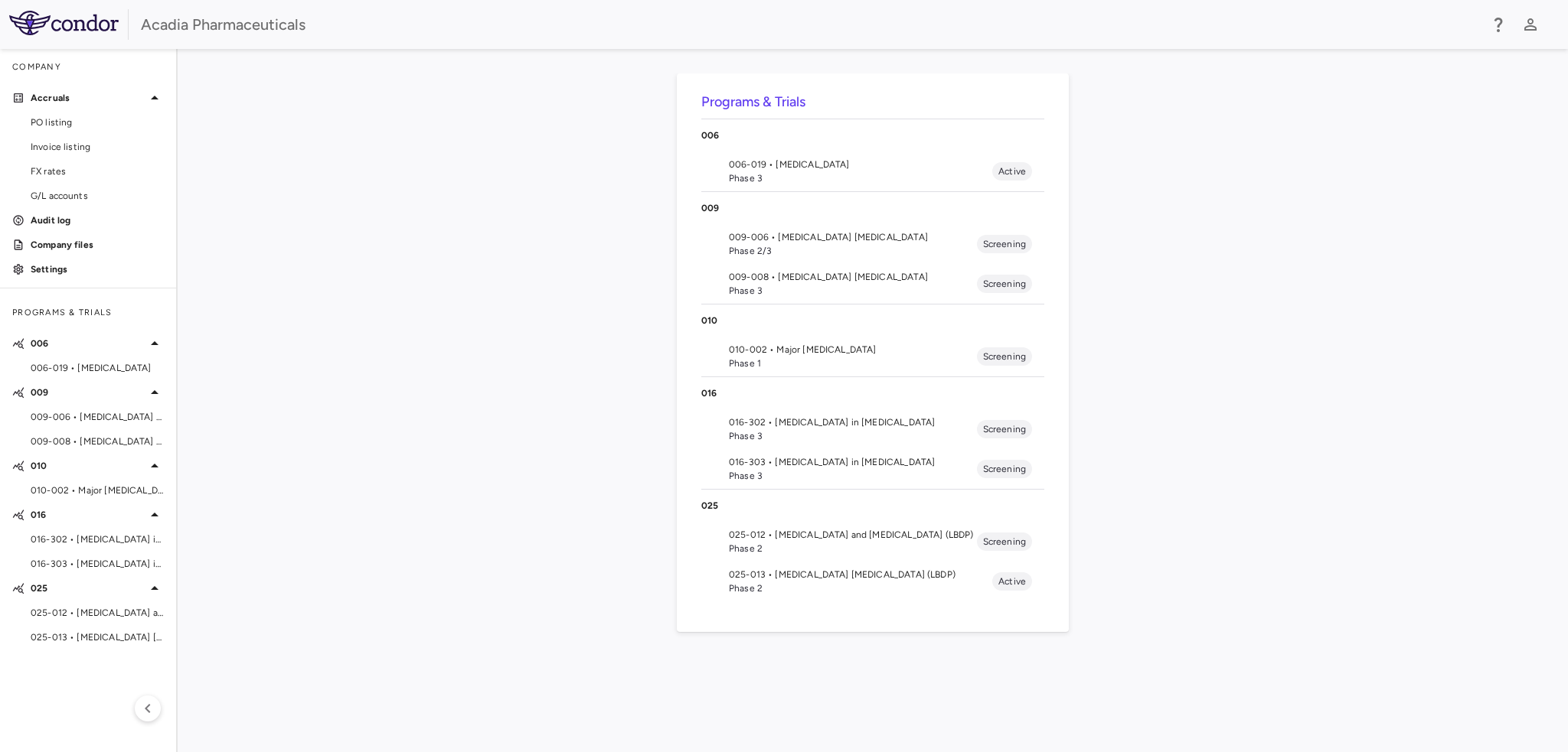
click at [774, 232] on span "009-006 • [MEDICAL_DATA] [MEDICAL_DATA]" at bounding box center [853, 237] width 248 height 14
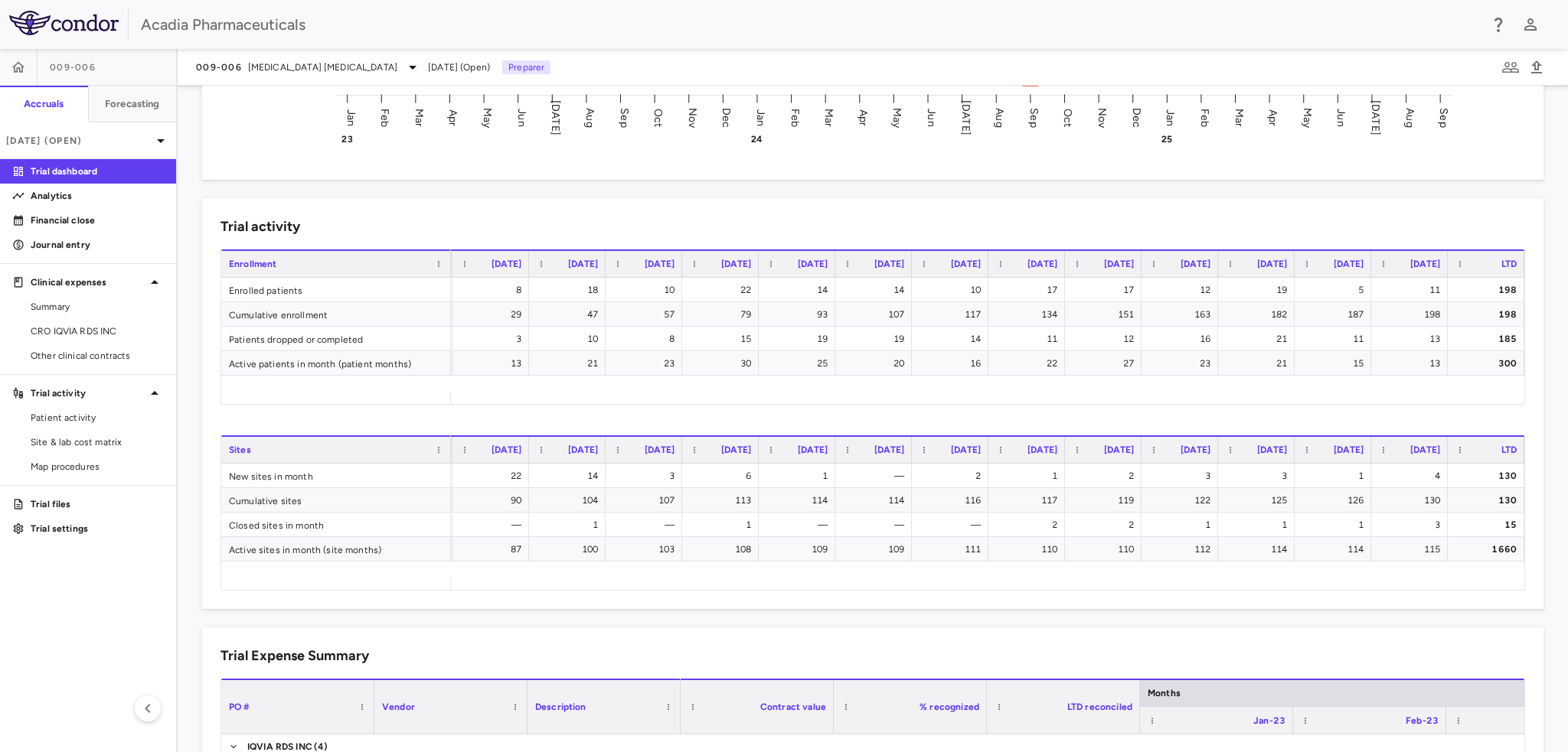
scroll to position [0, 1540]
click at [14, 67] on icon "button" at bounding box center [18, 66] width 13 height 11
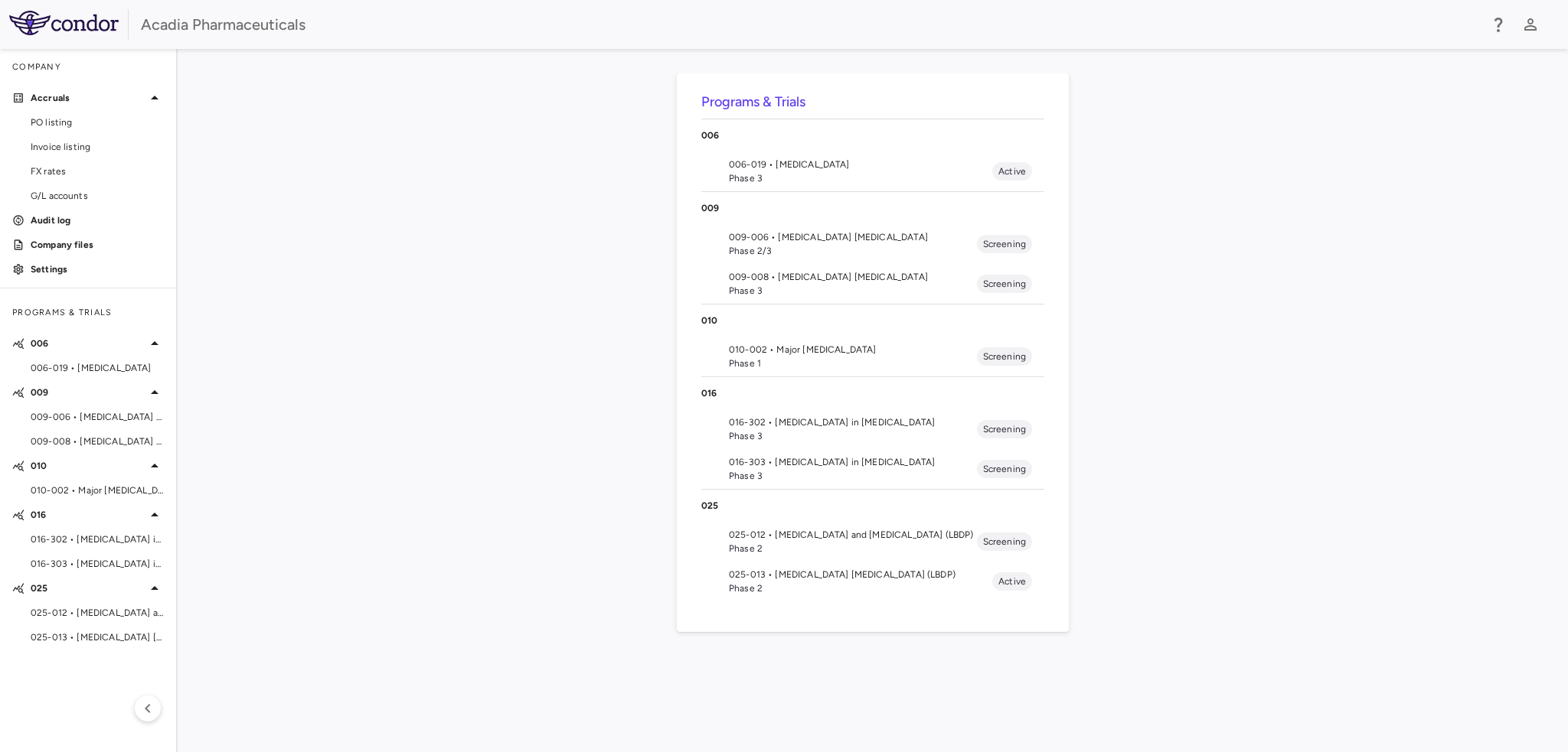
click at [787, 279] on span "009-008 • [MEDICAL_DATA] [MEDICAL_DATA]" at bounding box center [853, 277] width 248 height 14
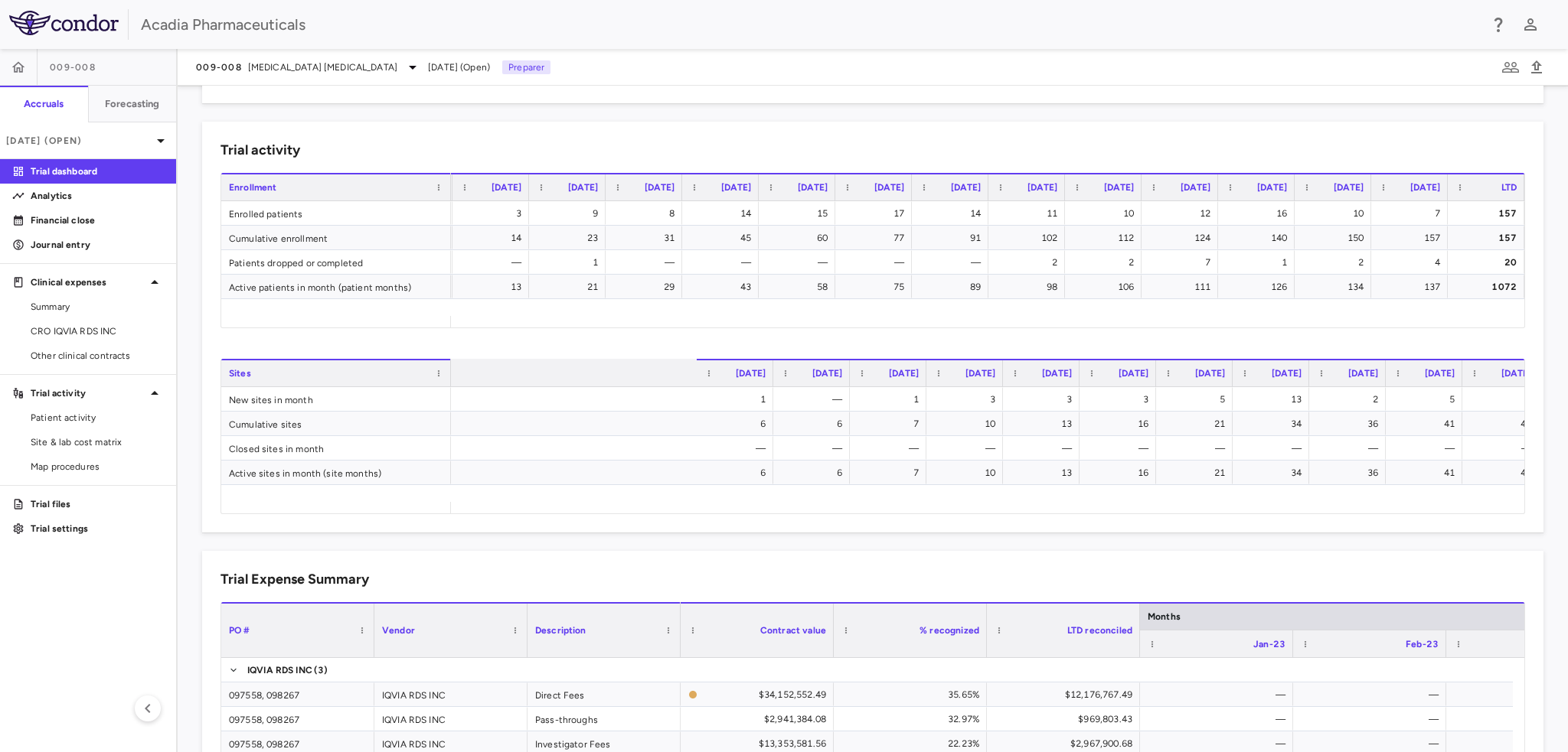
scroll to position [0, 1540]
drag, startPoint x: 101, startPoint y: 335, endPoint x: 355, endPoint y: 231, distance: 274.5
click at [101, 335] on span "CRO IQVIA RDS INC" at bounding box center [97, 331] width 133 height 14
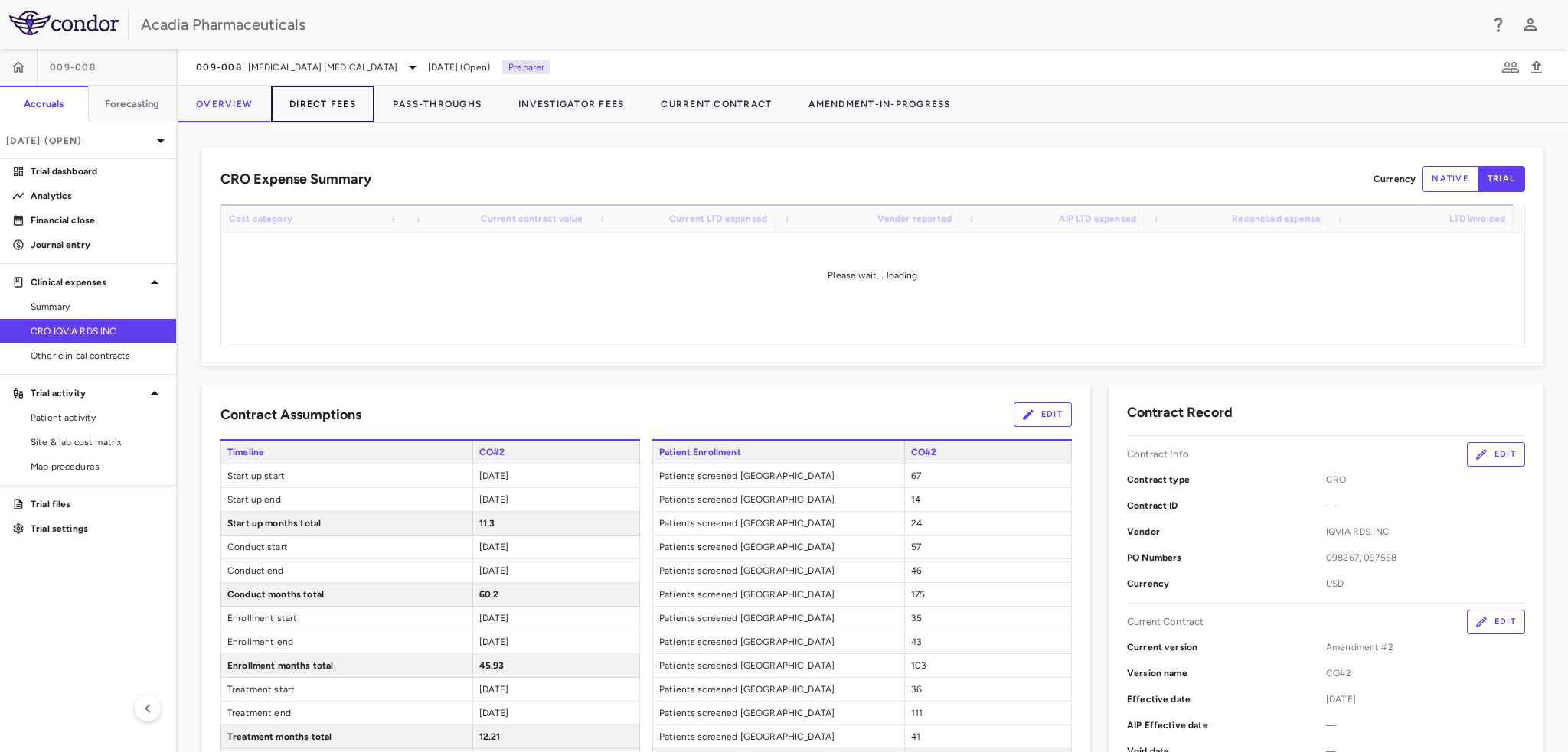
click at [316, 97] on button "Direct Fees" at bounding box center [323, 104] width 103 height 37
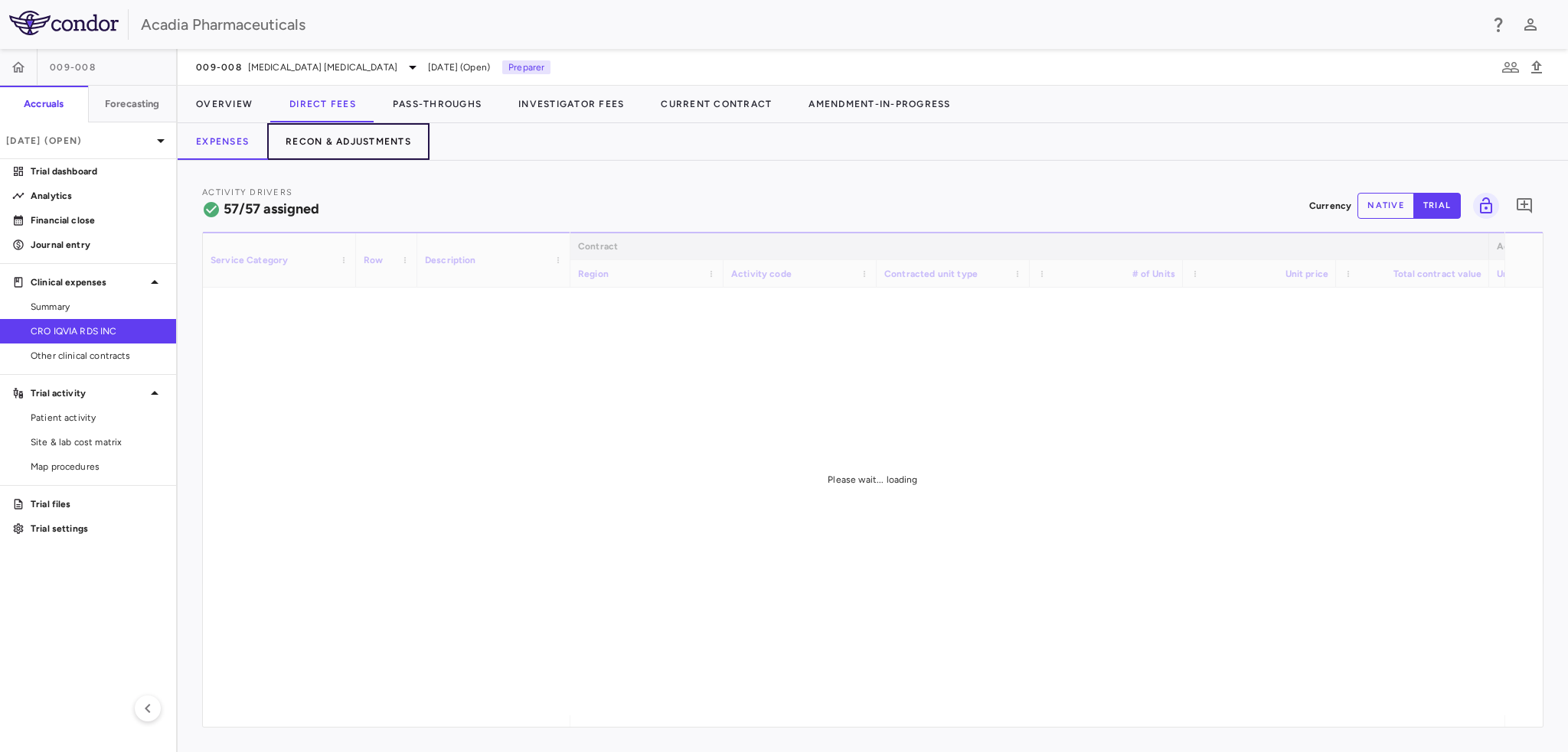
click at [330, 147] on button "Recon & Adjustments" at bounding box center [349, 142] width 162 height 37
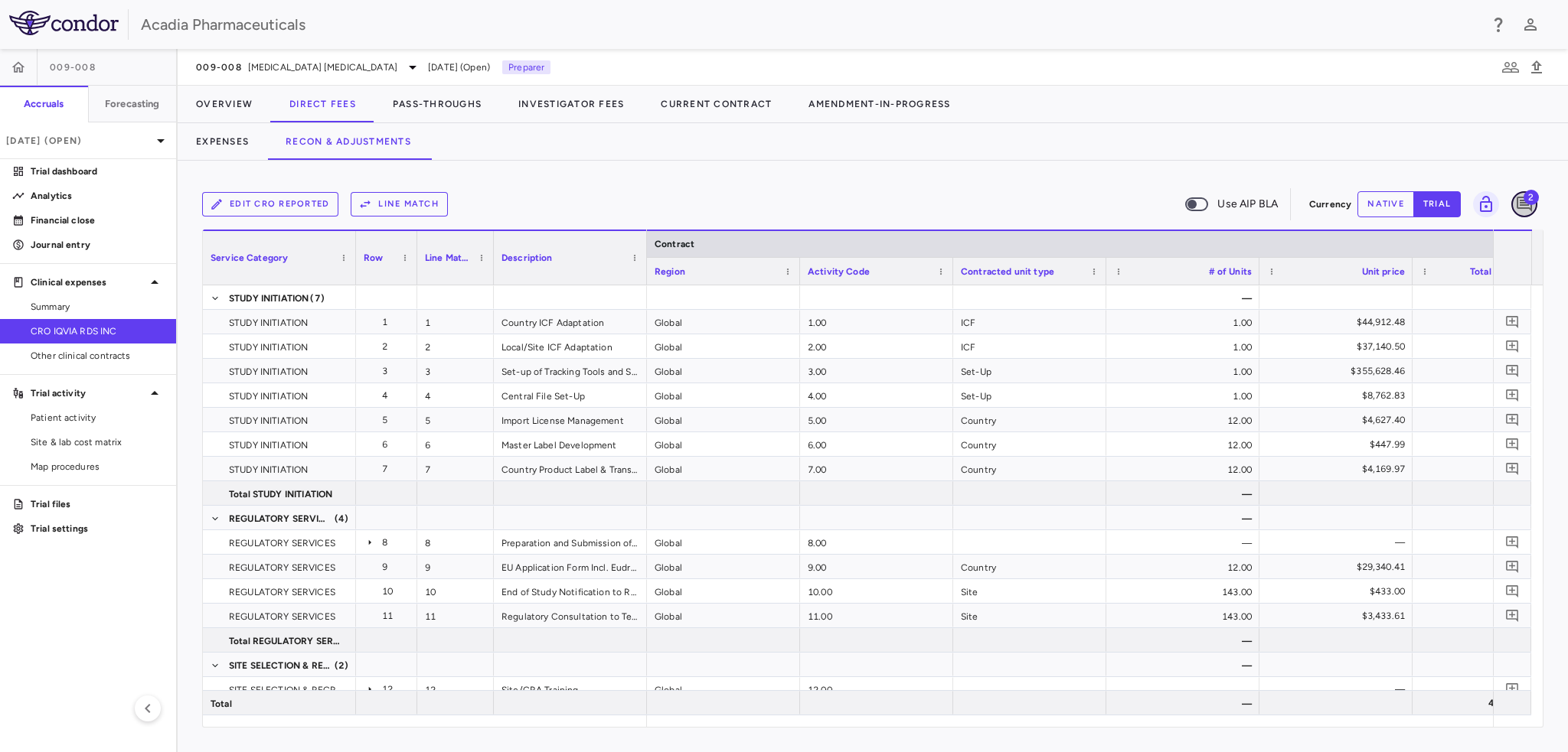
click at [1524, 201] on icon "Add comment" at bounding box center [1524, 204] width 16 height 16
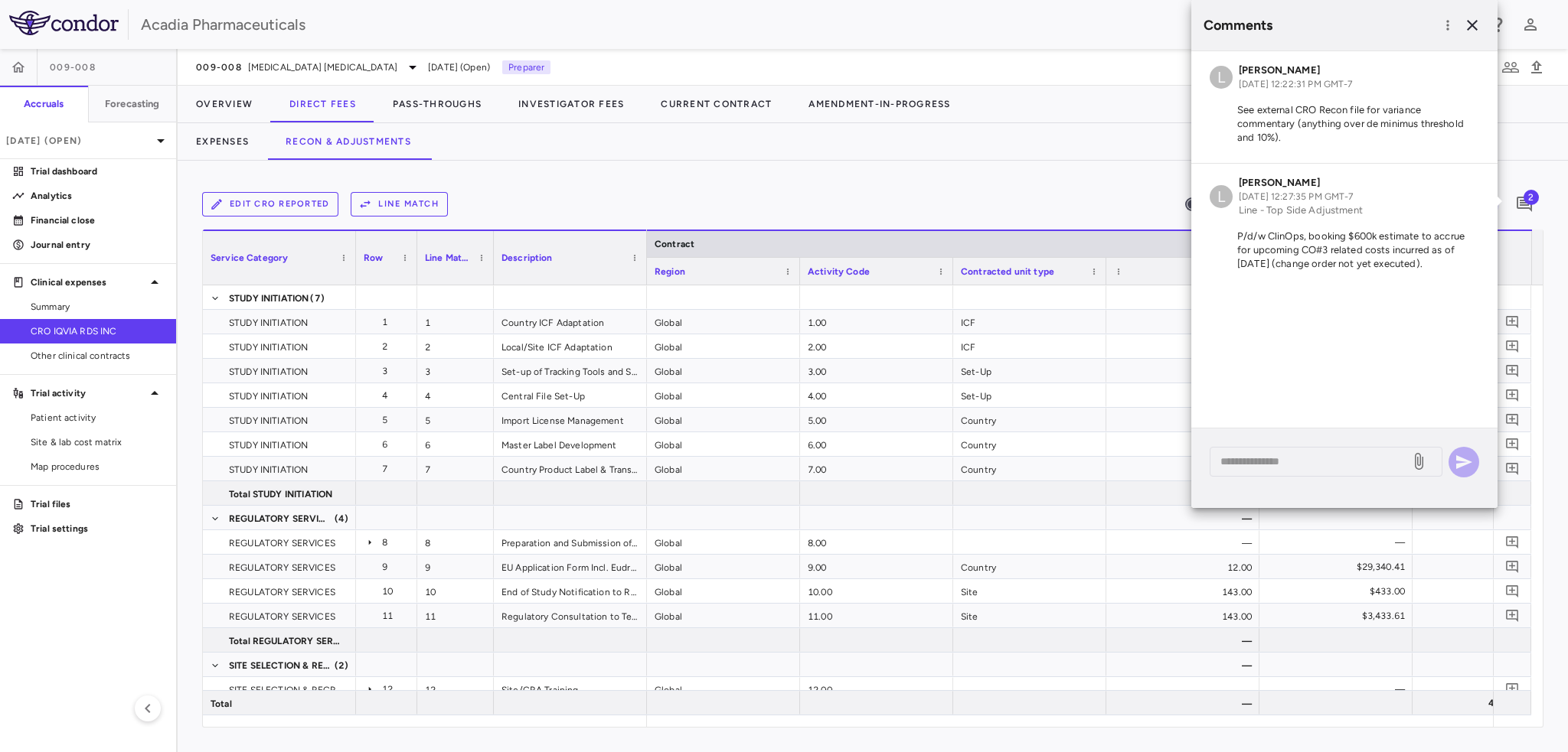
drag, startPoint x: 1434, startPoint y: 261, endPoint x: 1207, endPoint y: 228, distance: 229.4
click at [1207, 228] on div "L [PERSON_NAME] [DATE] 12:27:35 PM GMT-7 Line - Top Side Adjustment P/d/w ClinO…" at bounding box center [1345, 227] width 306 height 125
copy p "P/d/w ClinOps, booking $600k estimate to accrue for upcoming CO#3 related costs…"
click at [900, 216] on div "Edit CRO reported Line Match Use AIP BLA" at bounding box center [752, 204] width 1101 height 32
click at [1468, 16] on icon "button" at bounding box center [1472, 25] width 18 height 18
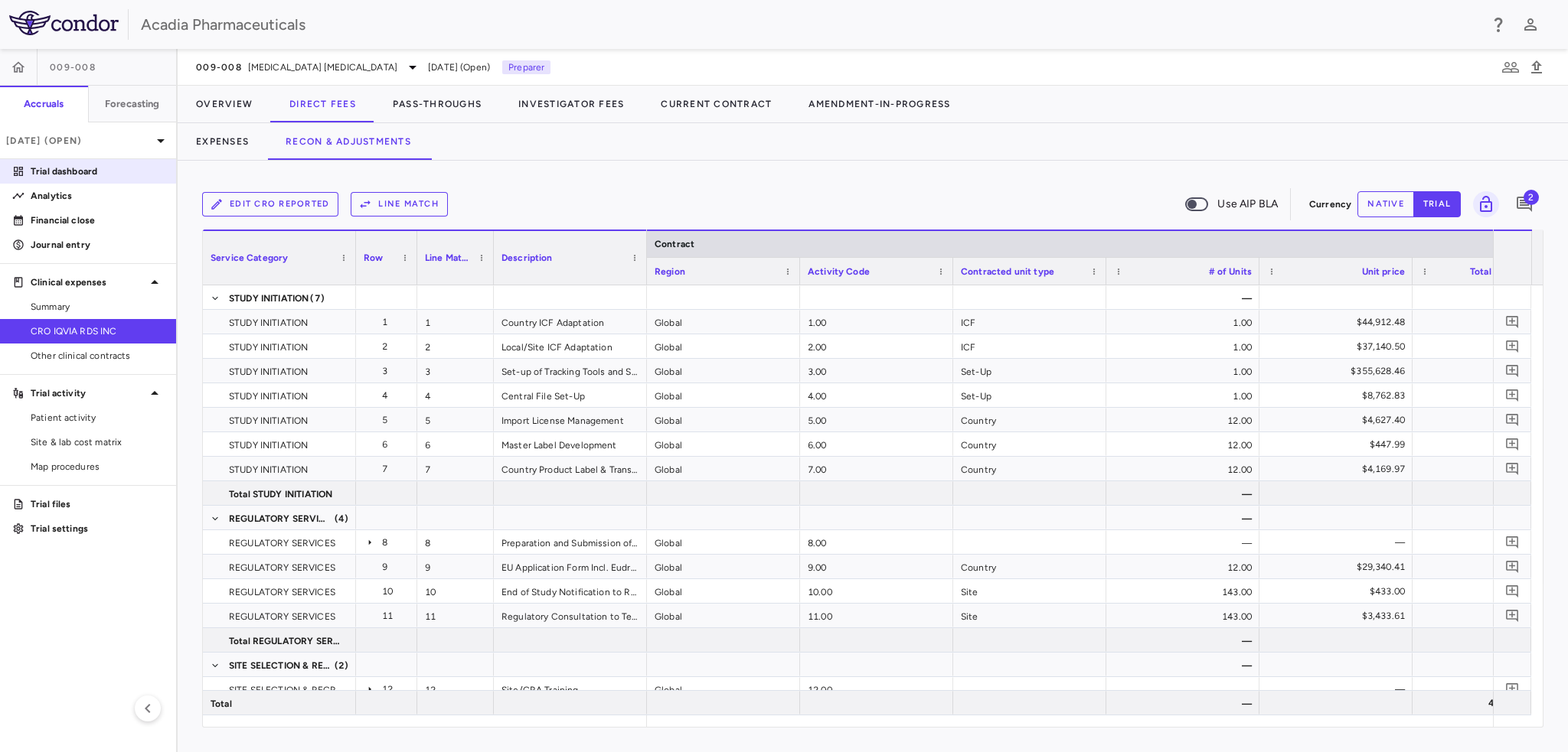
click at [92, 172] on p "Trial dashboard" at bounding box center [97, 171] width 133 height 14
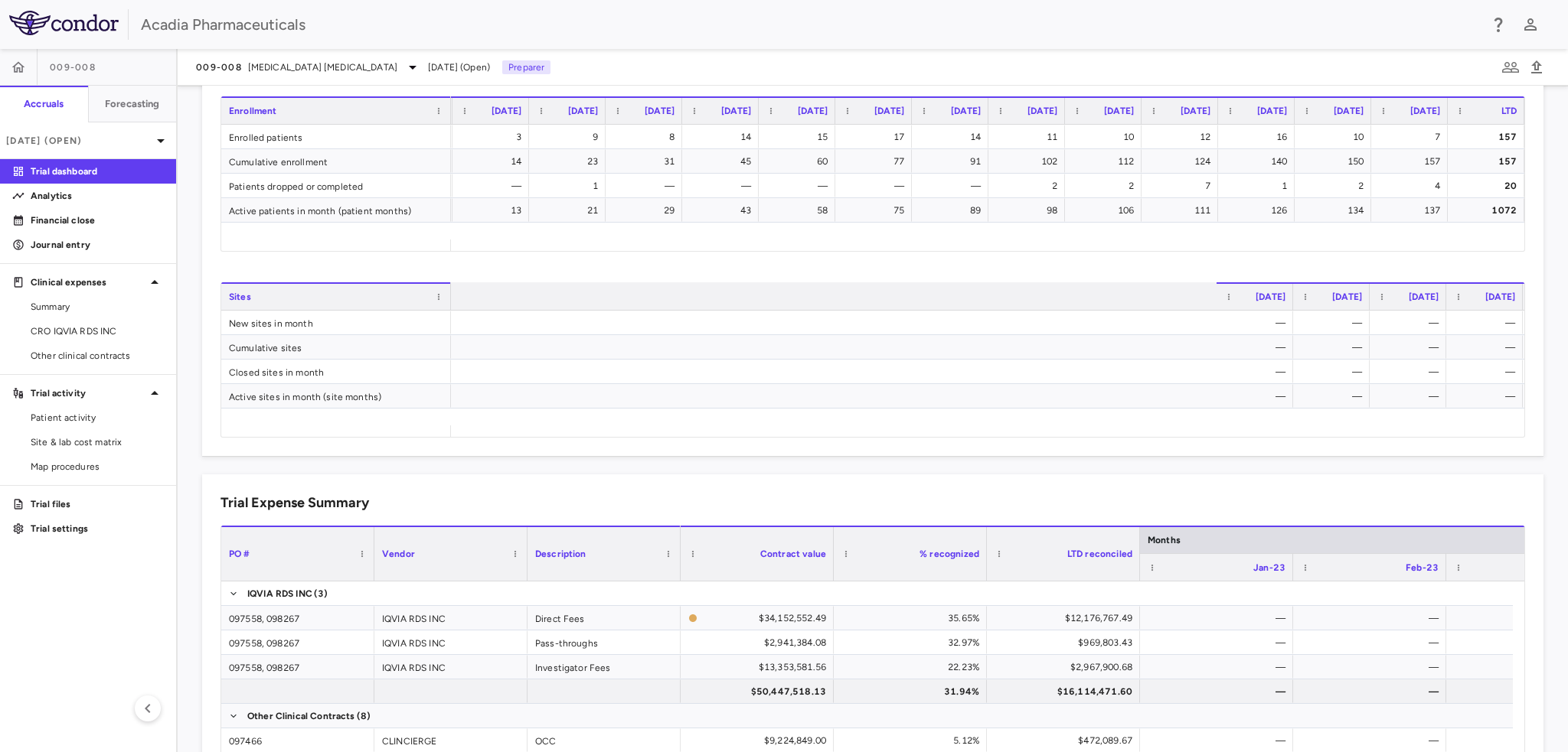
scroll to position [0, 1540]
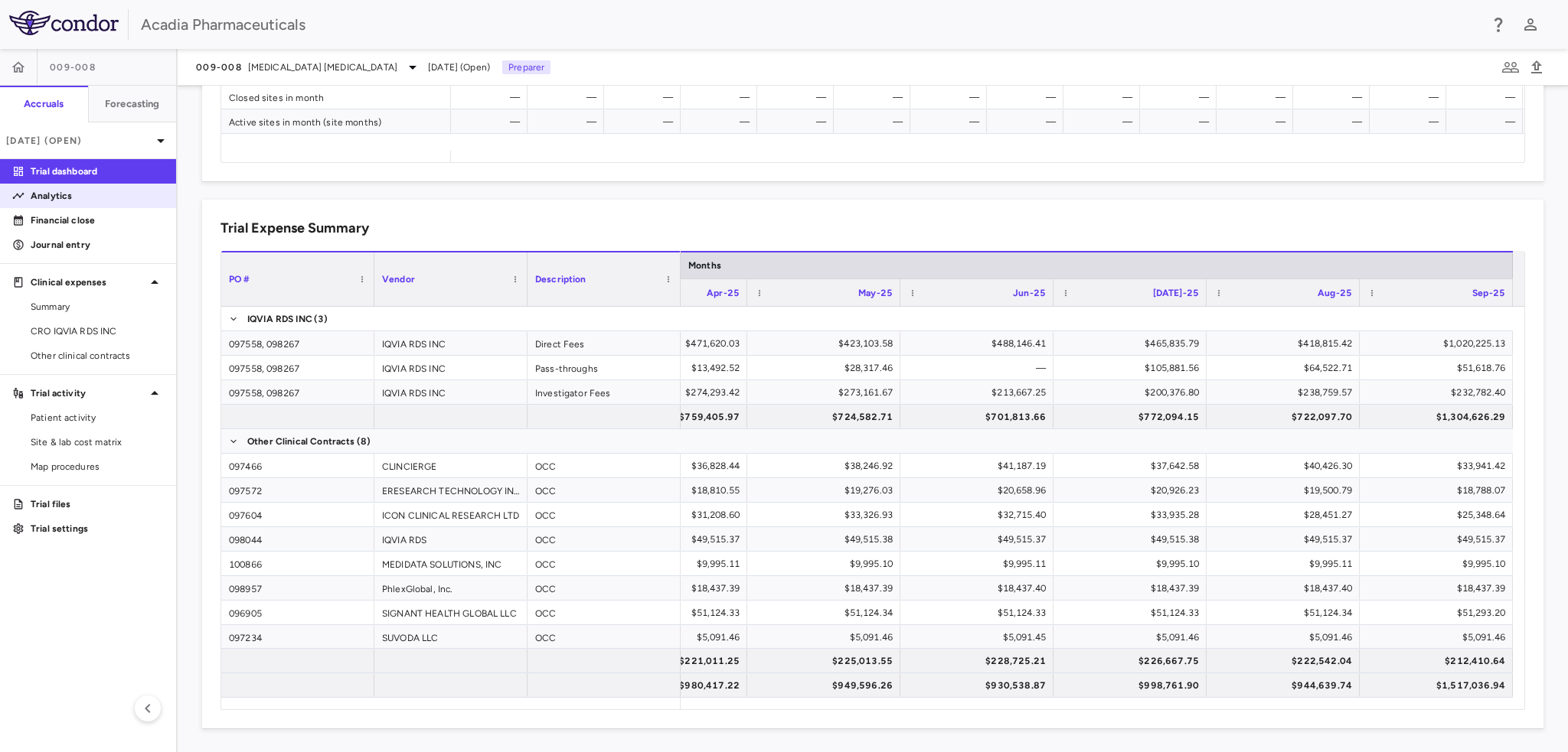
click at [63, 198] on p "Analytics" at bounding box center [97, 196] width 133 height 14
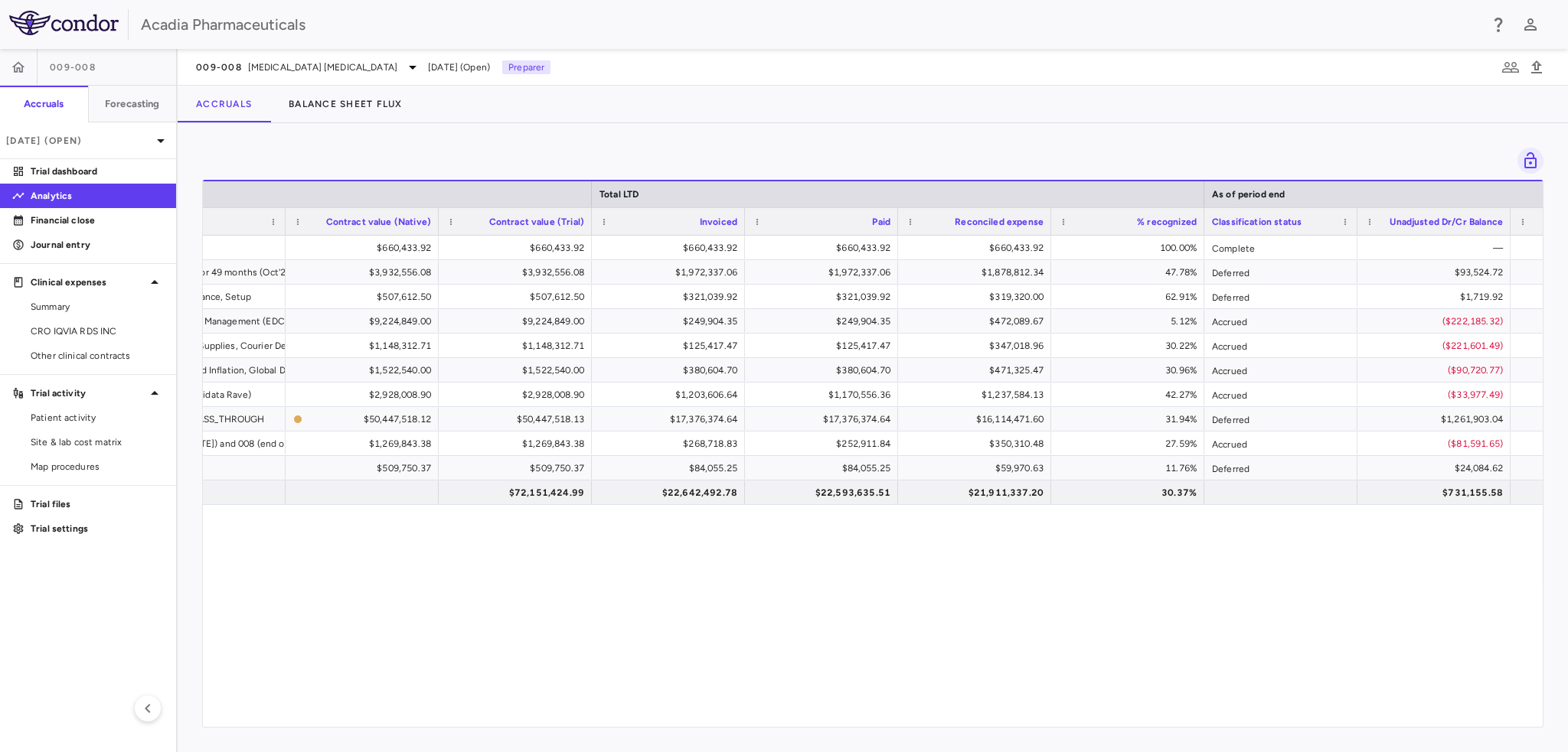
scroll to position [0, 972]
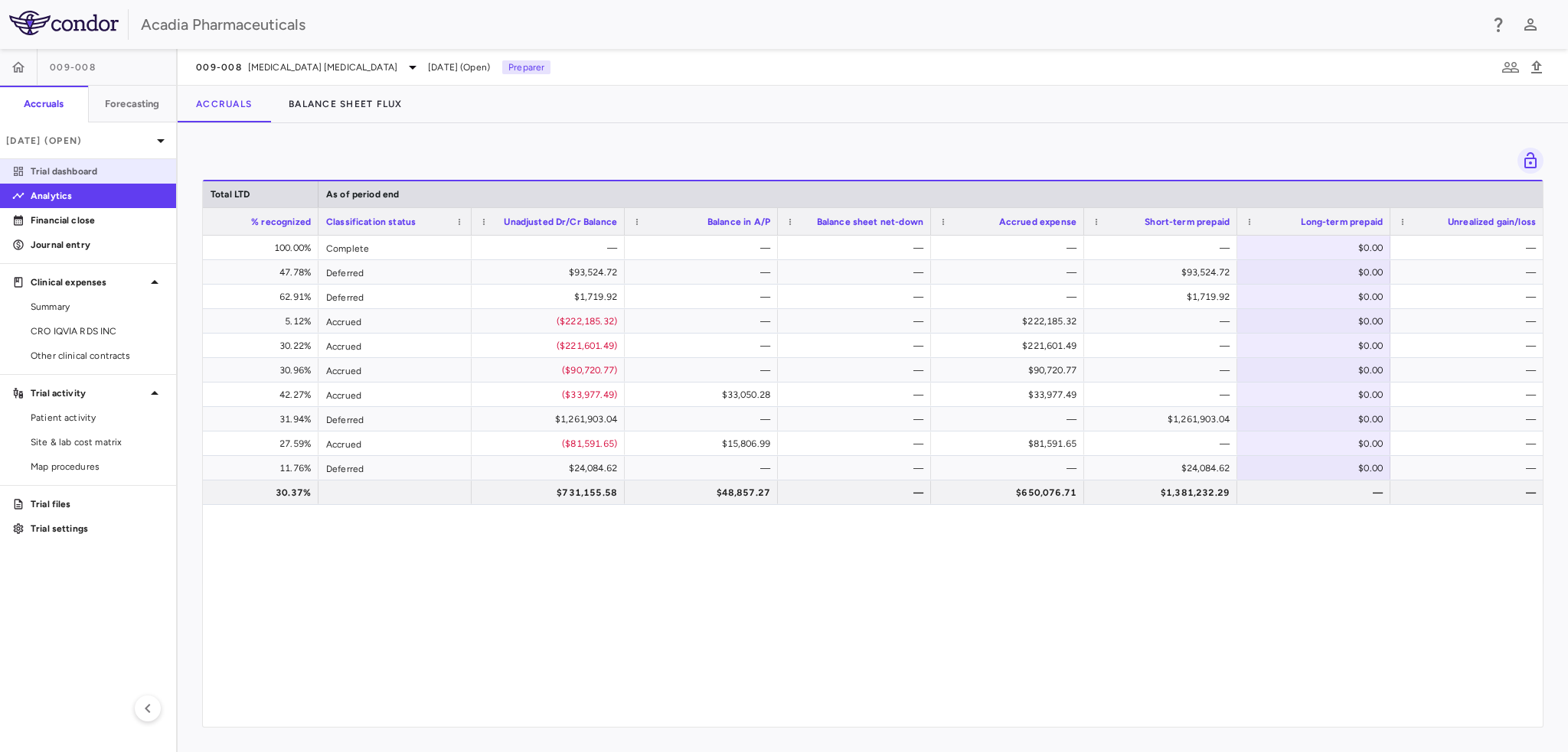
click at [76, 168] on p "Trial dashboard" at bounding box center [97, 171] width 133 height 14
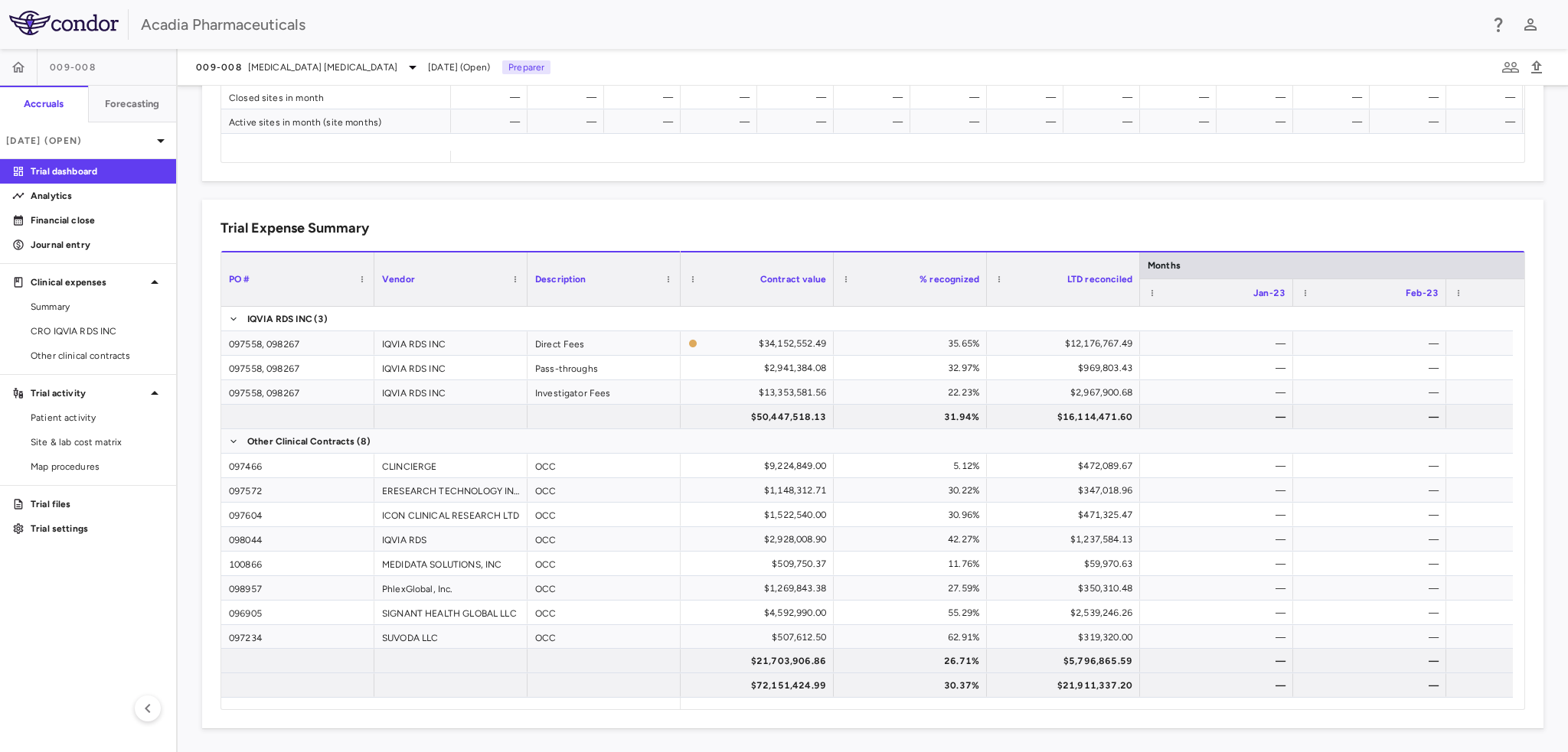
scroll to position [0, 4691]
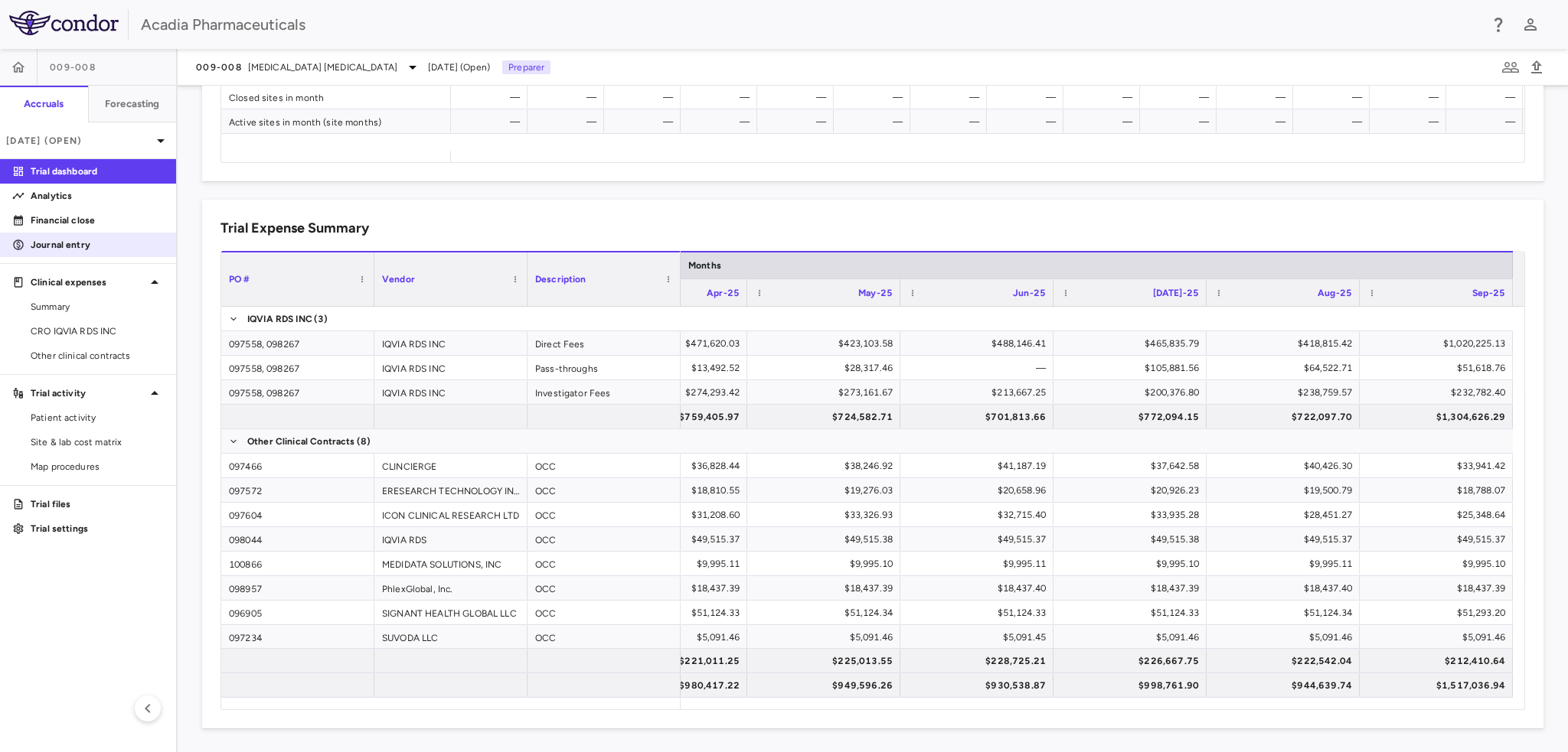
click at [87, 239] on p "Journal entry" at bounding box center [97, 245] width 133 height 14
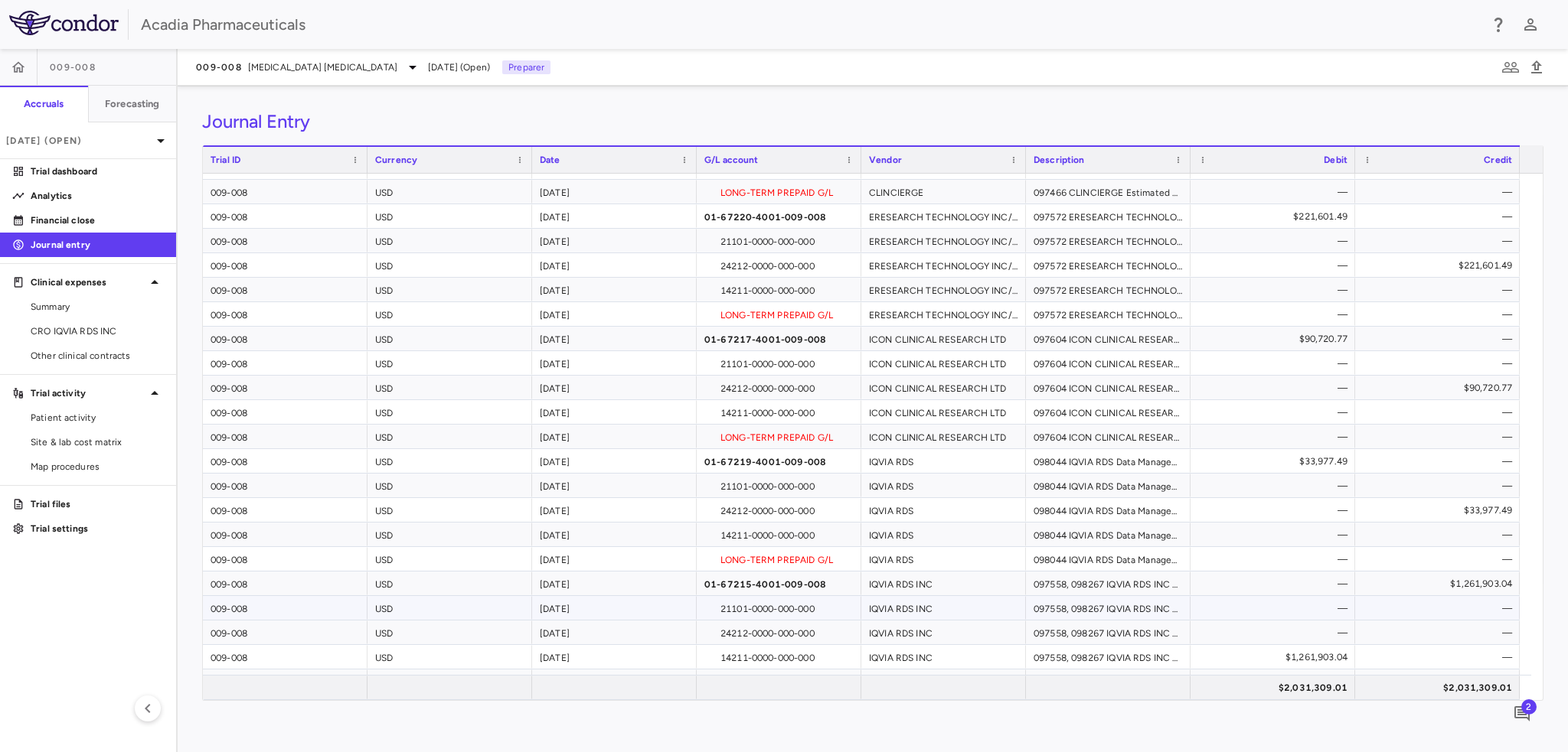
scroll to position [613, 0]
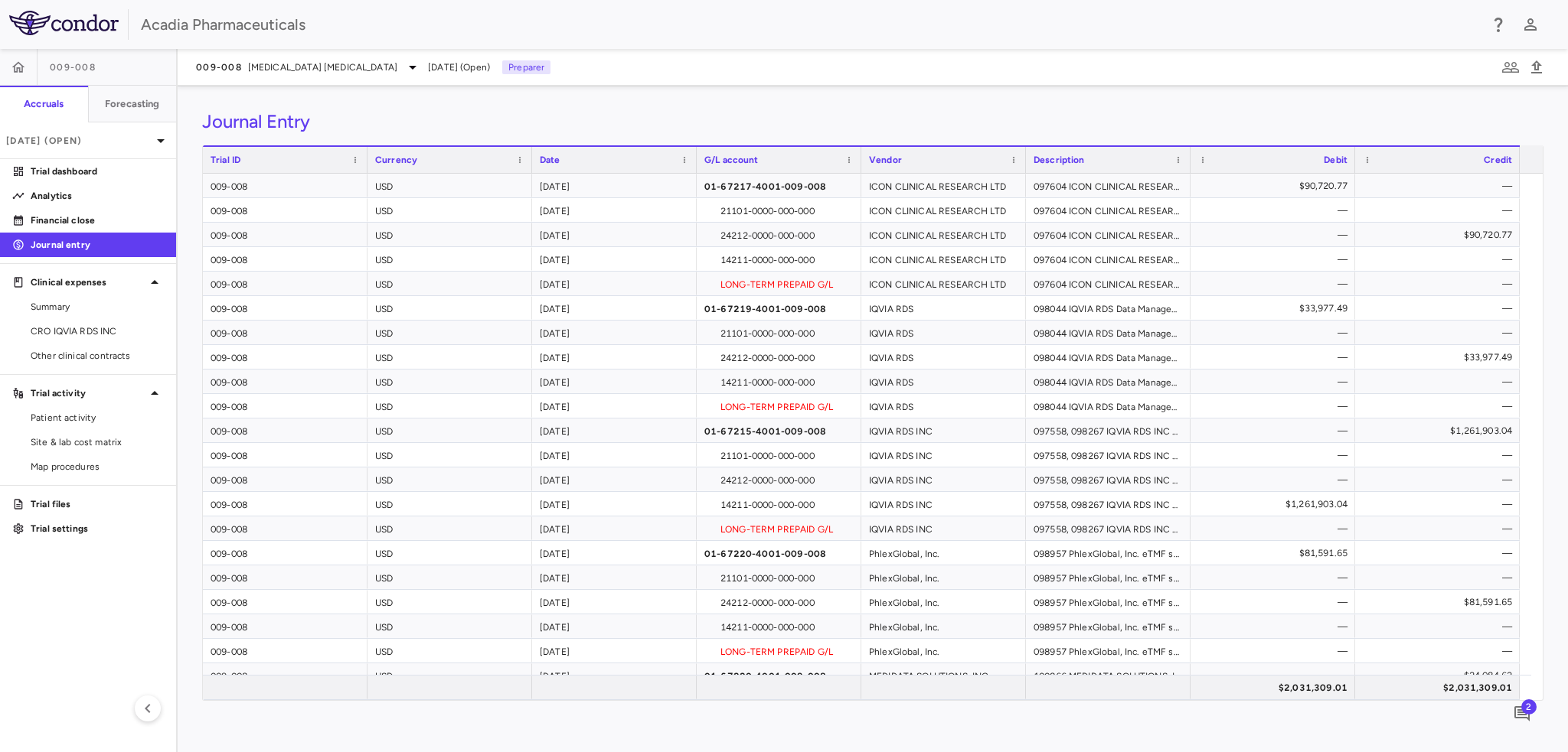
drag, startPoint x: 113, startPoint y: 217, endPoint x: 325, endPoint y: 260, distance: 216.3
click at [113, 217] on p "Financial close" at bounding box center [97, 220] width 133 height 14
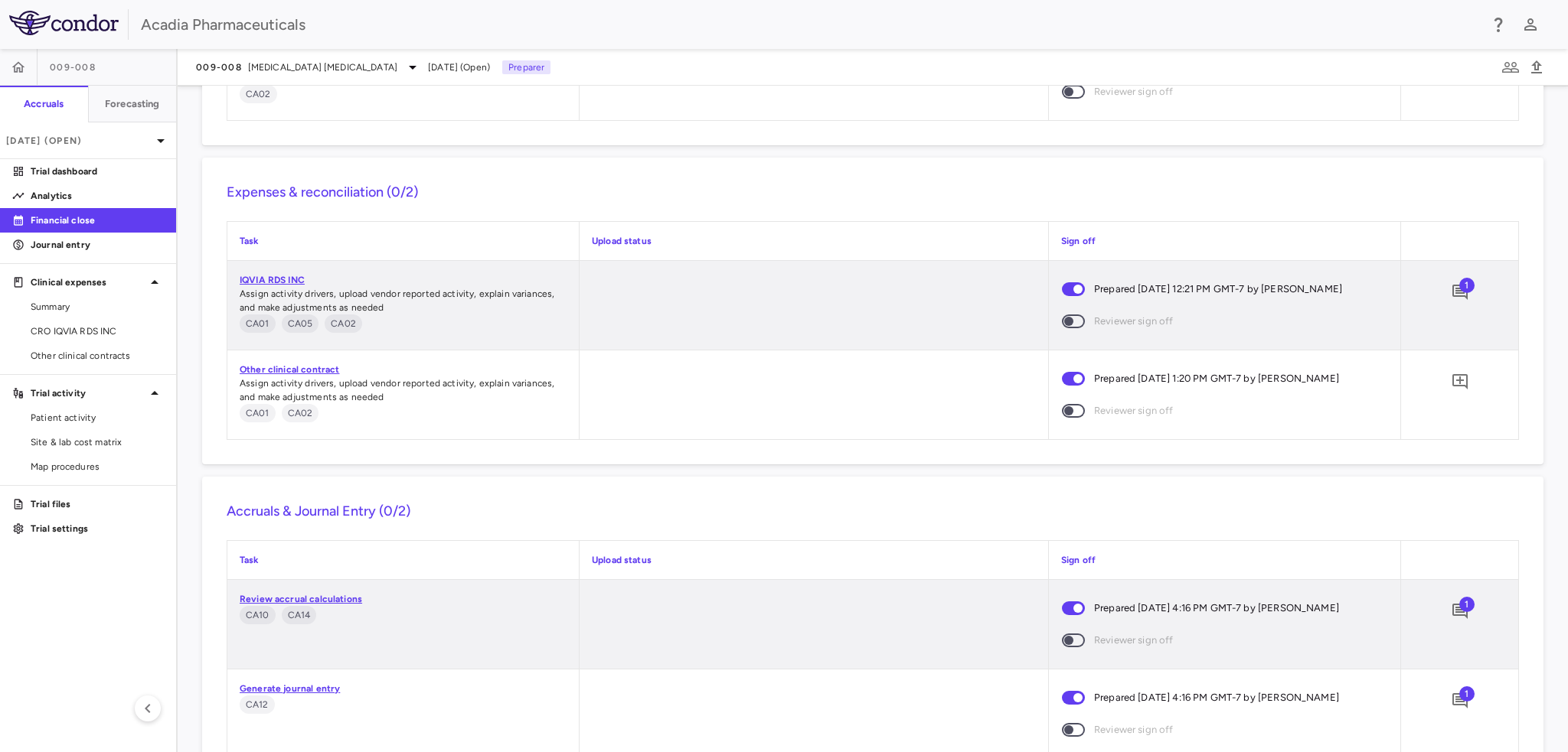
scroll to position [1426, 0]
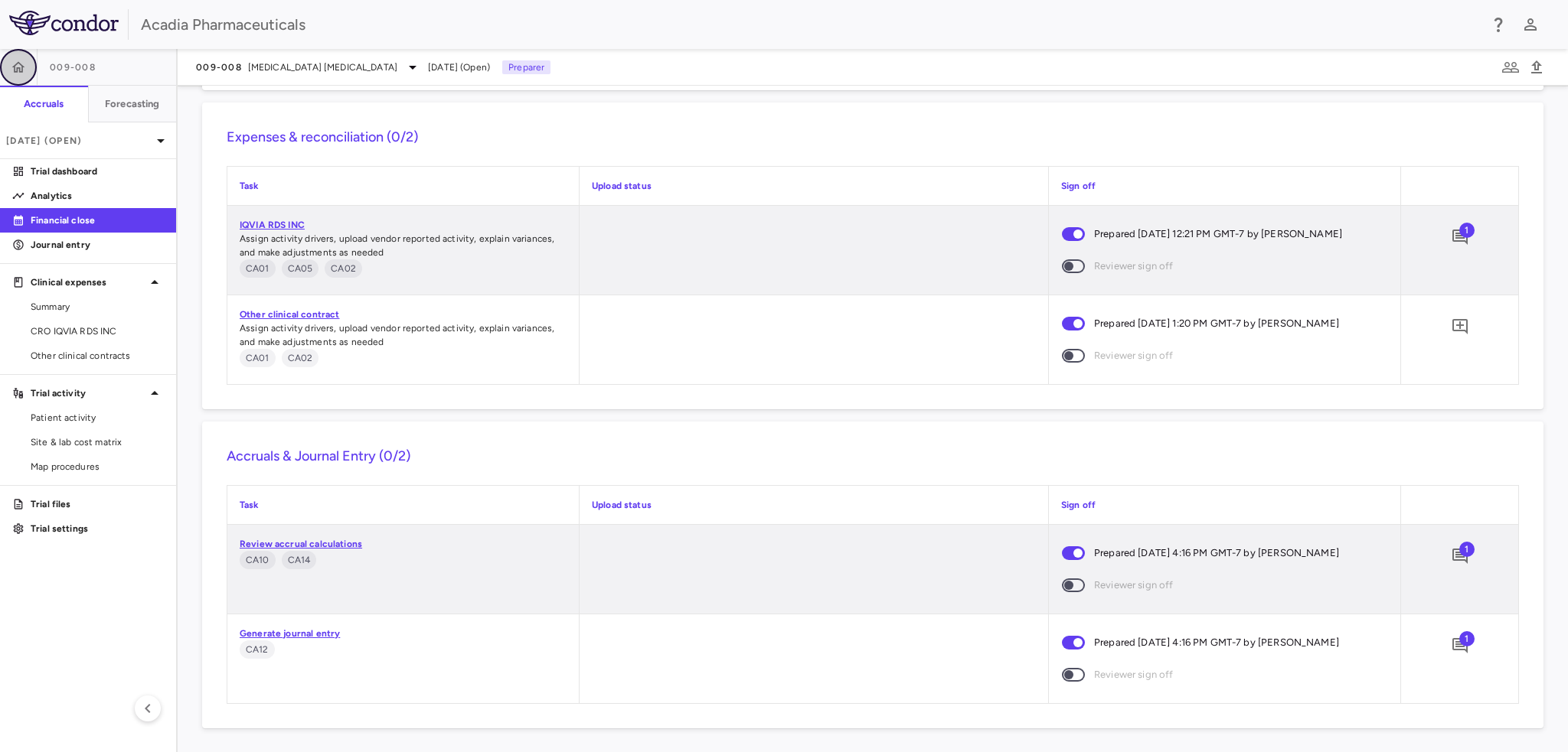
click at [16, 76] on button "button" at bounding box center [18, 67] width 37 height 37
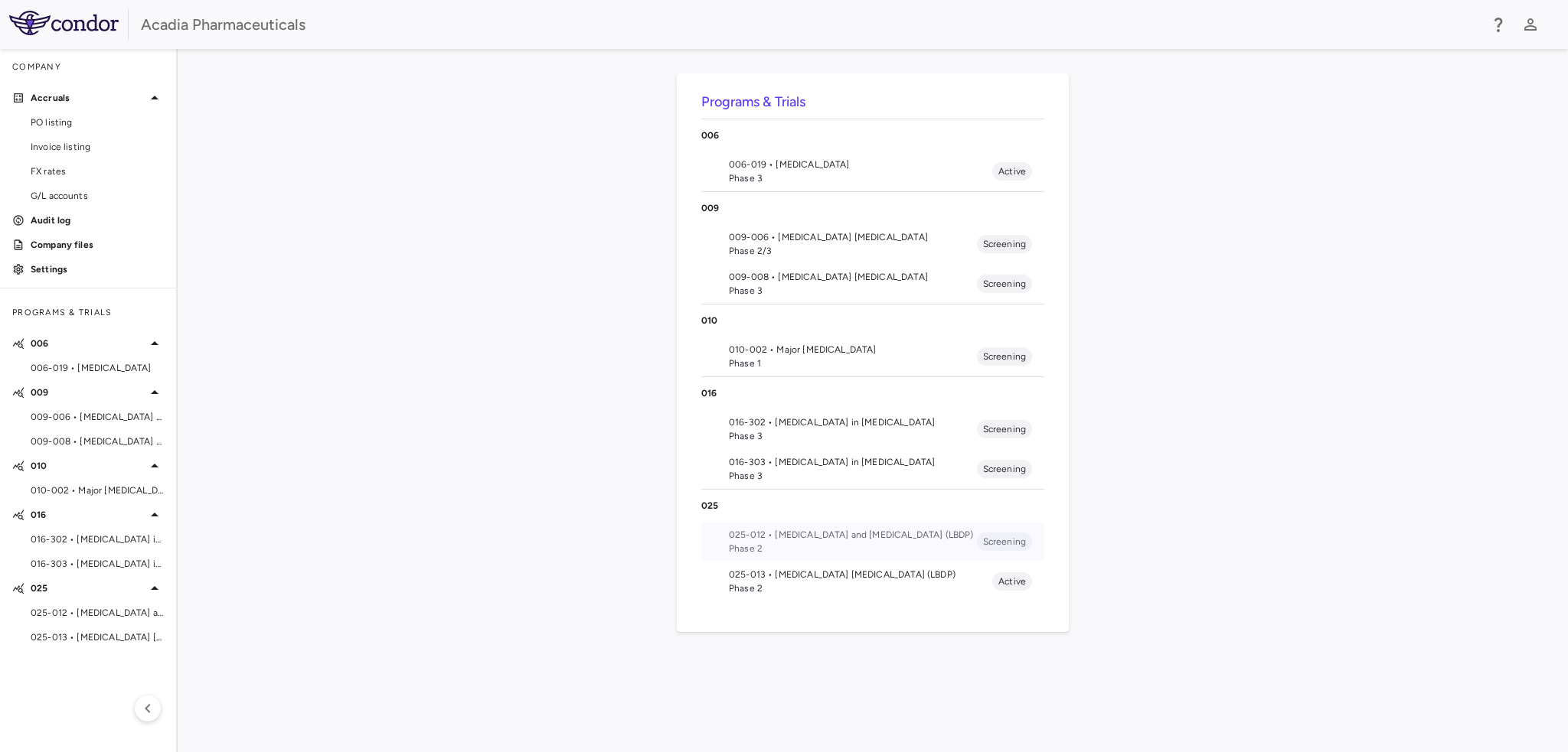
click at [756, 528] on span "025-012 • [MEDICAL_DATA] and [MEDICAL_DATA] (LBDP)" at bounding box center [853, 534] width 248 height 14
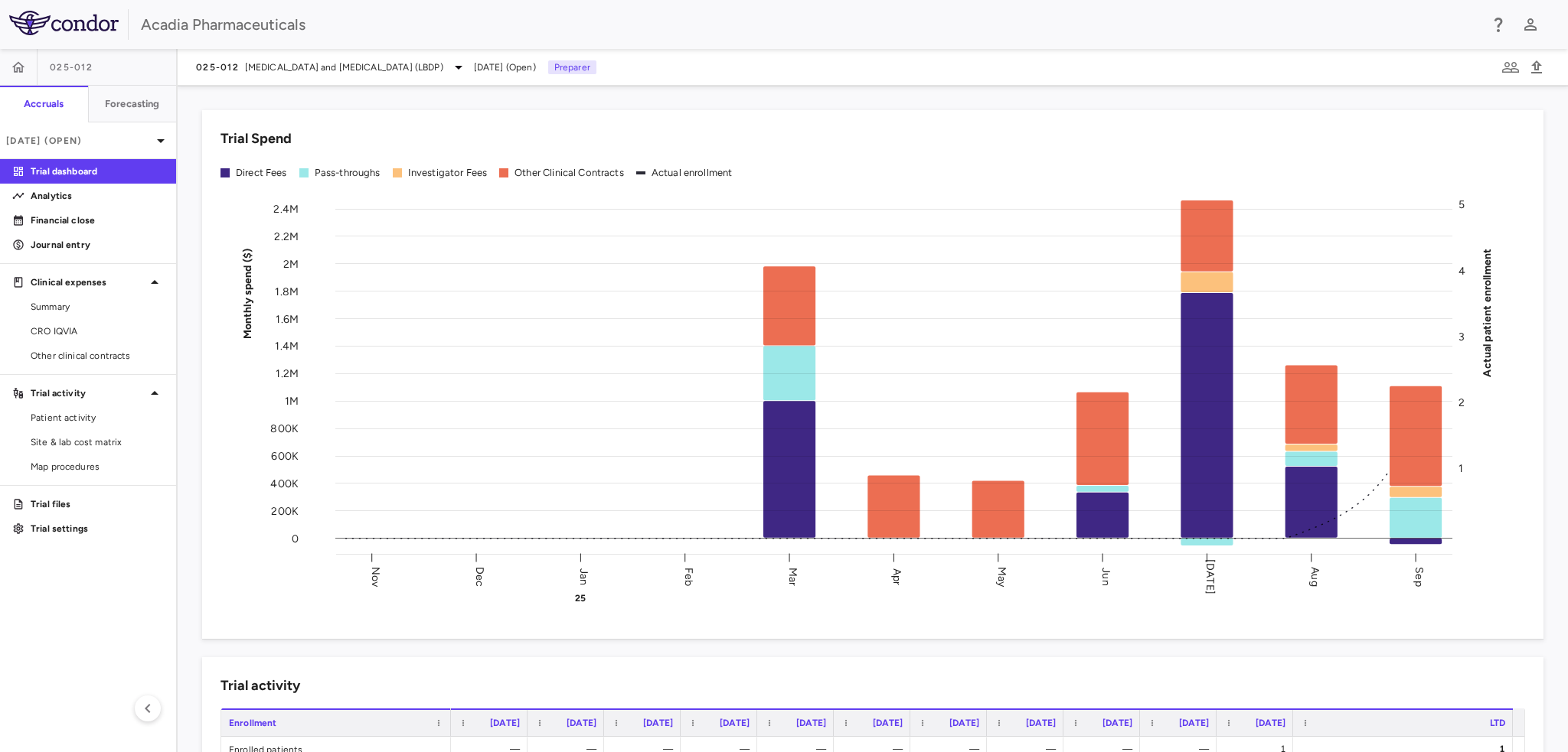
drag, startPoint x: 87, startPoint y: 331, endPoint x: 223, endPoint y: 253, distance: 156.8
click at [87, 331] on span "CRO IQVIA" at bounding box center [97, 331] width 133 height 14
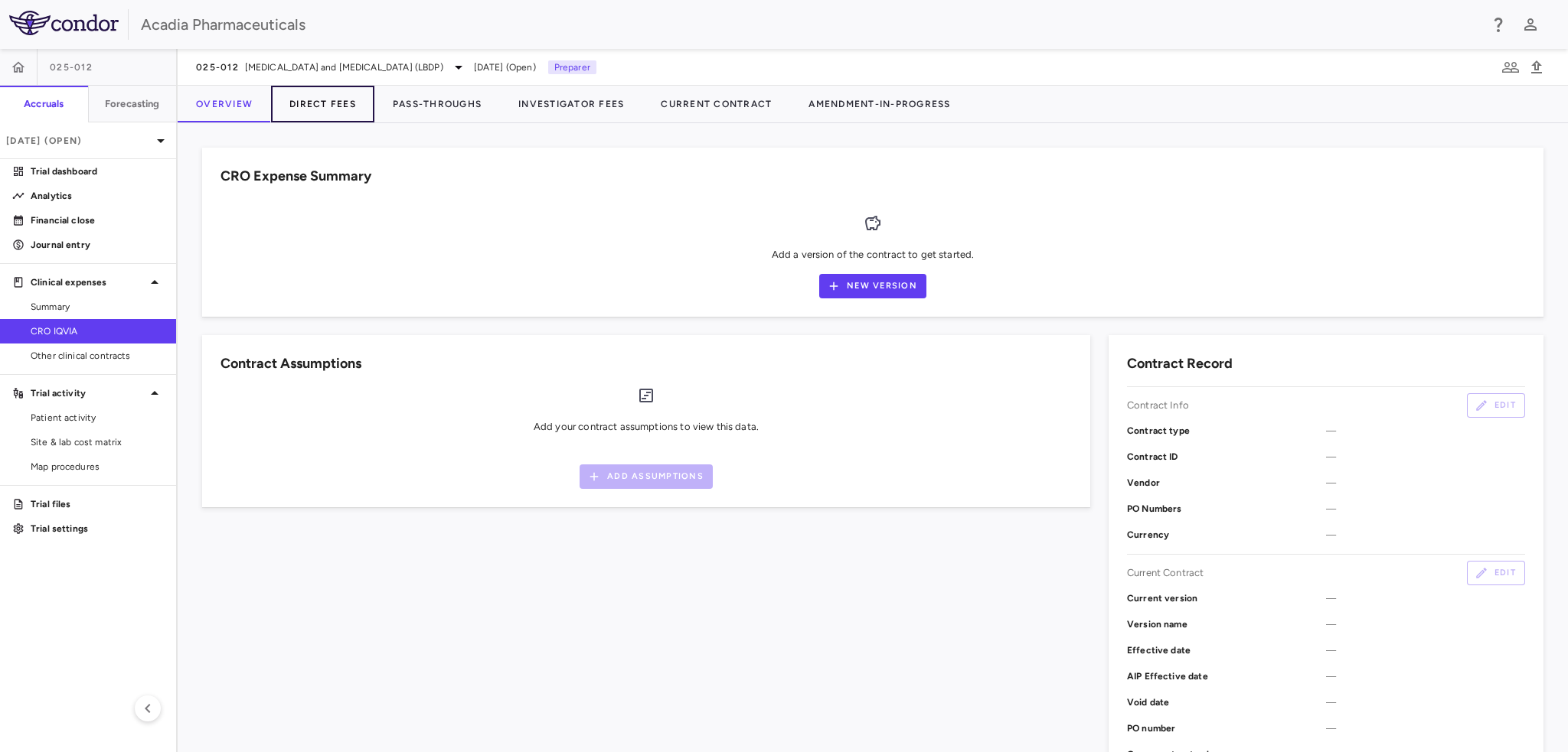
click at [339, 106] on button "Direct Fees" at bounding box center [323, 104] width 103 height 37
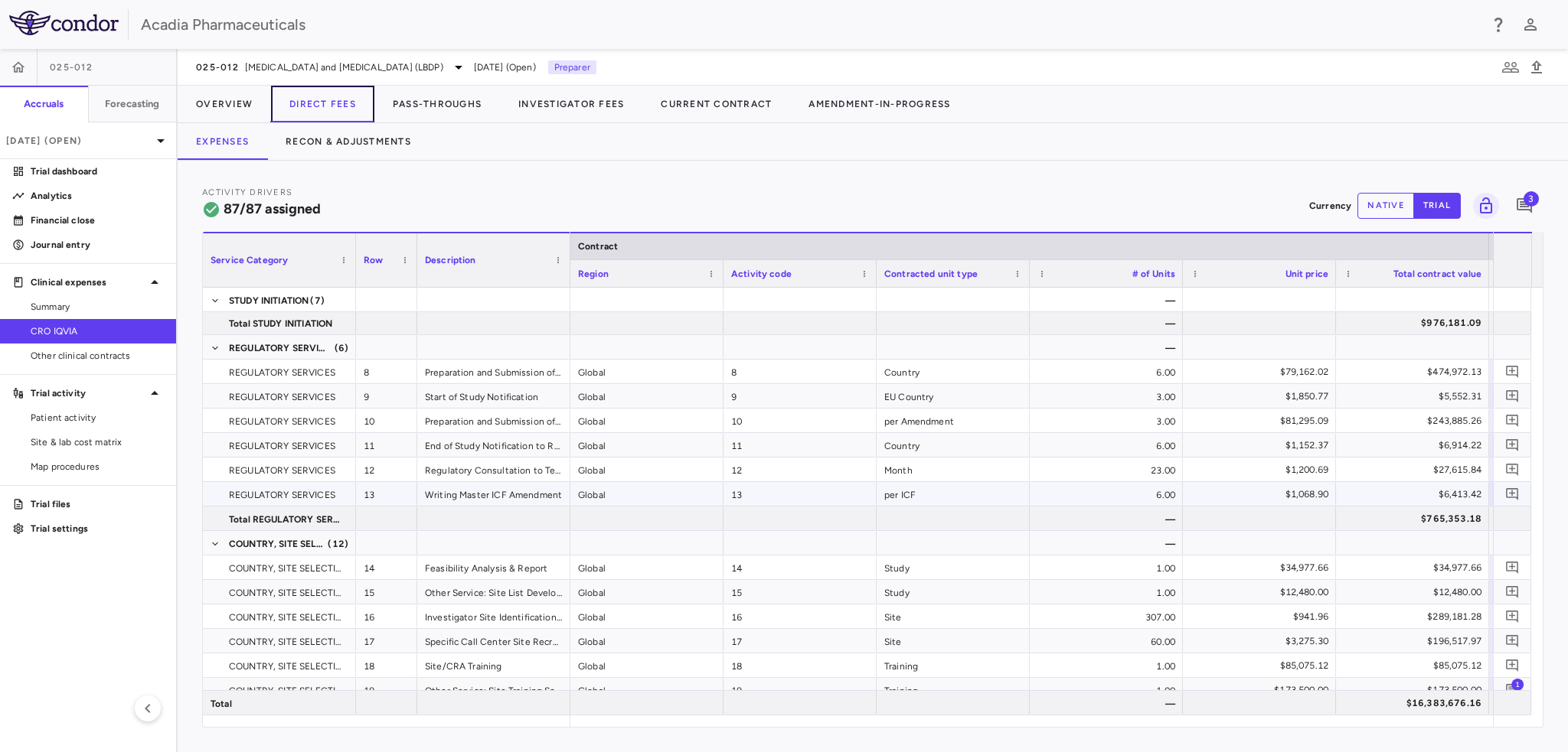
scroll to position [162, 0]
